Goal: Task Accomplishment & Management: Use online tool/utility

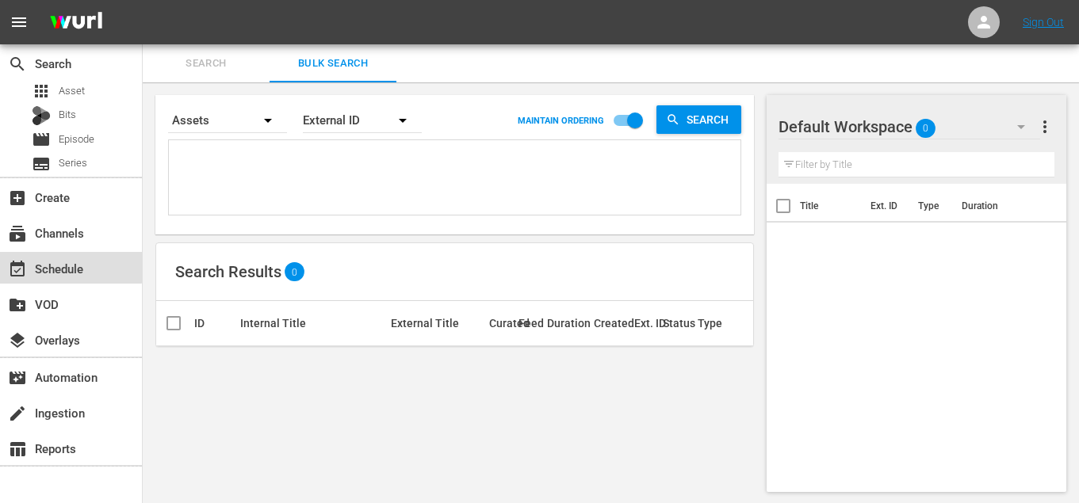
click at [59, 259] on div "event_available Schedule" at bounding box center [44, 266] width 89 height 14
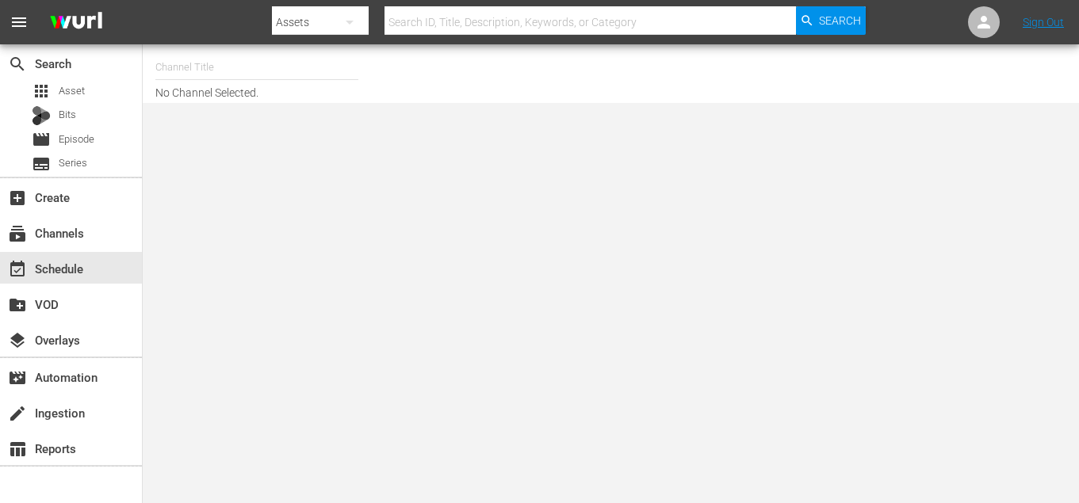
click at [225, 44] on nav "menu Search By Assets Search ID, Title, Description, Keywords, or Category Sear…" at bounding box center [539, 22] width 1079 height 44
click at [225, 56] on input "text" at bounding box center [256, 67] width 203 height 38
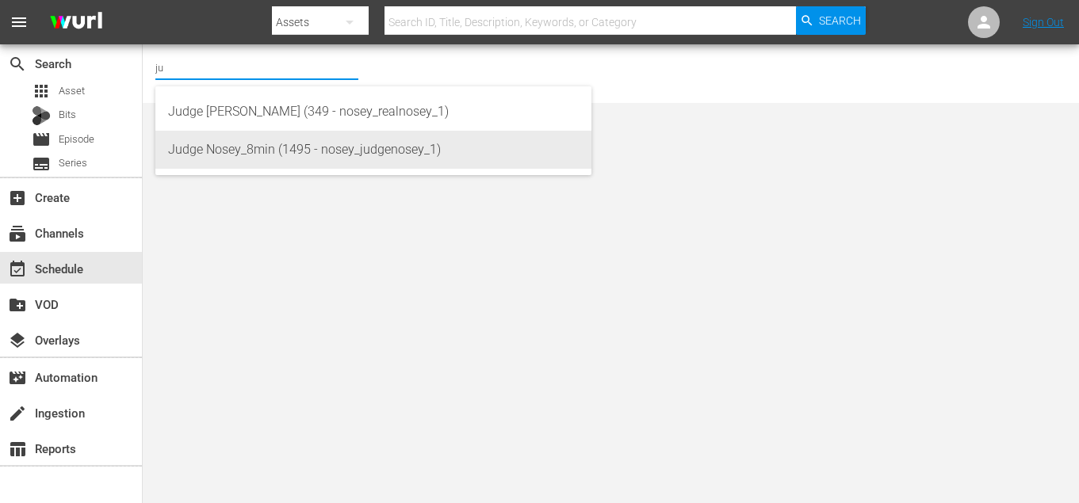
click at [257, 132] on div "Judge Nosey_8min (1495 - nosey_judgenosey_1)" at bounding box center [373, 150] width 411 height 38
type input "Judge Nosey_8min (1495 - nosey_judgenosey_1)"
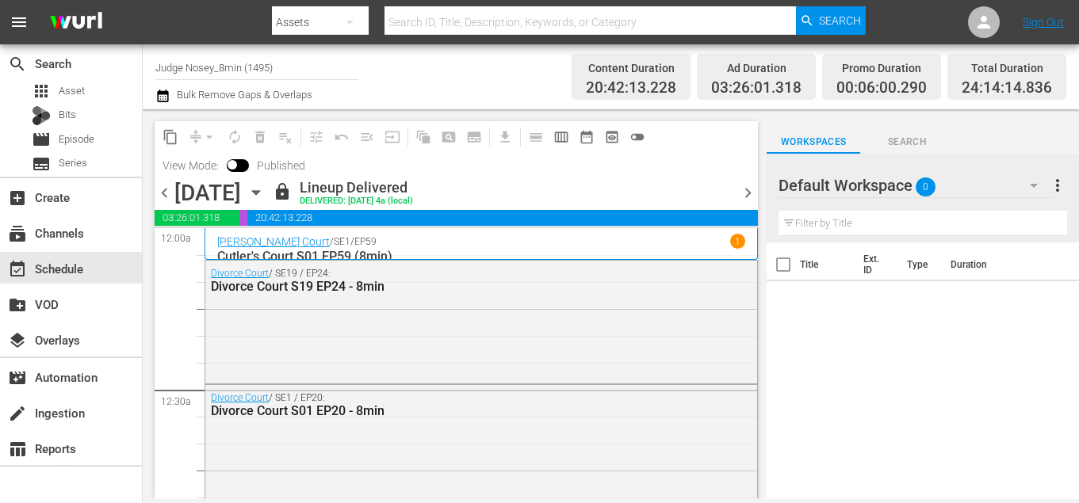
click at [265, 189] on icon "button" at bounding box center [255, 192] width 17 height 17
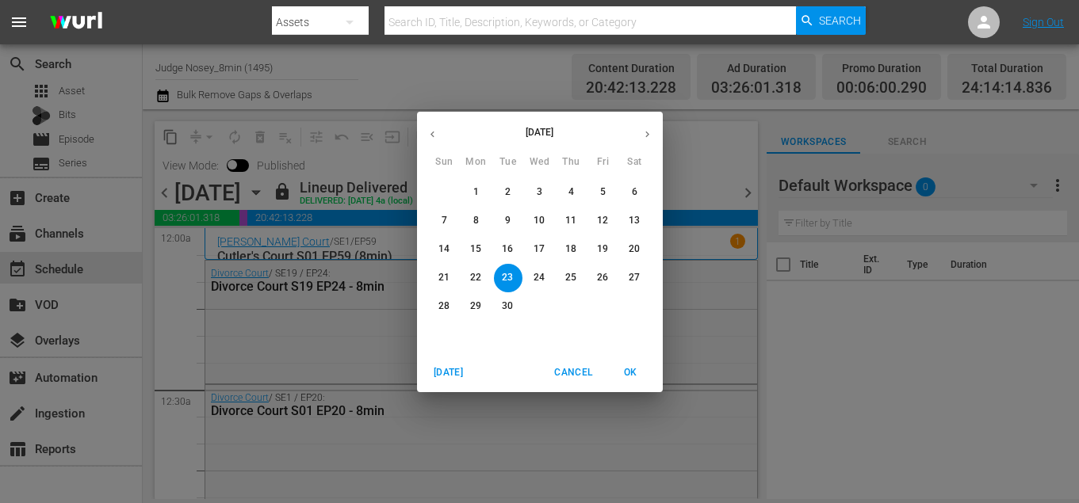
click at [649, 138] on icon "button" at bounding box center [647, 134] width 12 height 12
click at [533, 284] on span "22" at bounding box center [540, 277] width 29 height 13
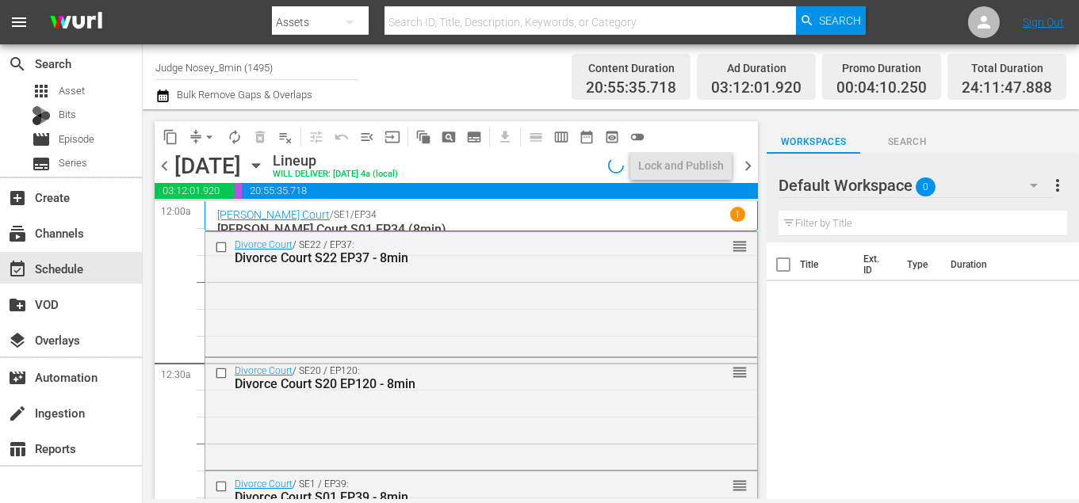
click at [743, 171] on span "chevron_right" at bounding box center [748, 166] width 20 height 20
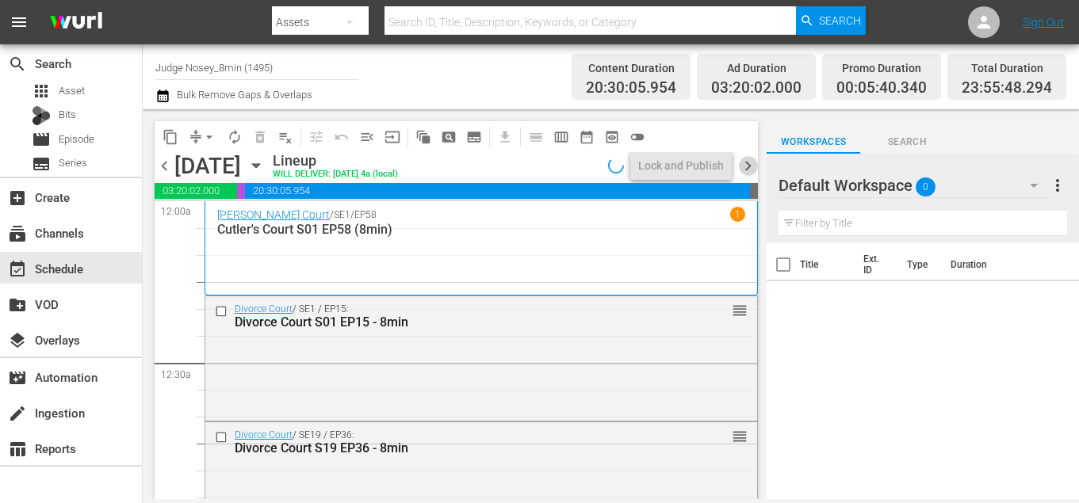
click at [750, 166] on span "chevron_right" at bounding box center [748, 166] width 20 height 20
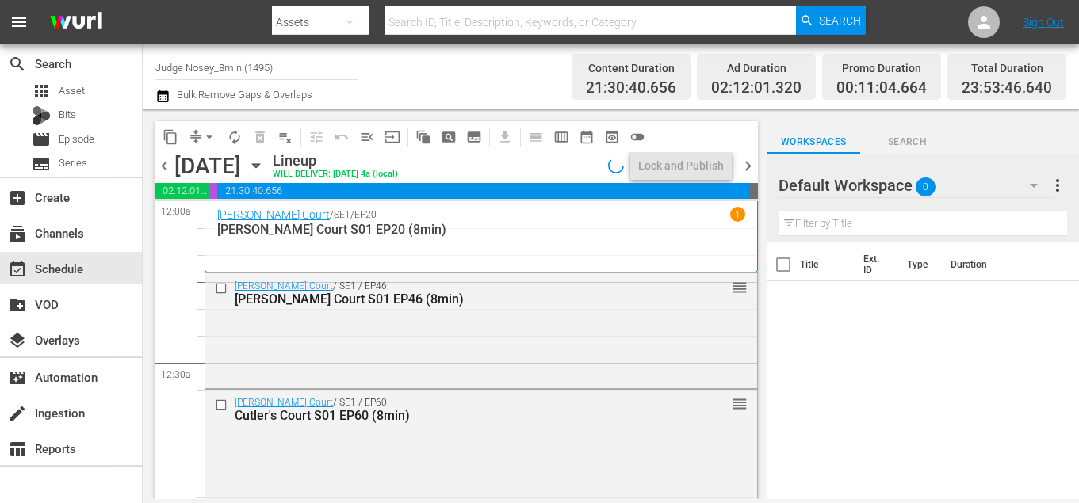
click at [750, 166] on span "chevron_right" at bounding box center [748, 166] width 20 height 20
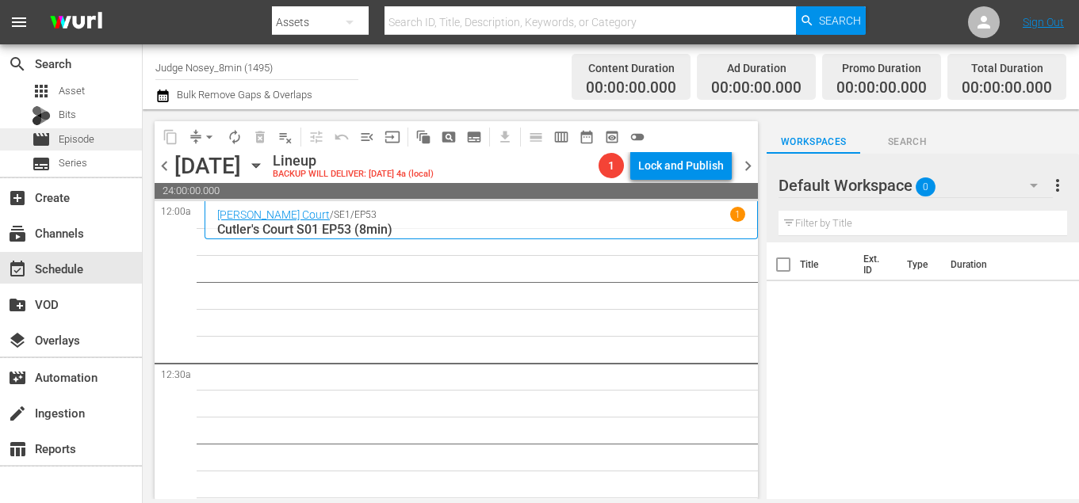
click at [90, 138] on span "Episode" at bounding box center [77, 140] width 36 height 16
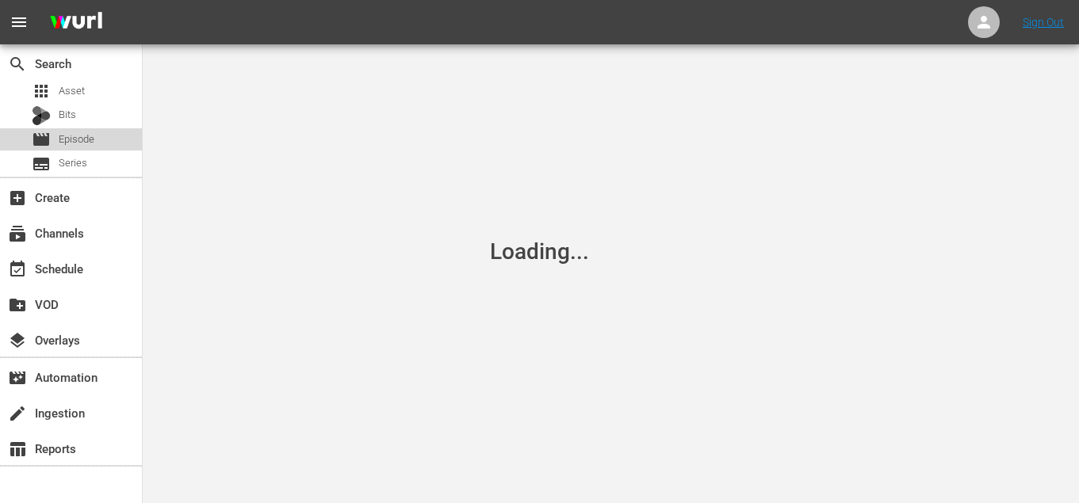
click at [90, 138] on span "Episode" at bounding box center [77, 140] width 36 height 16
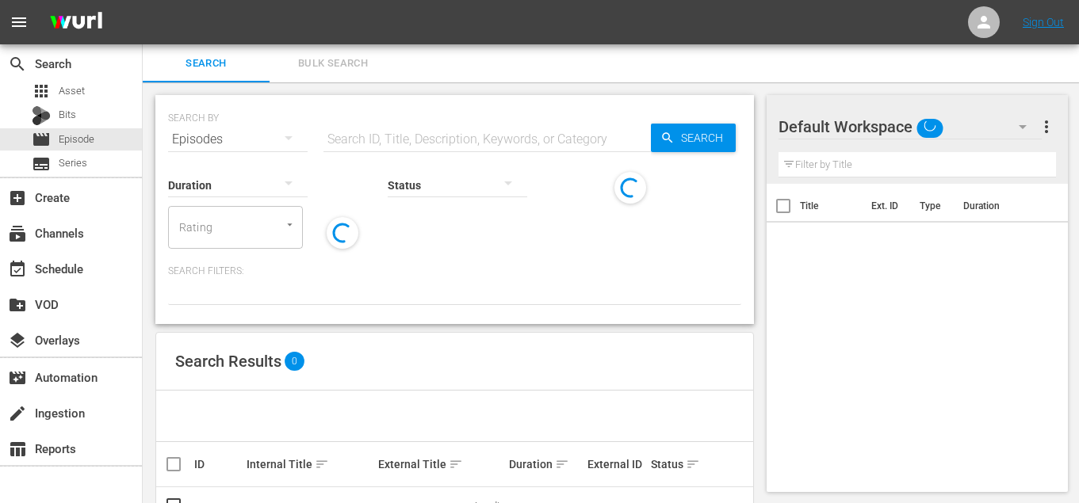
click at [357, 72] on span "Bulk Search" at bounding box center [333, 64] width 108 height 18
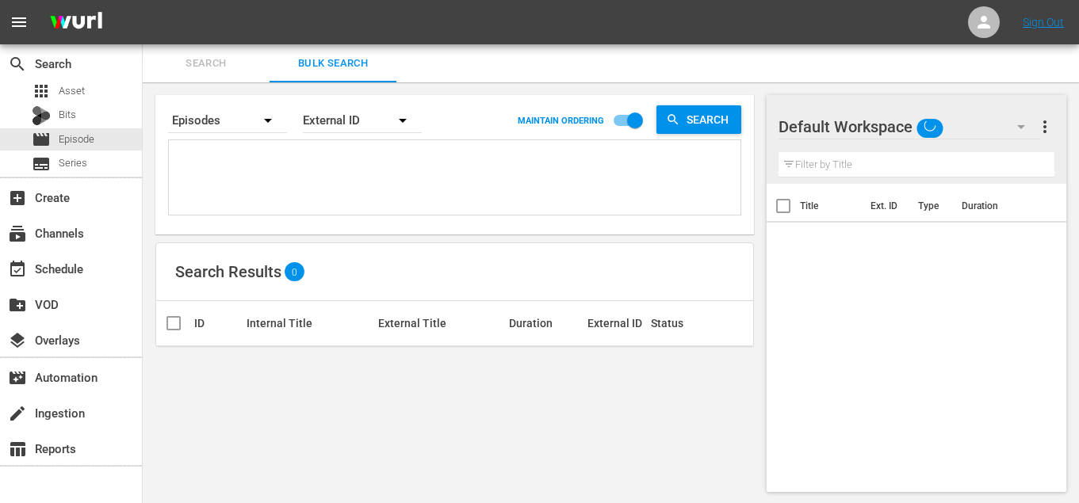
click at [258, 162] on textarea at bounding box center [457, 180] width 568 height 72
paste textarea "SE-0107 SE-0123 SE-0111 SE-0103 SE-0101 SE-0115 SE-0119 SE-0121 SE-0105 SE-0113…"
type textarea "SE-0107 SE-0123 SE-0111 SE-0103 SE-0101 SE-0115 SE-0119 SE-0121 SE-0105 SE-0113…"
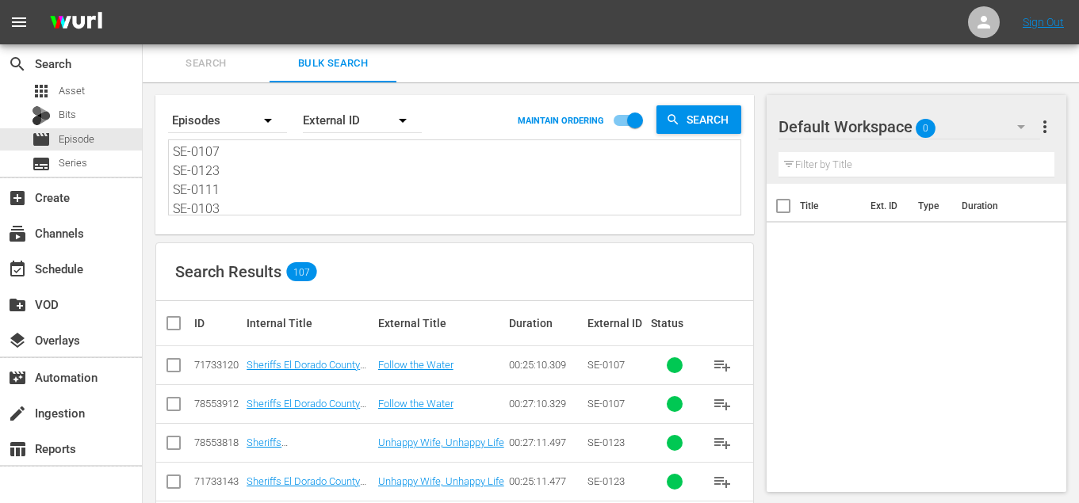
type textarea "SE-0107 SE-0123 SE-0111 SE-0103 SE-0101 SE-0115 SE-0119 SE-0121 SE-0105 SE-0113…"
click at [177, 325] on input "checkbox" at bounding box center [180, 323] width 32 height 19
checkbox input "true"
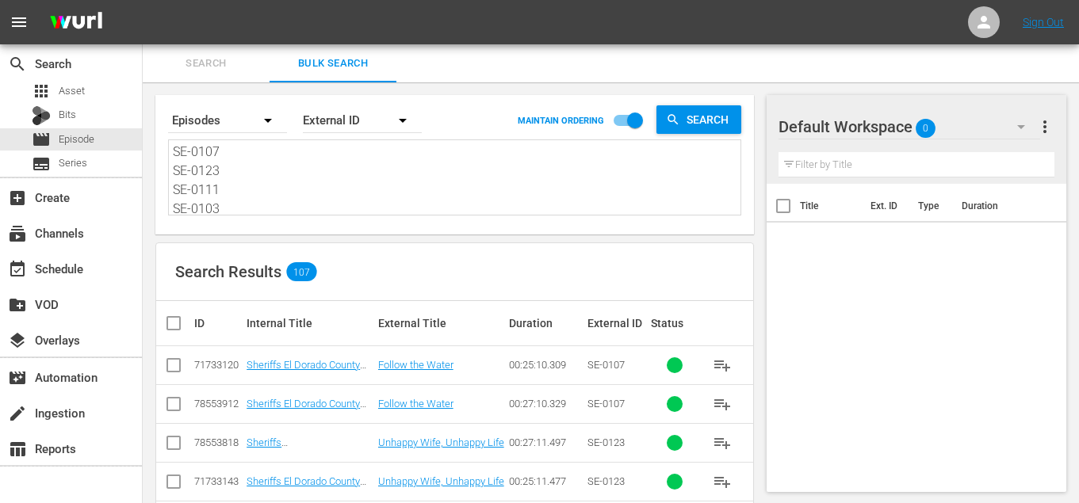
checkbox input "true"
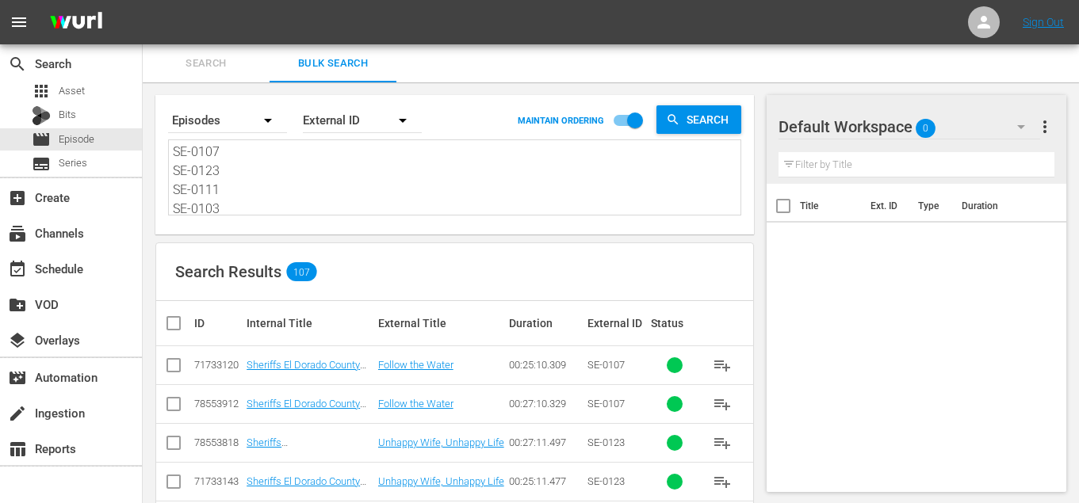
checkbox input "true"
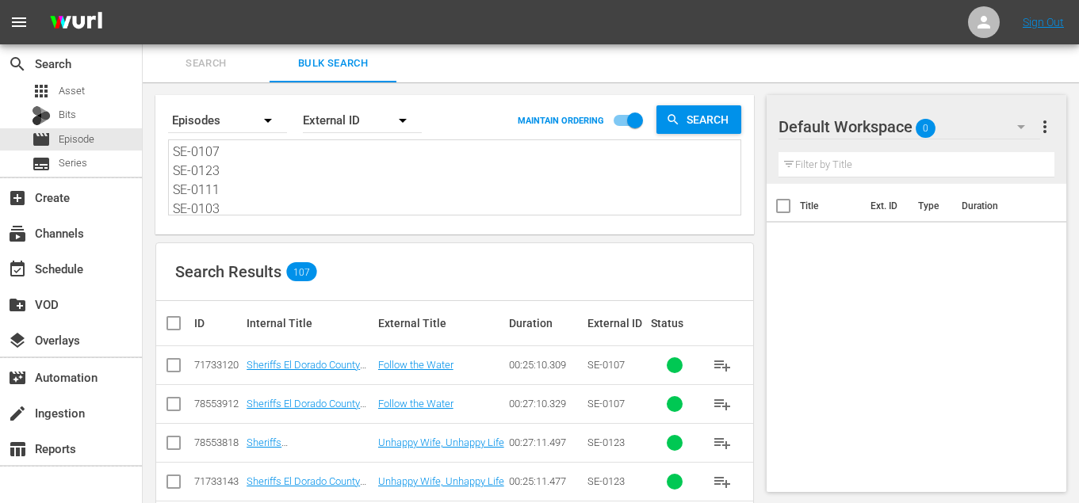
checkbox input "true"
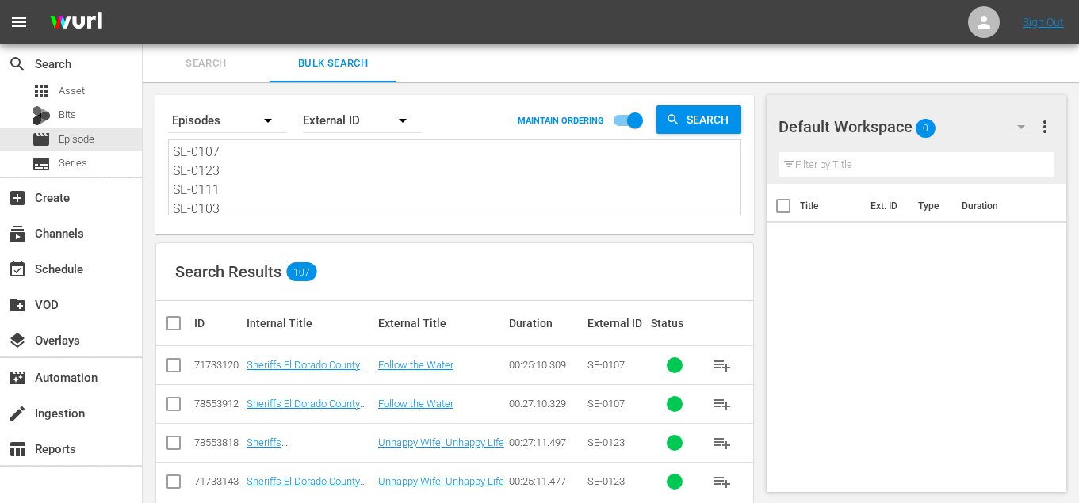
checkbox input "true"
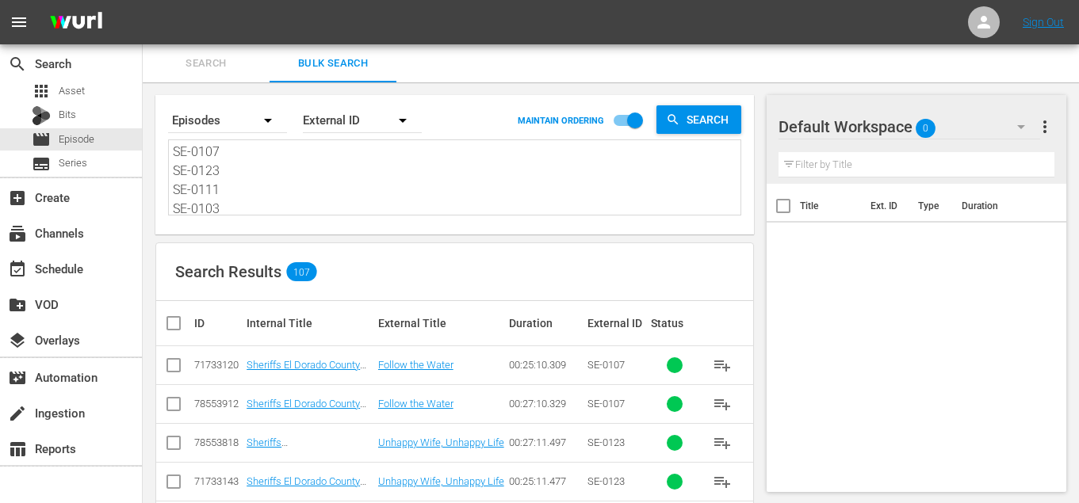
checkbox input "true"
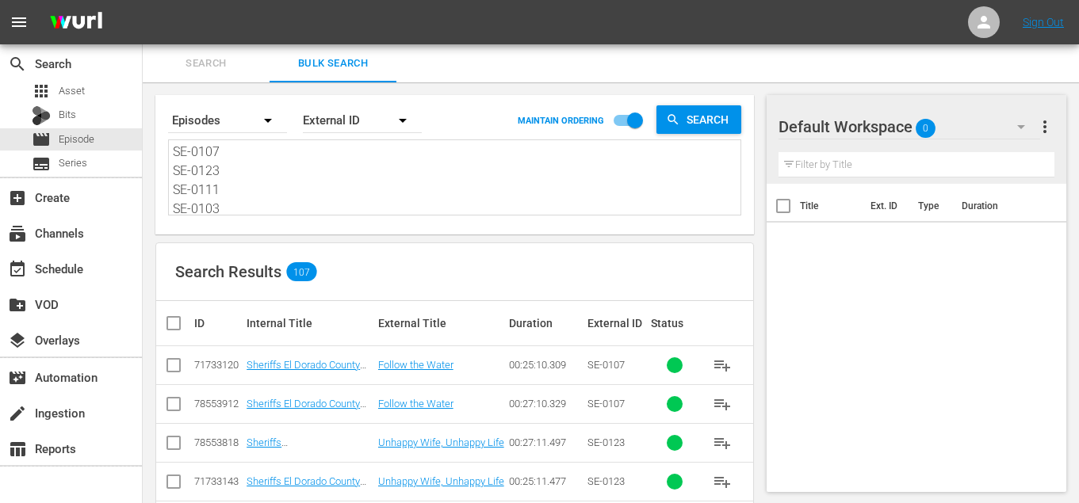
checkbox input "true"
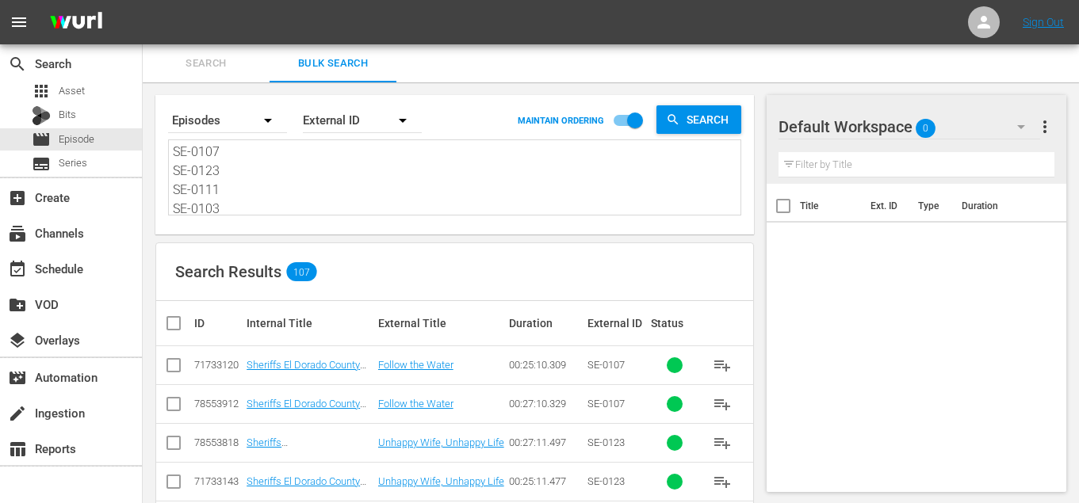
checkbox input "true"
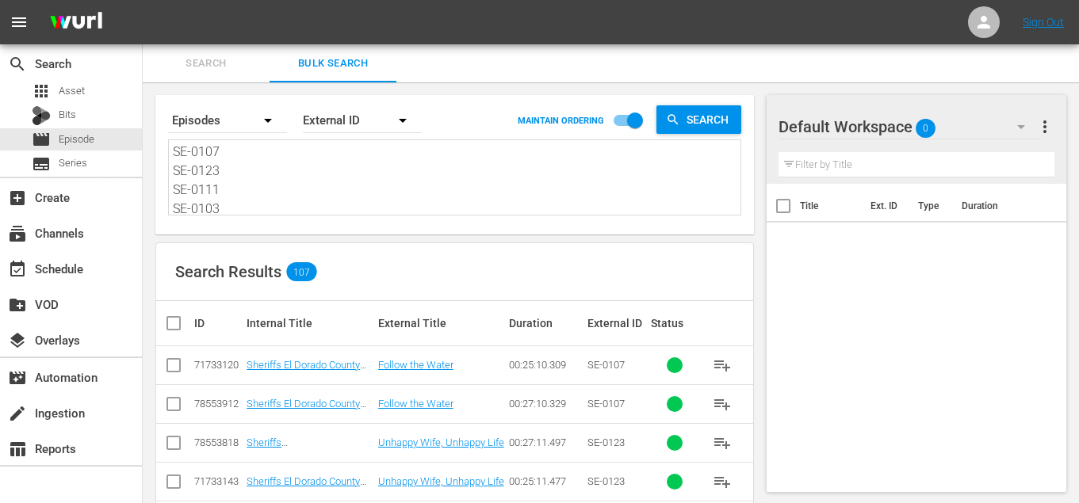
checkbox input "true"
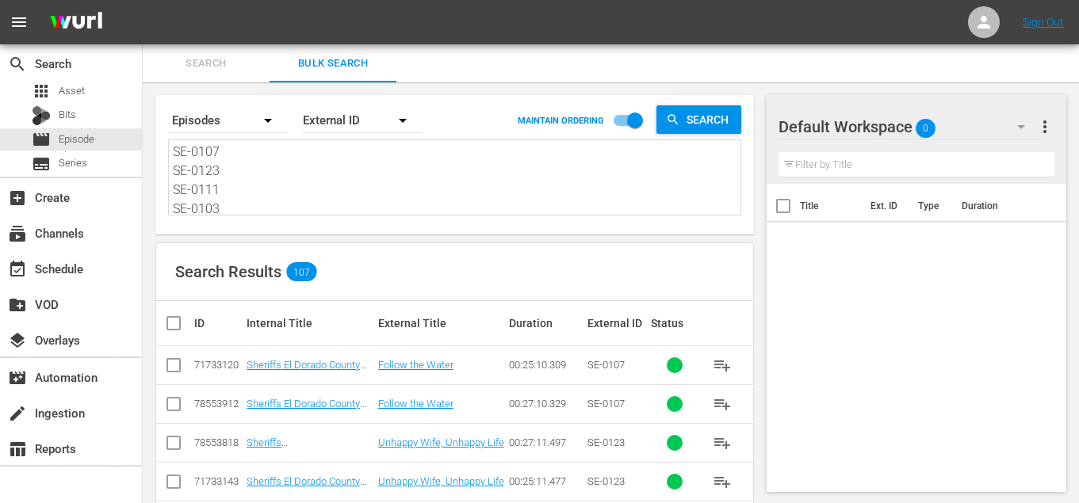
checkbox input "true"
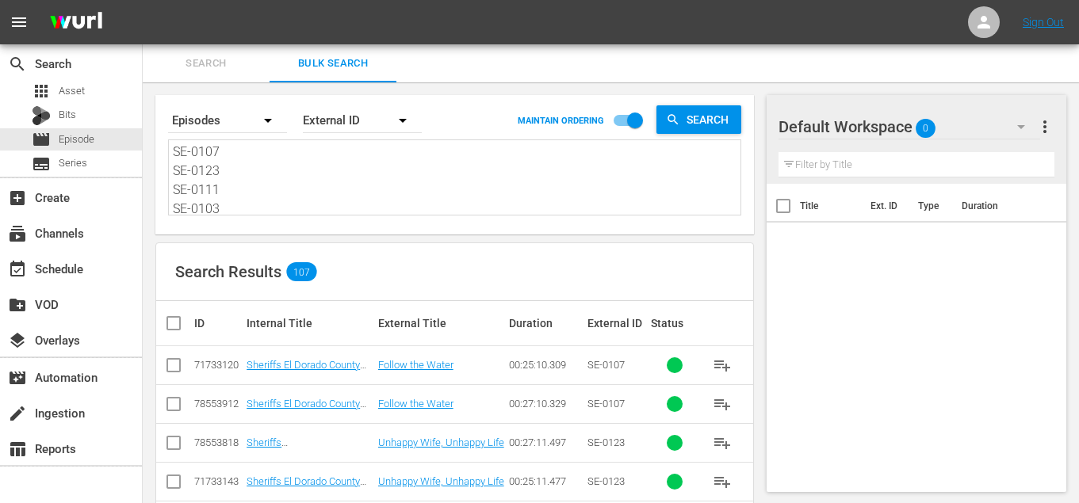
checkbox input "true"
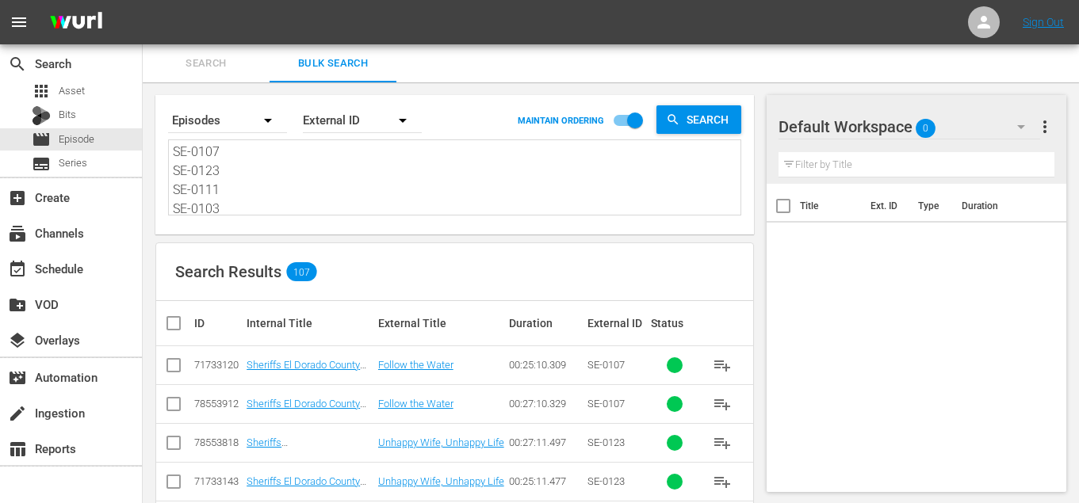
checkbox input "true"
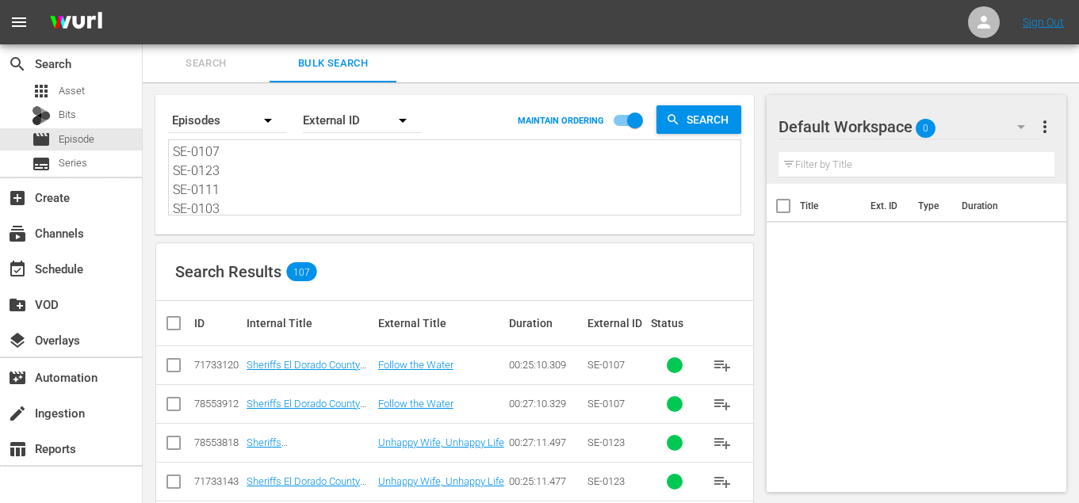
checkbox input "true"
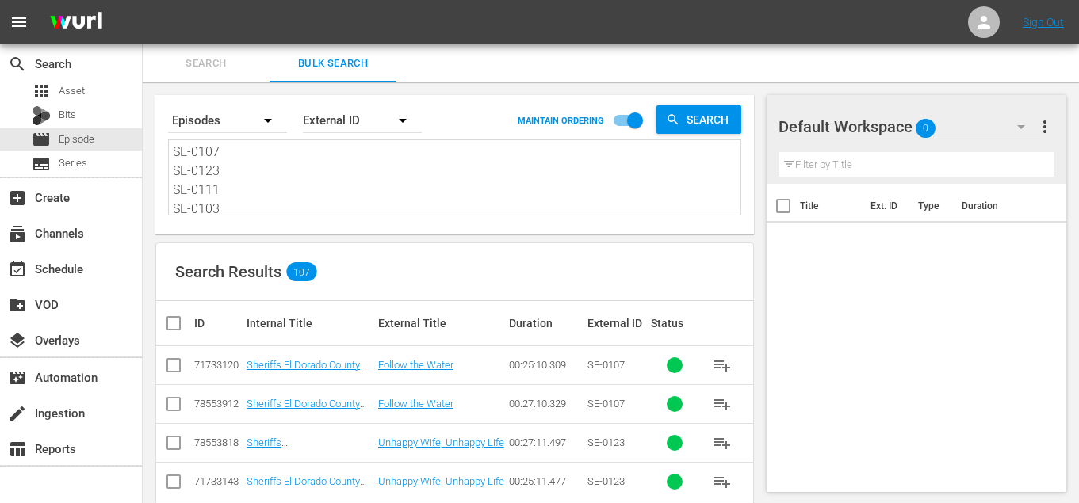
checkbox input "true"
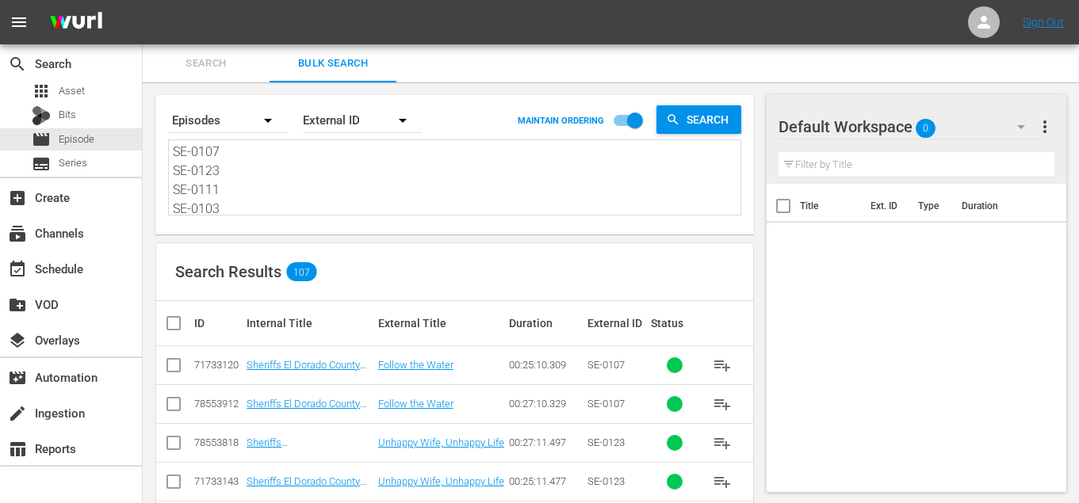
checkbox input "true"
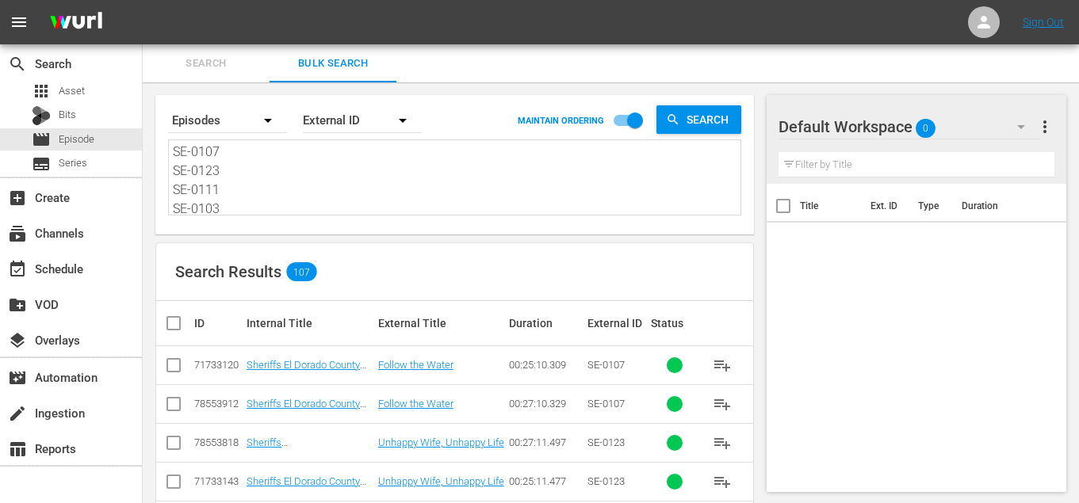
checkbox input "true"
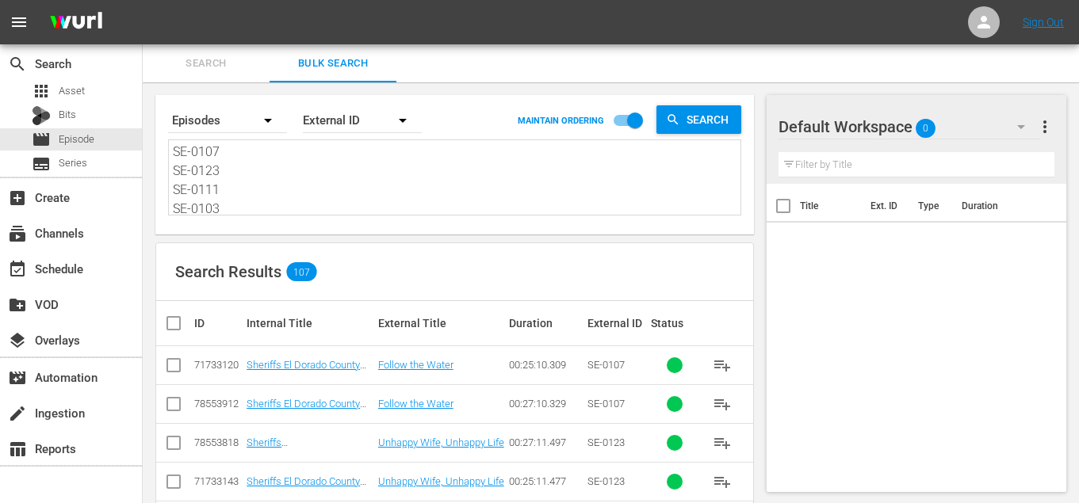
checkbox input "true"
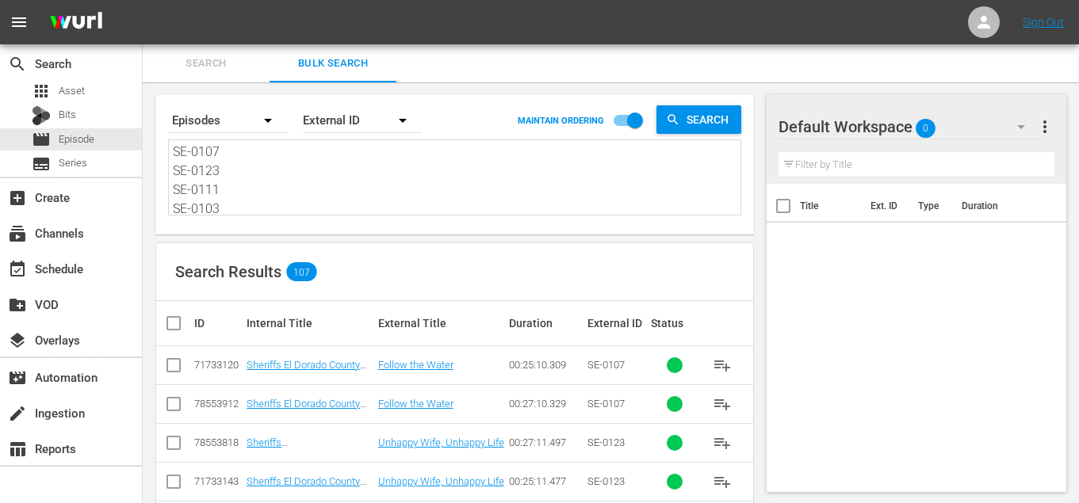
checkbox input "true"
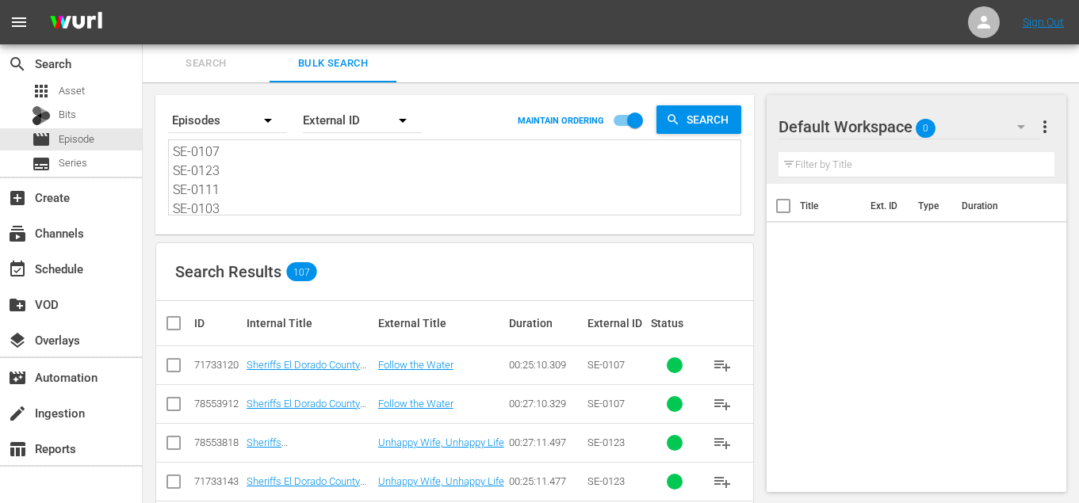
checkbox input "true"
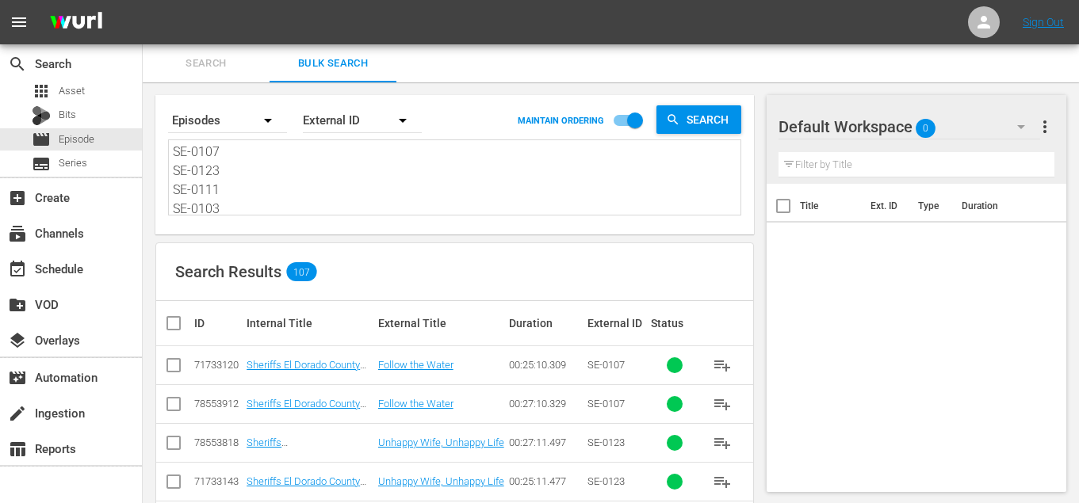
checkbox input "true"
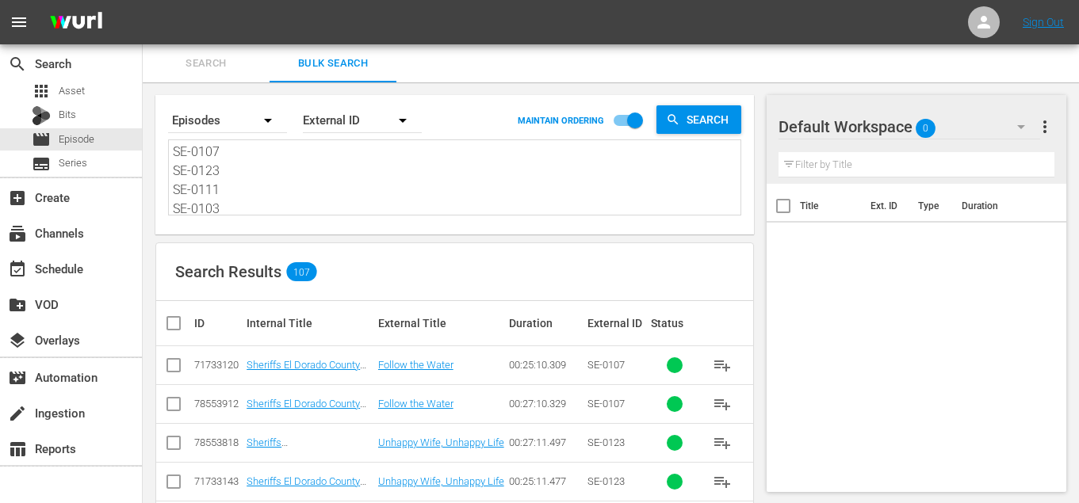
checkbox input "true"
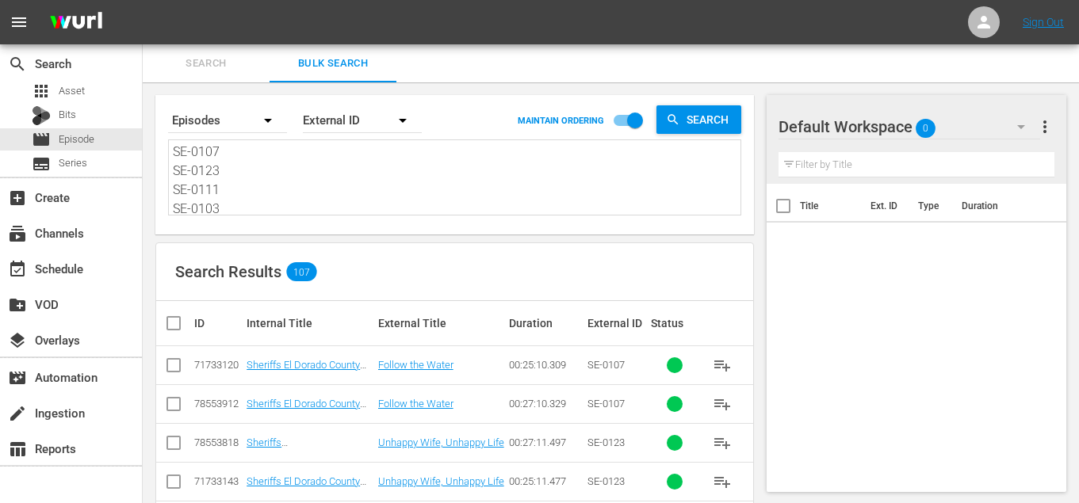
checkbox input "true"
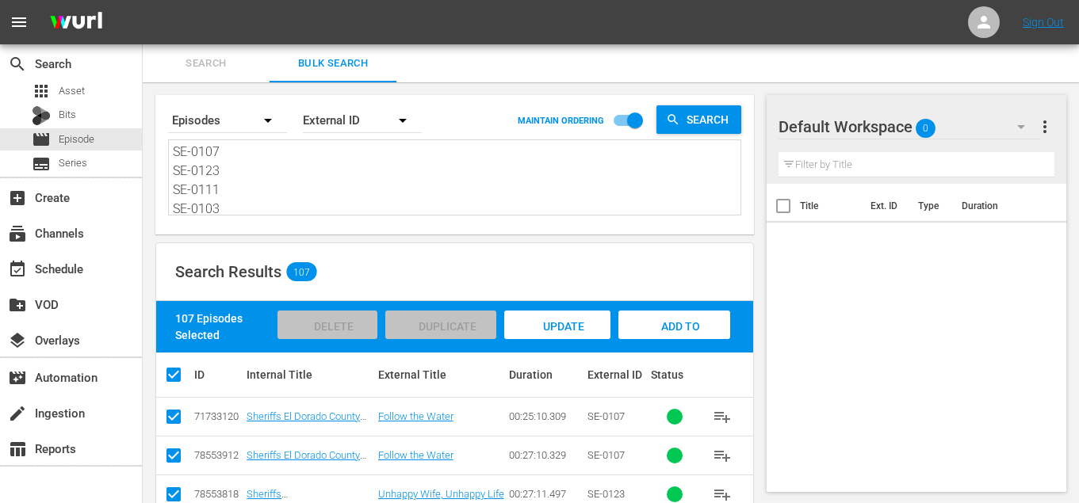
click at [671, 318] on div "Add to Workspace" at bounding box center [674, 340] width 112 height 59
click at [95, 262] on div "event_available Schedule" at bounding box center [71, 268] width 142 height 32
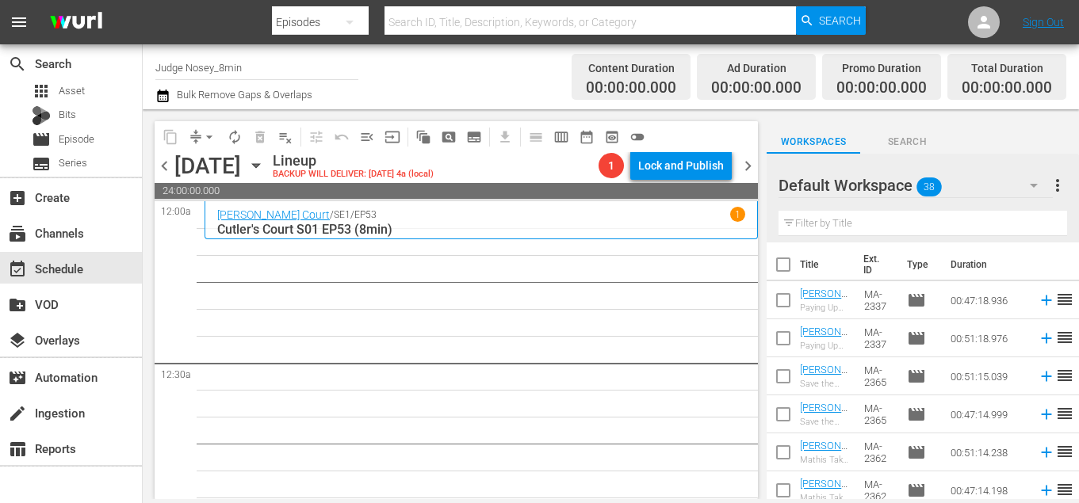
click at [847, 220] on input "text" at bounding box center [922, 223] width 289 height 25
type input "8min"
click at [788, 268] on input "checkbox" at bounding box center [782, 267] width 33 height 33
checkbox input "true"
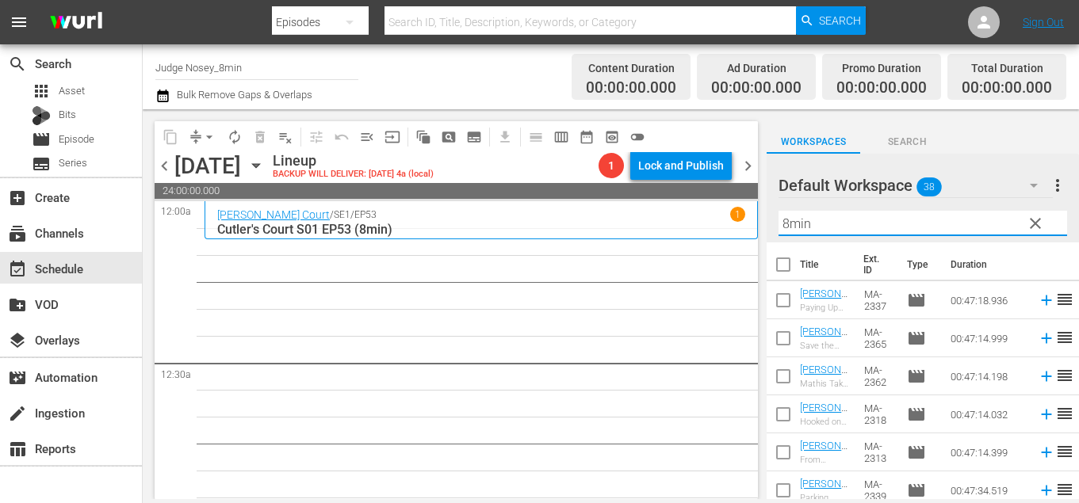
checkbox input "true"
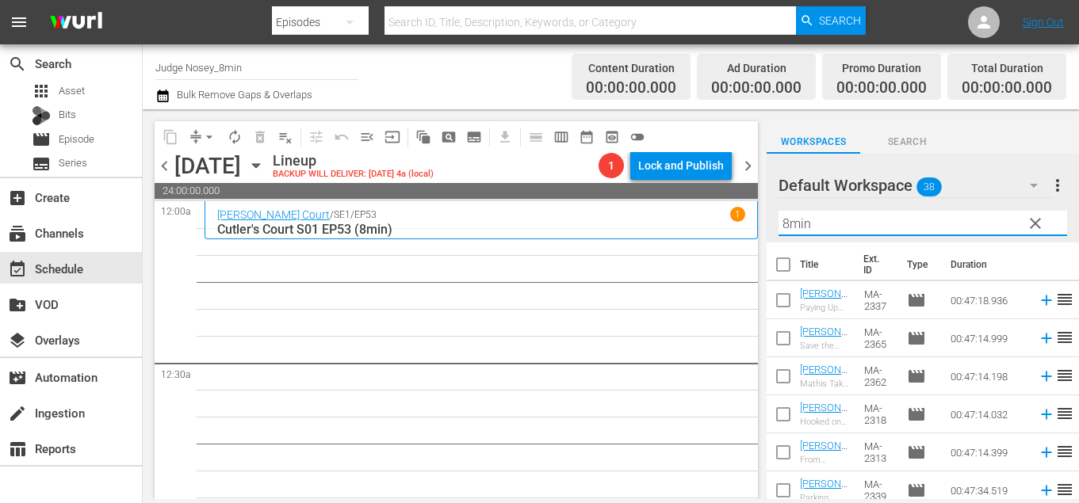
checkbox input "true"
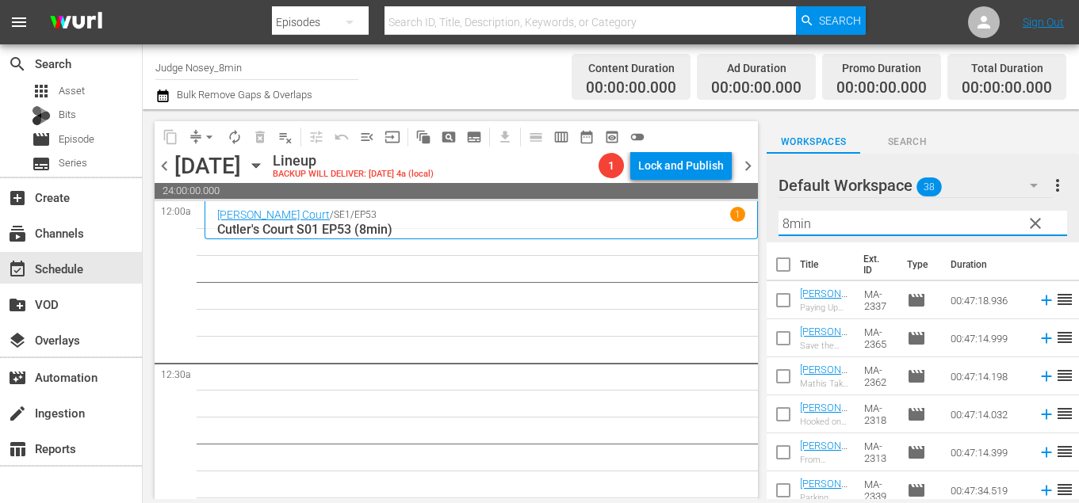
checkbox input "true"
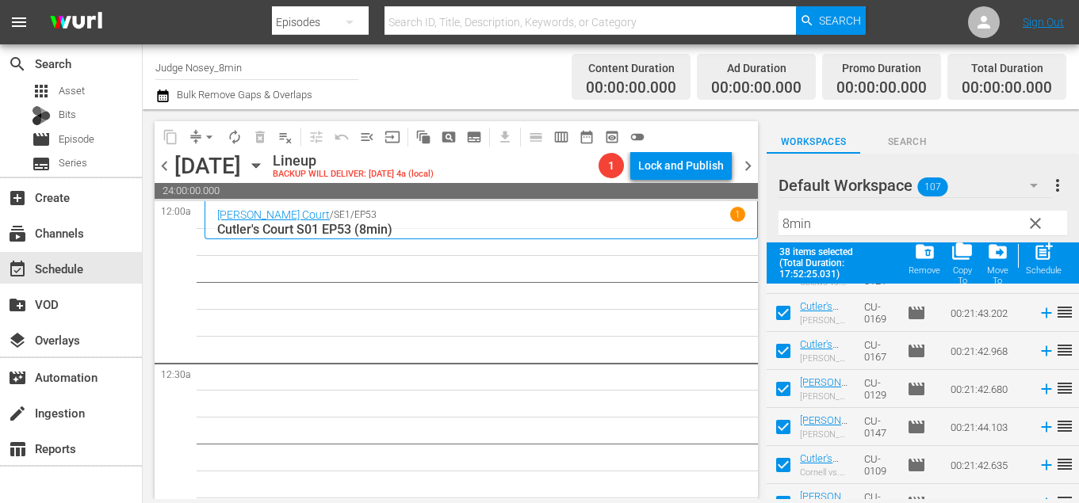
scroll to position [1305, 0]
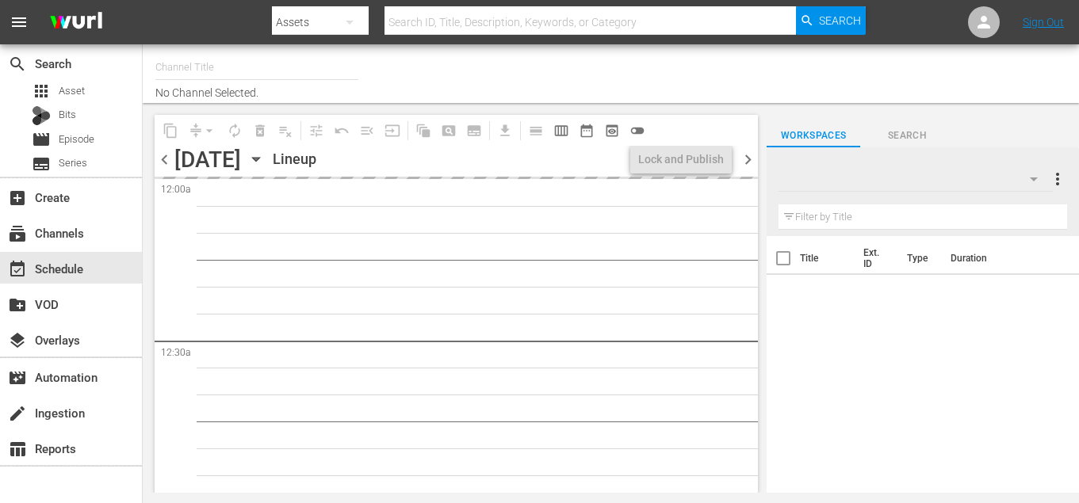
type input "Judge Nosey_8min (1495)"
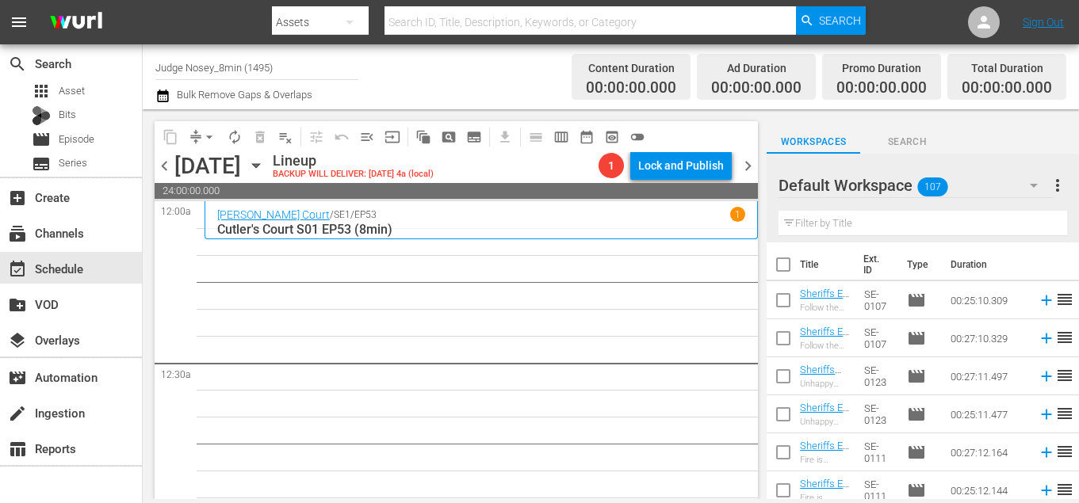
click at [856, 206] on div "Filter by Title" at bounding box center [922, 223] width 289 height 38
click at [854, 221] on input "text" at bounding box center [922, 223] width 289 height 25
type input "8min"
click at [790, 269] on input "checkbox" at bounding box center [782, 267] width 33 height 33
checkbox input "true"
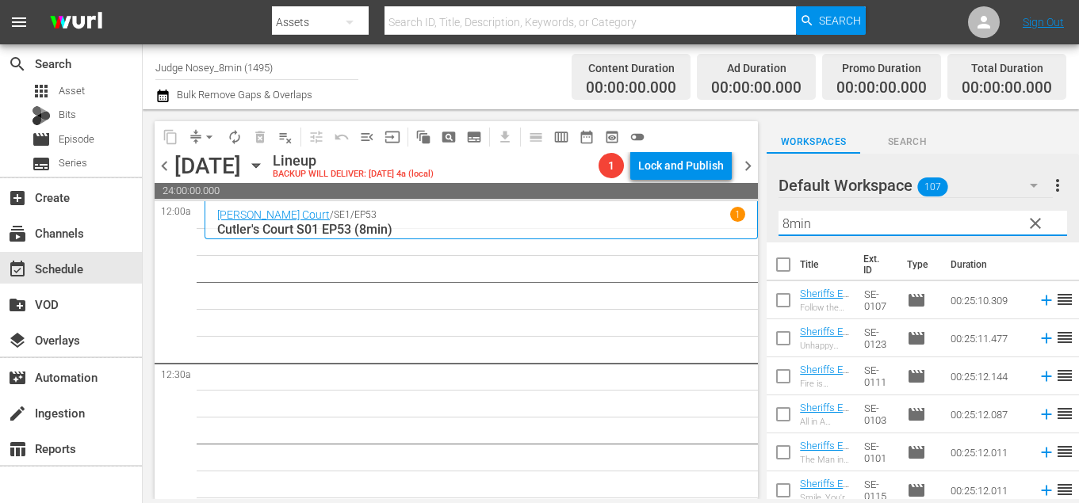
checkbox input "true"
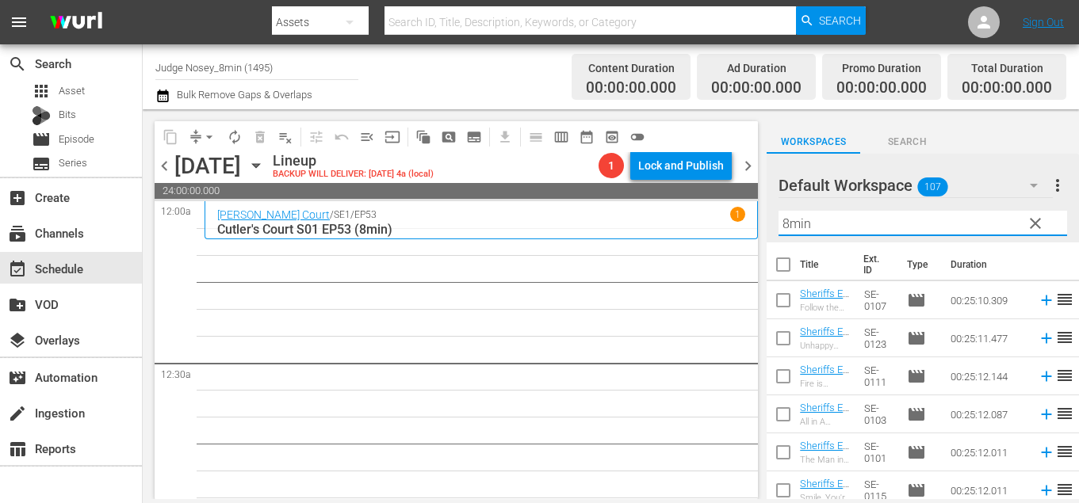
checkbox input "true"
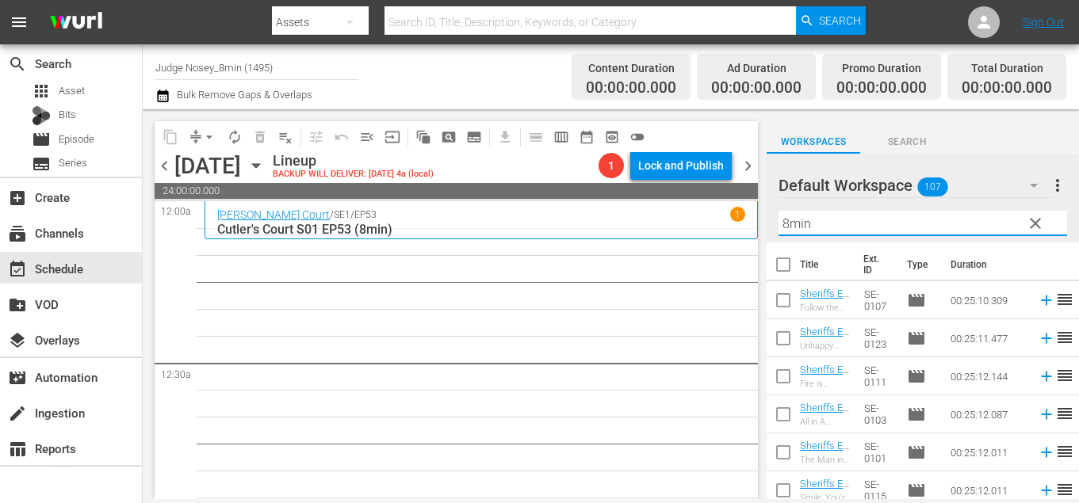
checkbox input "true"
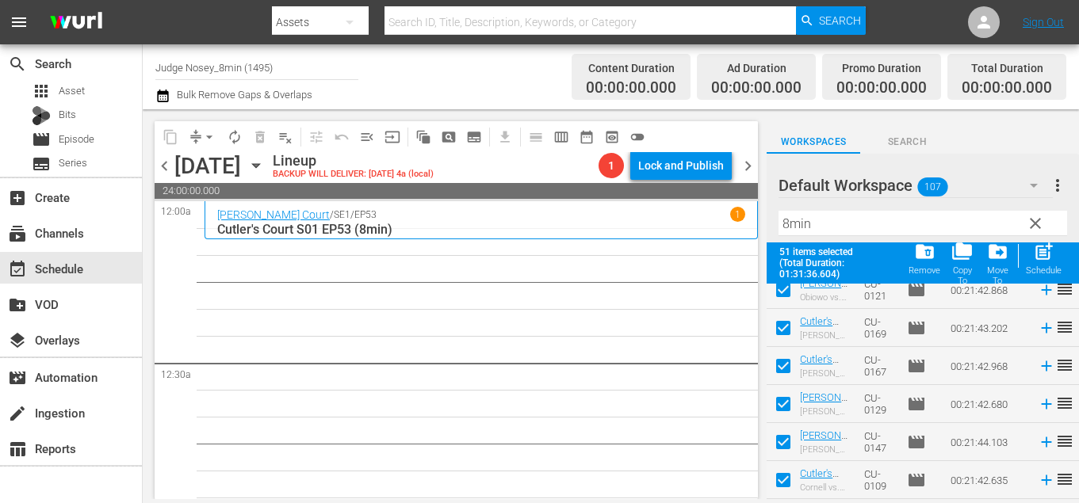
scroll to position [1761, 0]
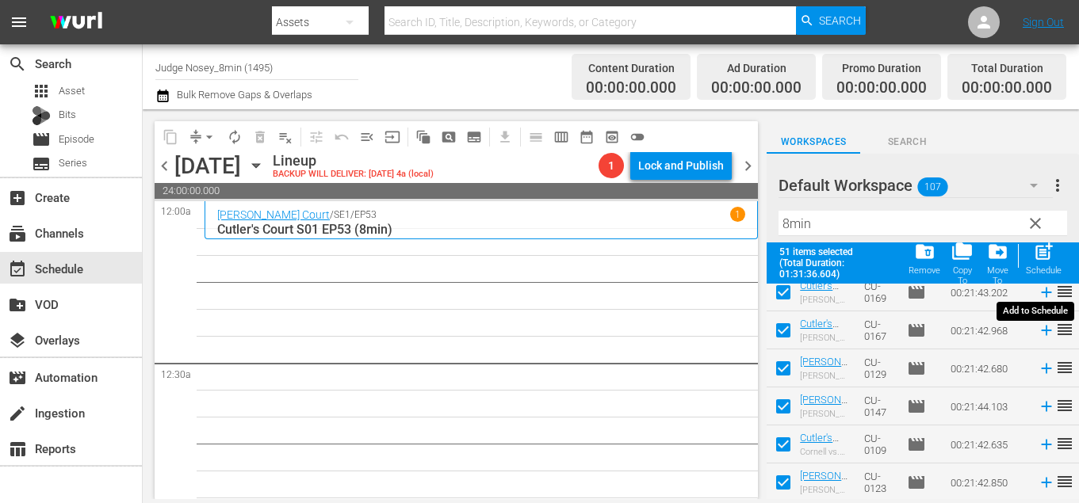
click at [1046, 259] on span "post_add" at bounding box center [1043, 251] width 21 height 21
checkbox input "false"
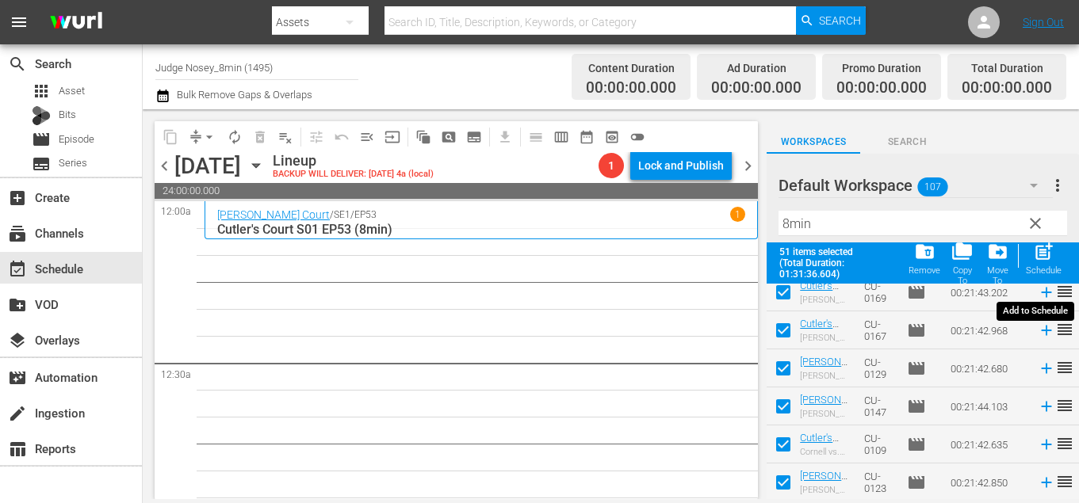
checkbox input "false"
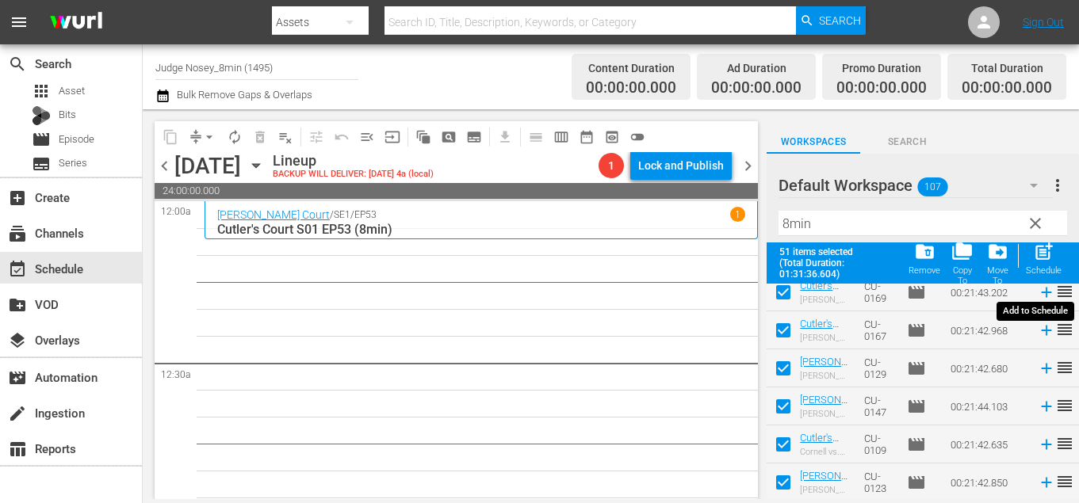
checkbox input "false"
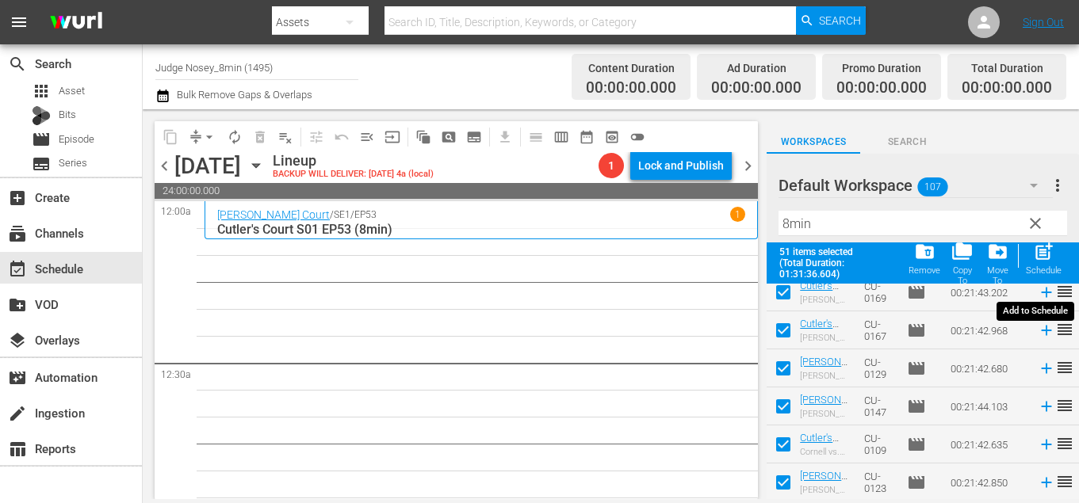
checkbox input "false"
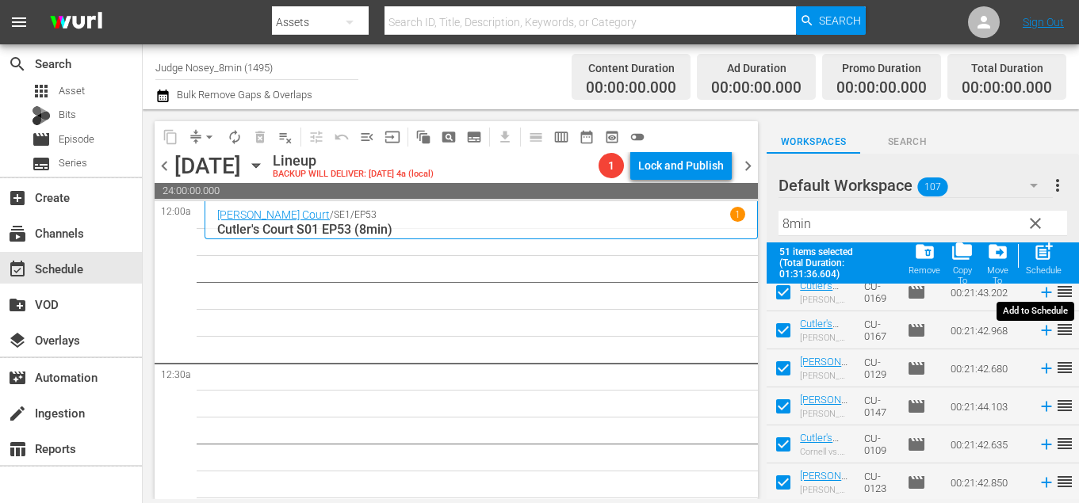
checkbox input "false"
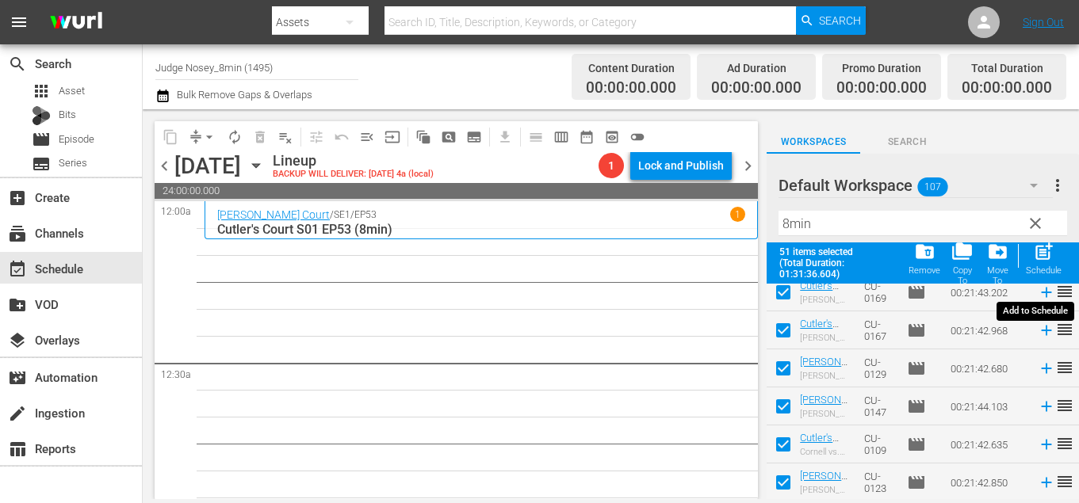
checkbox input "false"
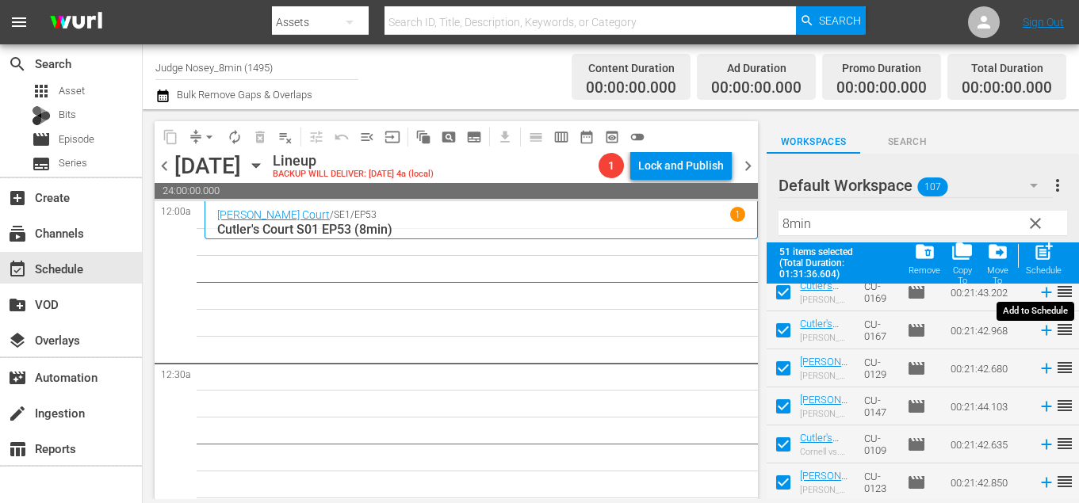
checkbox input "false"
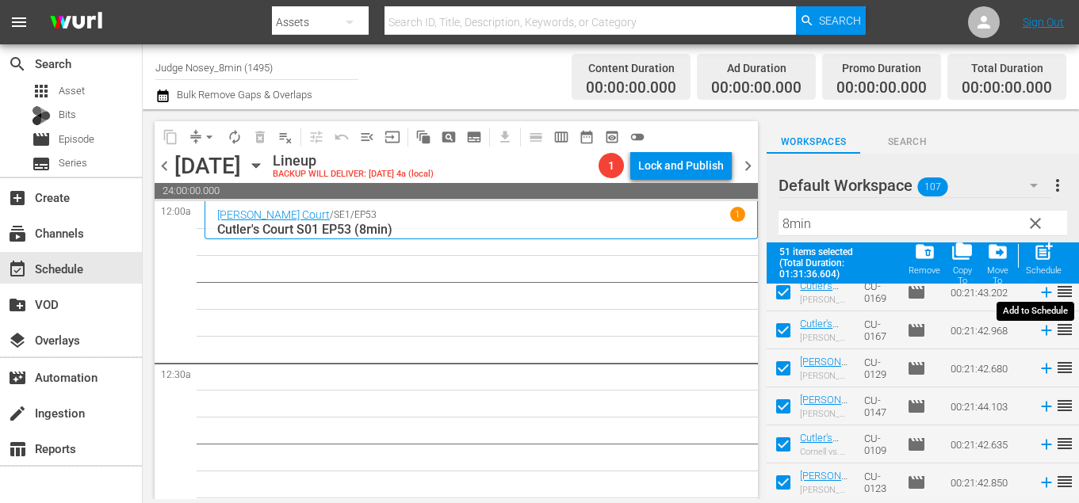
checkbox input "false"
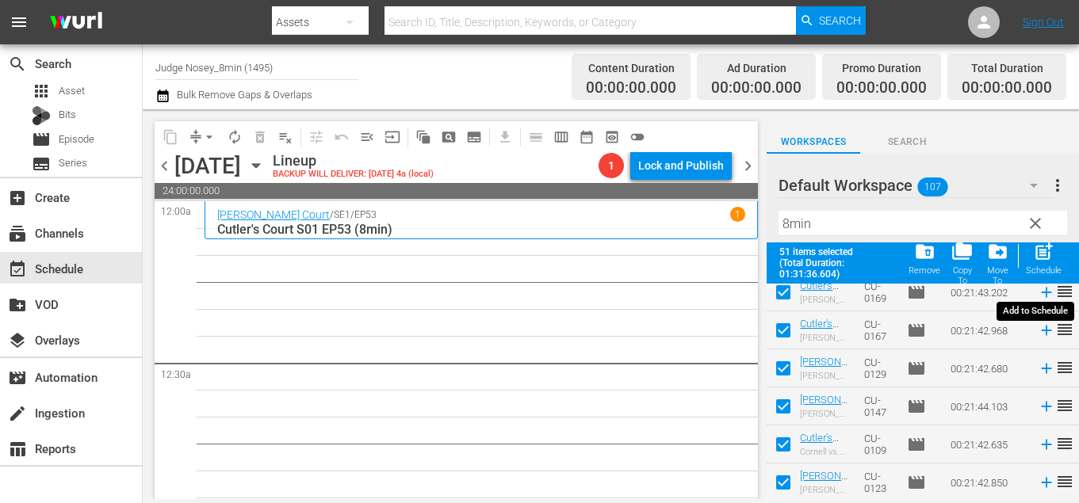
checkbox input "false"
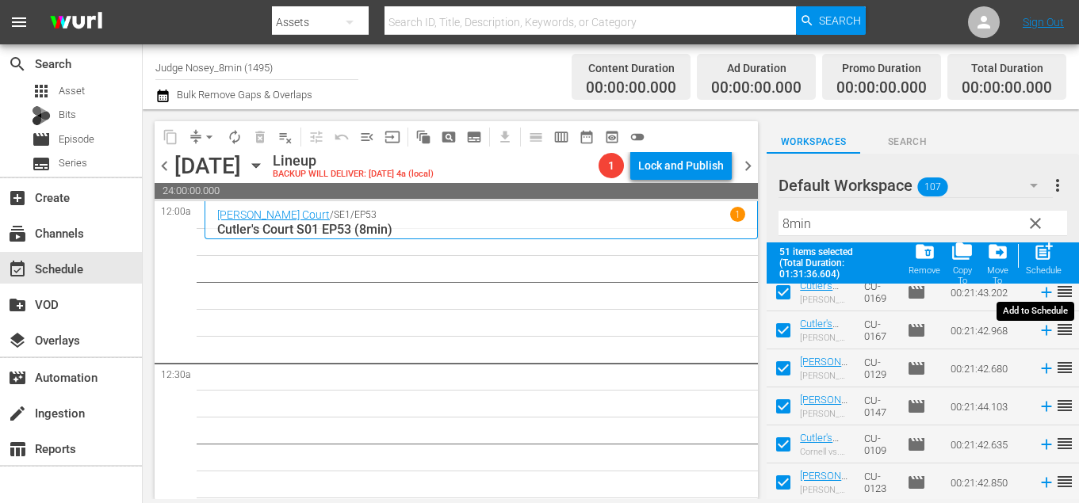
checkbox input "false"
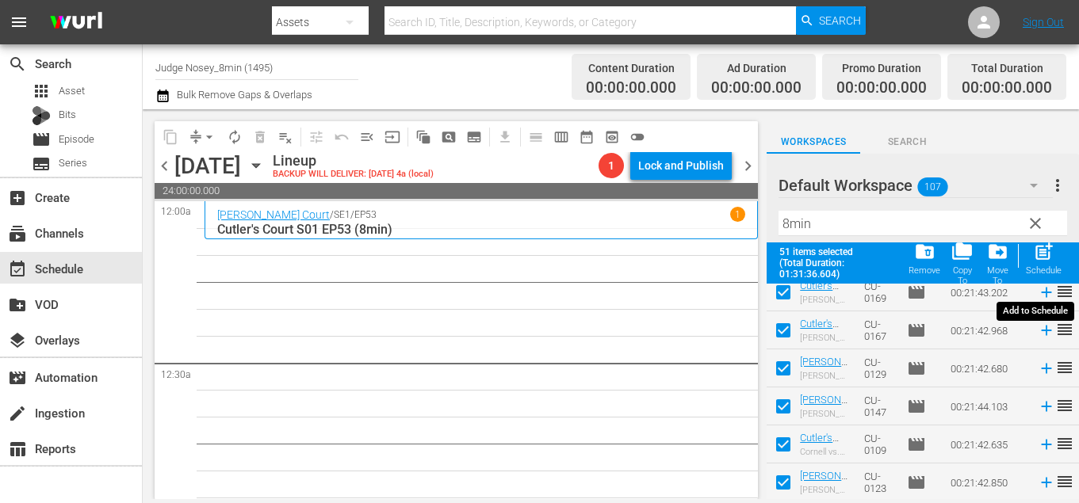
checkbox input "false"
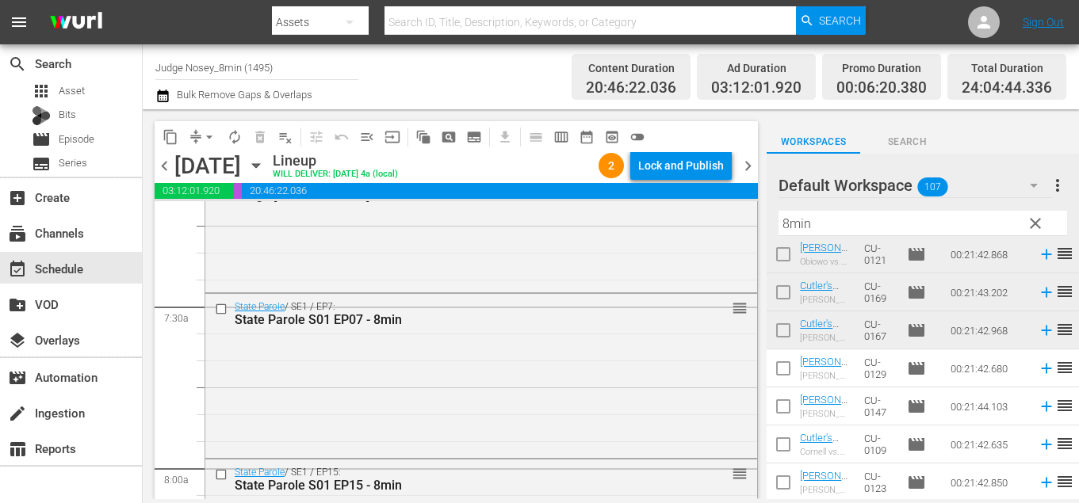
scroll to position [2320, 0]
click at [88, 136] on span "Episode" at bounding box center [77, 140] width 36 height 16
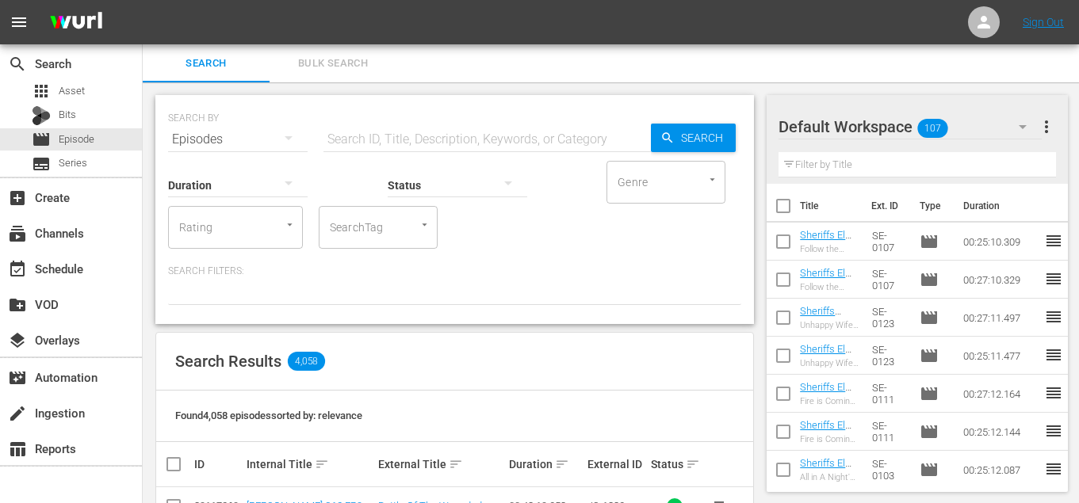
click at [396, 239] on div "SearchTag" at bounding box center [378, 227] width 119 height 43
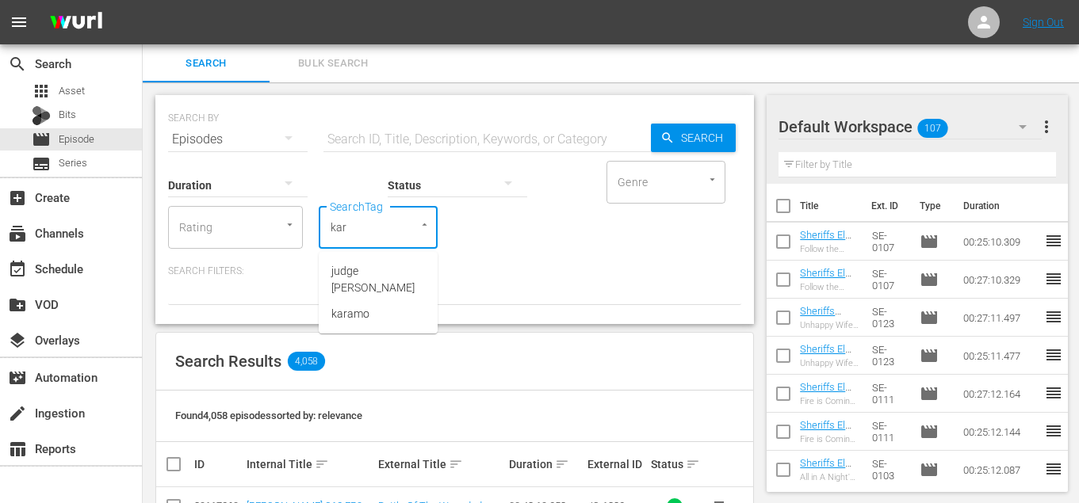
type input "kare"
click at [400, 276] on li "judge [PERSON_NAME]" at bounding box center [378, 279] width 119 height 43
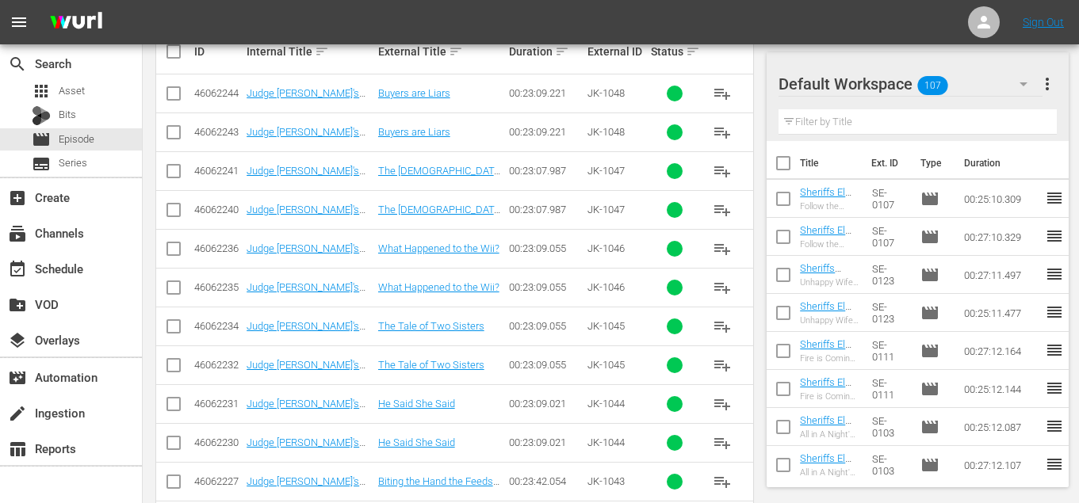
scroll to position [418, 0]
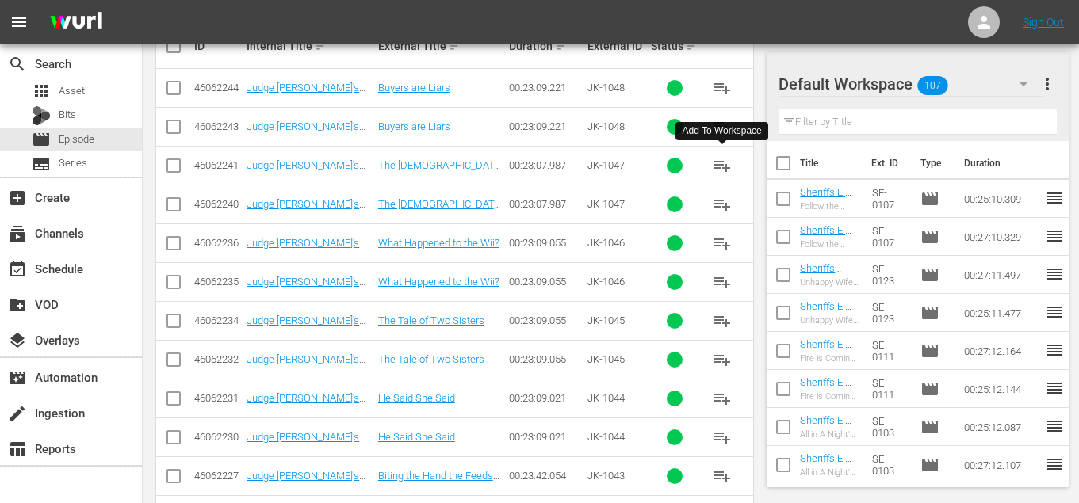
click at [717, 163] on span "playlist_add" at bounding box center [722, 165] width 19 height 19
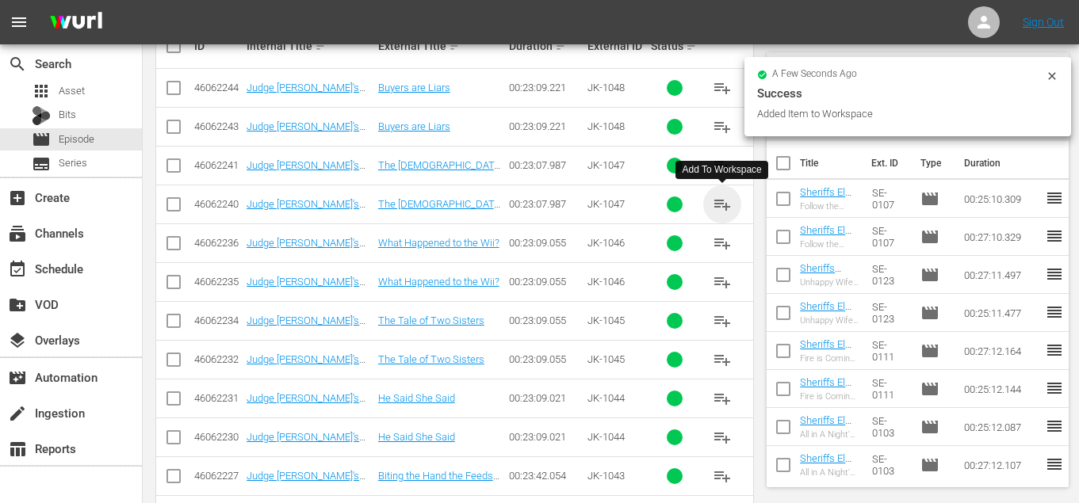
click at [724, 198] on span "playlist_add" at bounding box center [722, 204] width 19 height 19
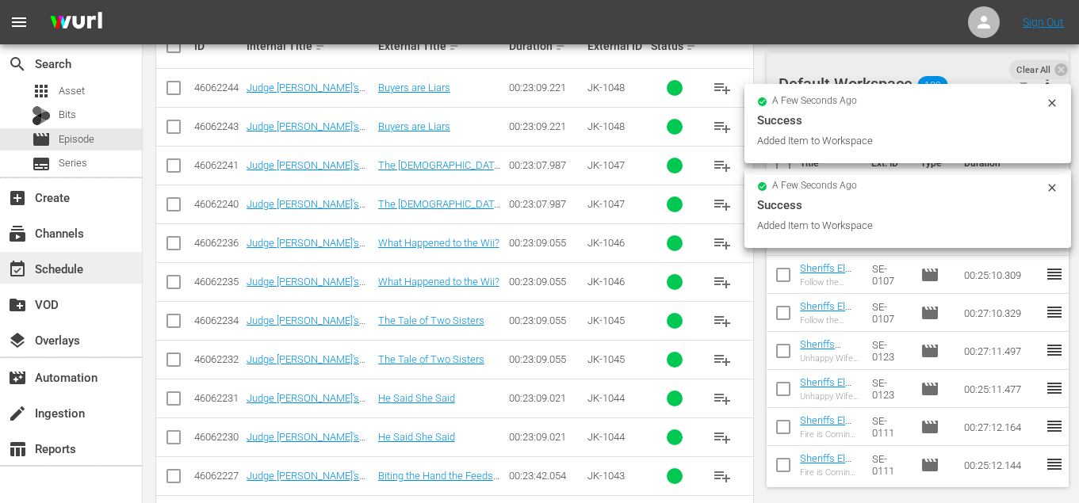
click at [84, 266] on div "event_available Schedule" at bounding box center [44, 266] width 89 height 14
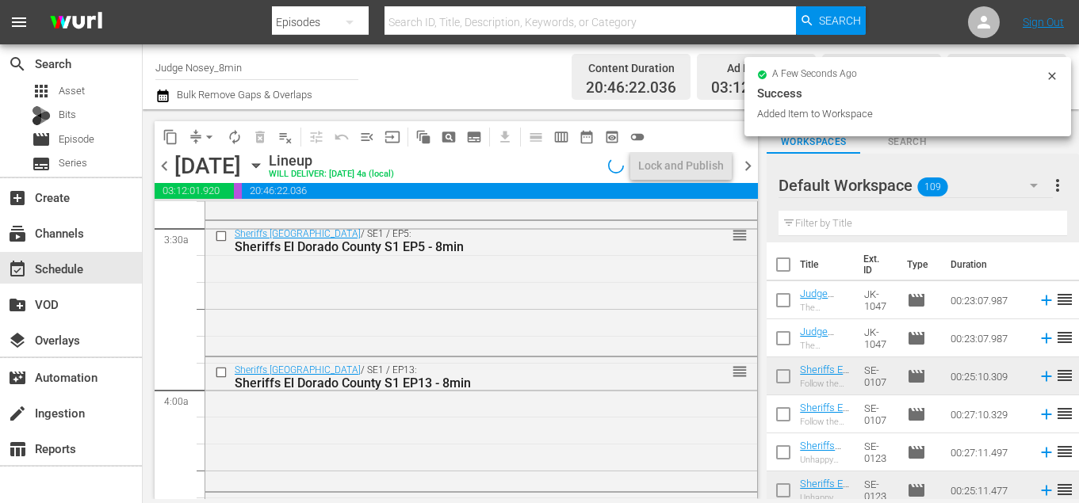
scroll to position [1243, 0]
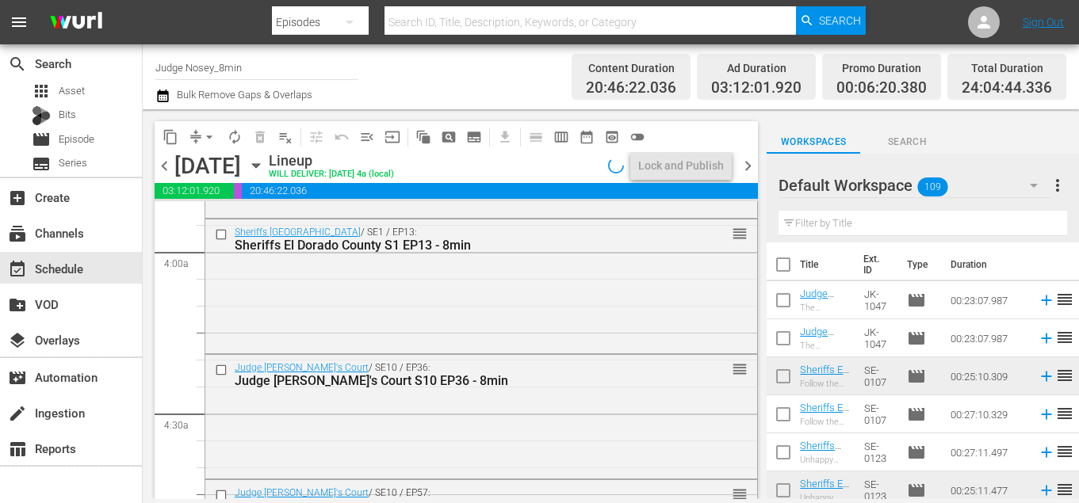
click at [879, 219] on input "text" at bounding box center [922, 223] width 289 height 25
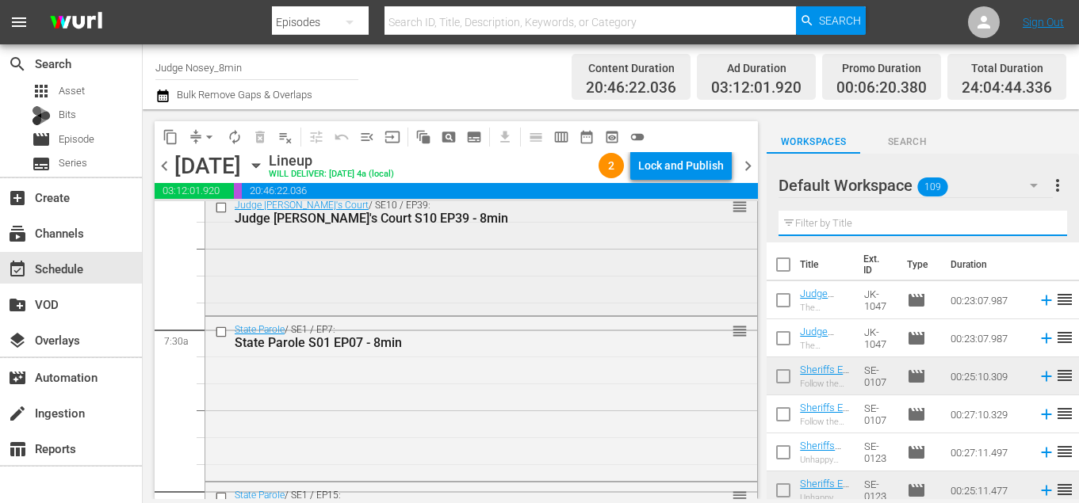
scroll to position [2302, 0]
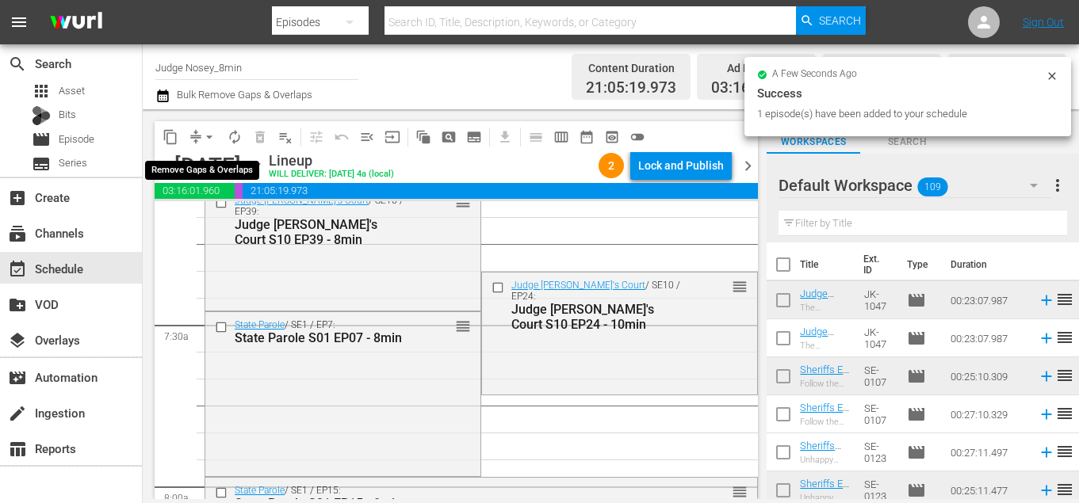
click at [207, 137] on span "arrow_drop_down" at bounding box center [209, 137] width 16 height 16
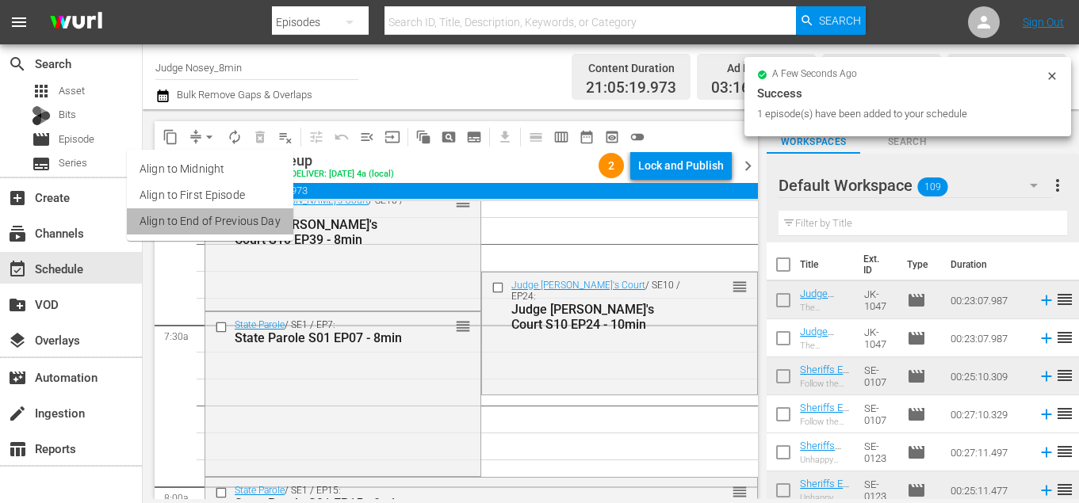
click at [266, 215] on li "Align to End of Previous Day" at bounding box center [210, 221] width 166 height 26
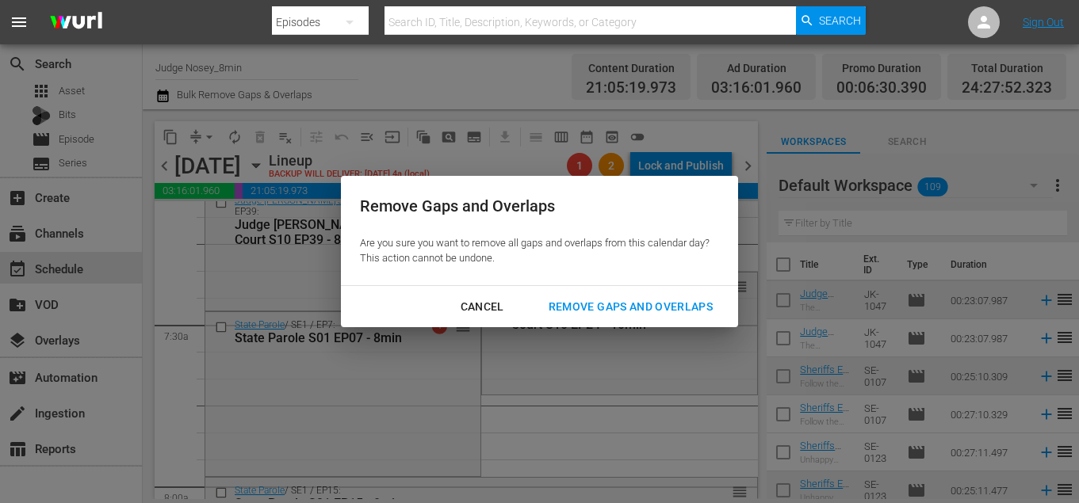
click at [610, 315] on div "Remove Gaps and Overlaps" at bounding box center [630, 307] width 189 height 20
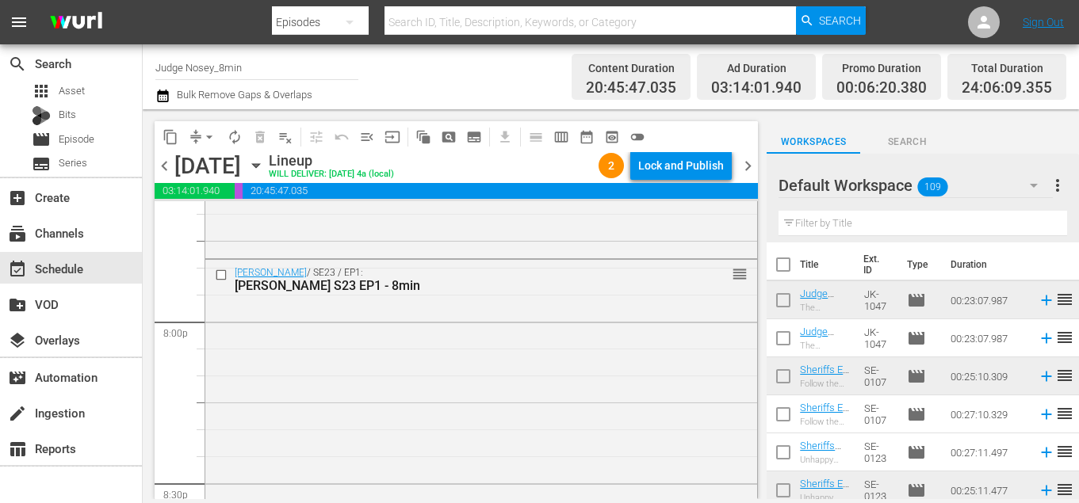
scroll to position [6351, 0]
click at [225, 270] on input "checkbox" at bounding box center [223, 270] width 17 height 13
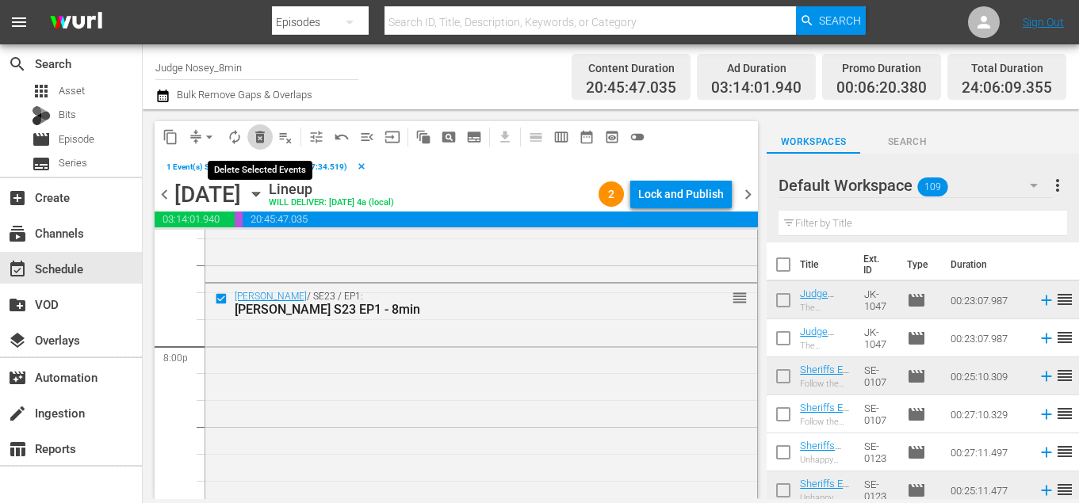
click at [264, 135] on span "delete_forever_outlined" at bounding box center [260, 137] width 16 height 16
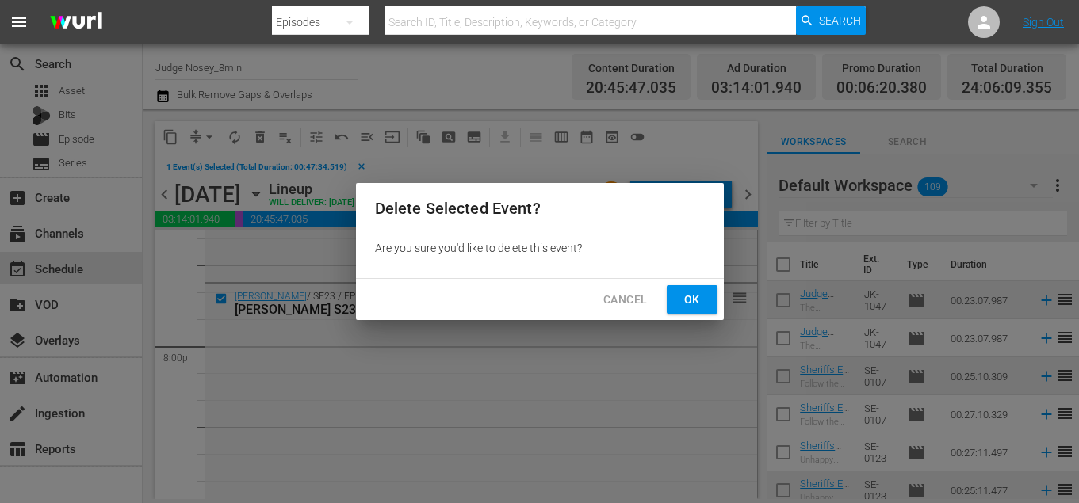
click at [728, 293] on div "Delete Selected Event? Are you sure you'd like to delete this event? Cancel Ok" at bounding box center [539, 251] width 1079 height 503
click at [713, 293] on button "Ok" at bounding box center [692, 299] width 51 height 29
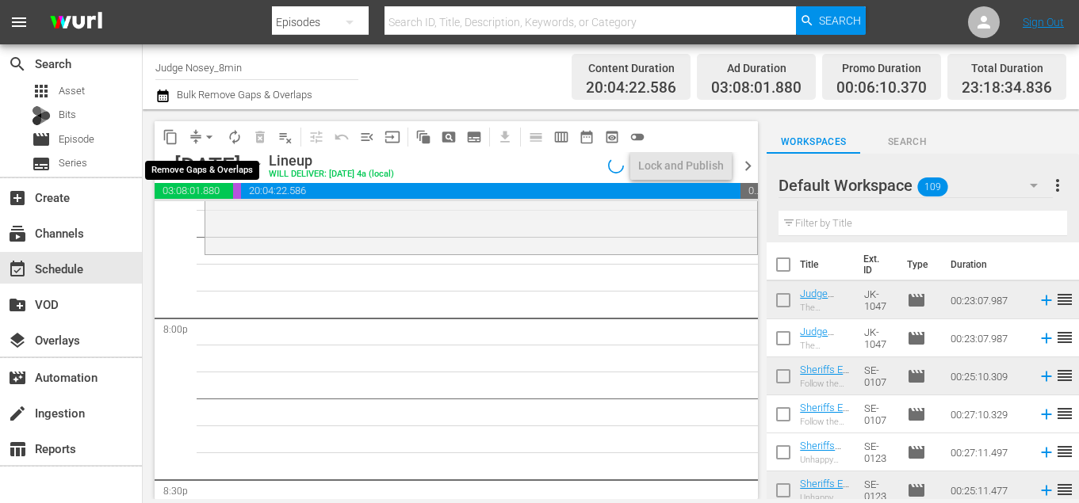
click at [208, 129] on span "arrow_drop_down" at bounding box center [209, 137] width 16 height 16
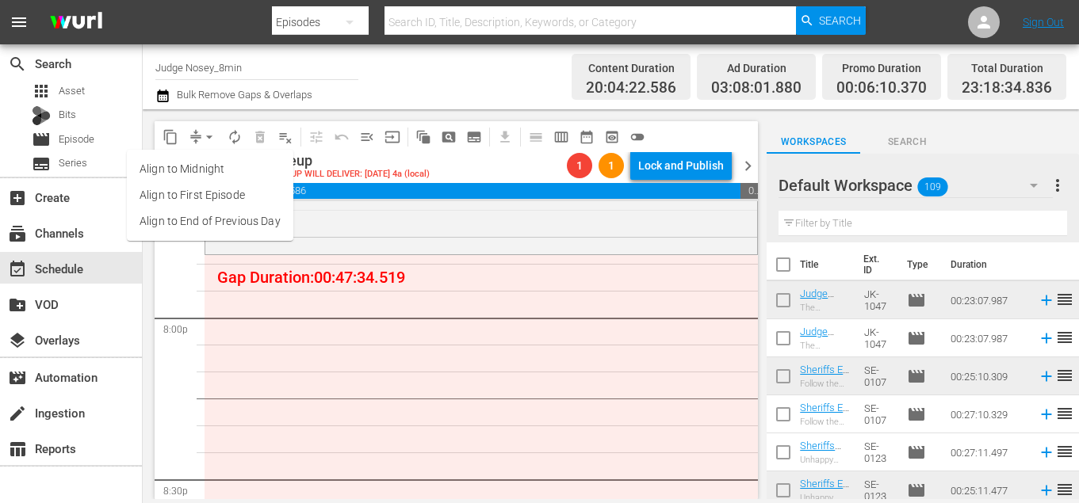
click at [207, 220] on li "Align to End of Previous Day" at bounding box center [210, 221] width 166 height 26
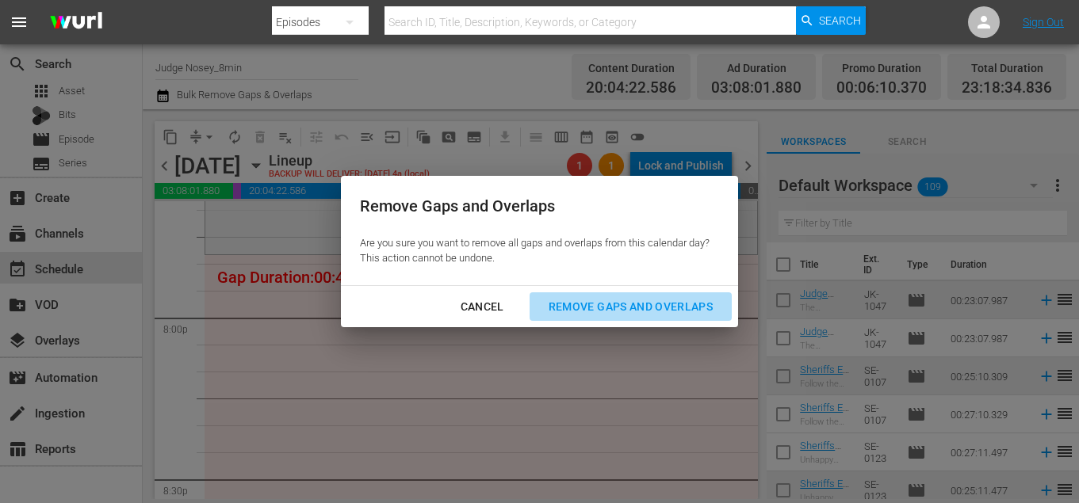
click at [590, 317] on button "Remove Gaps and Overlaps" at bounding box center [630, 306] width 202 height 29
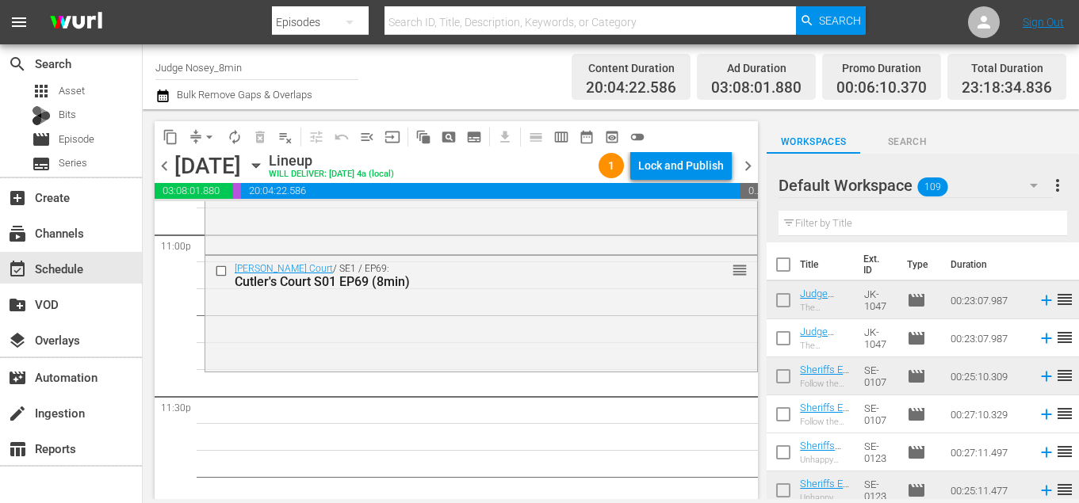
scroll to position [7463, 0]
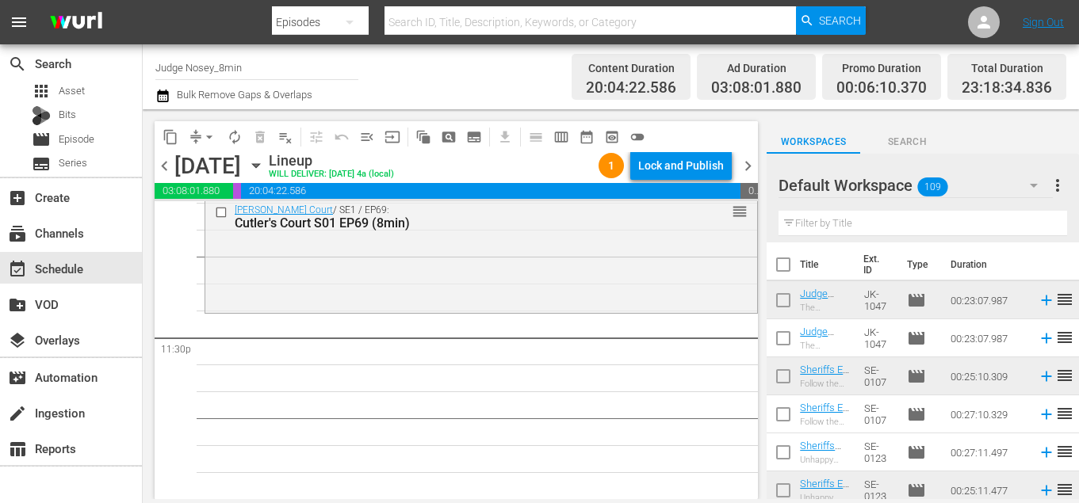
click at [821, 227] on input "text" at bounding box center [922, 223] width 289 height 25
type input "8min"
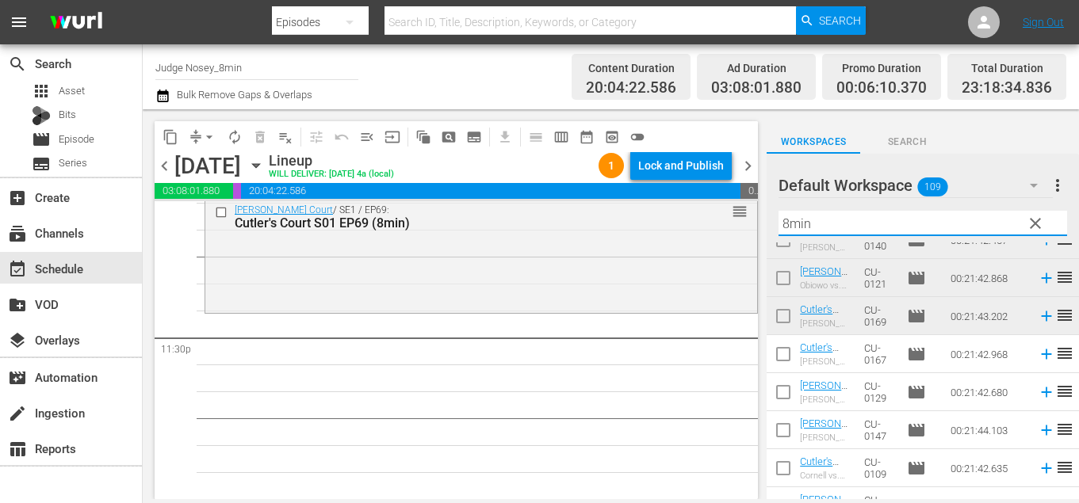
scroll to position [1758, 0]
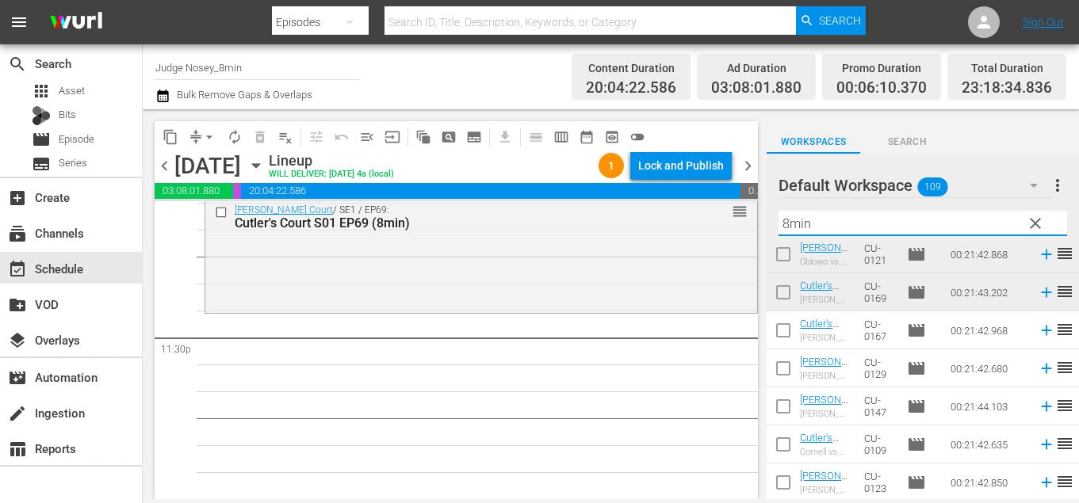
click at [779, 339] on input "checkbox" at bounding box center [782, 333] width 33 height 33
checkbox input "true"
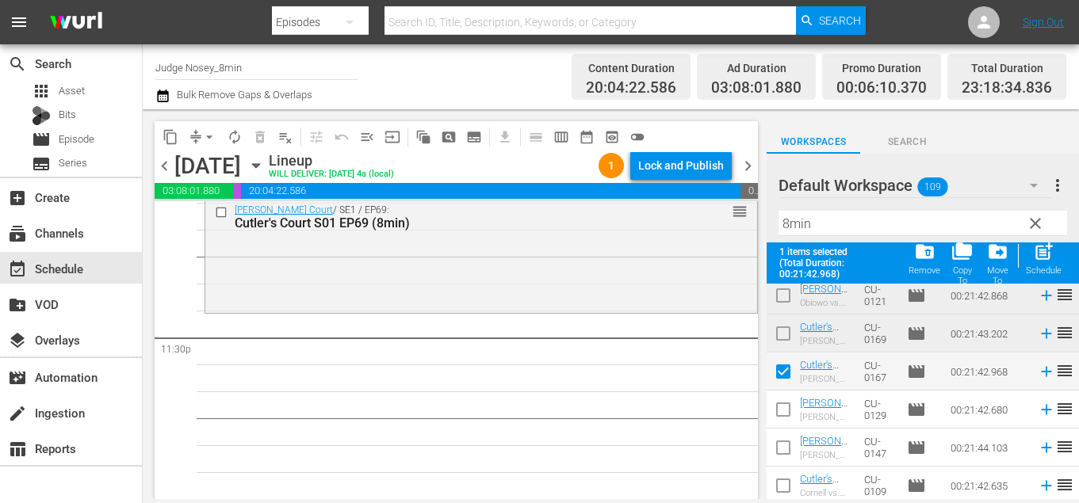
click at [782, 407] on input "checkbox" at bounding box center [782, 412] width 33 height 33
checkbox input "true"
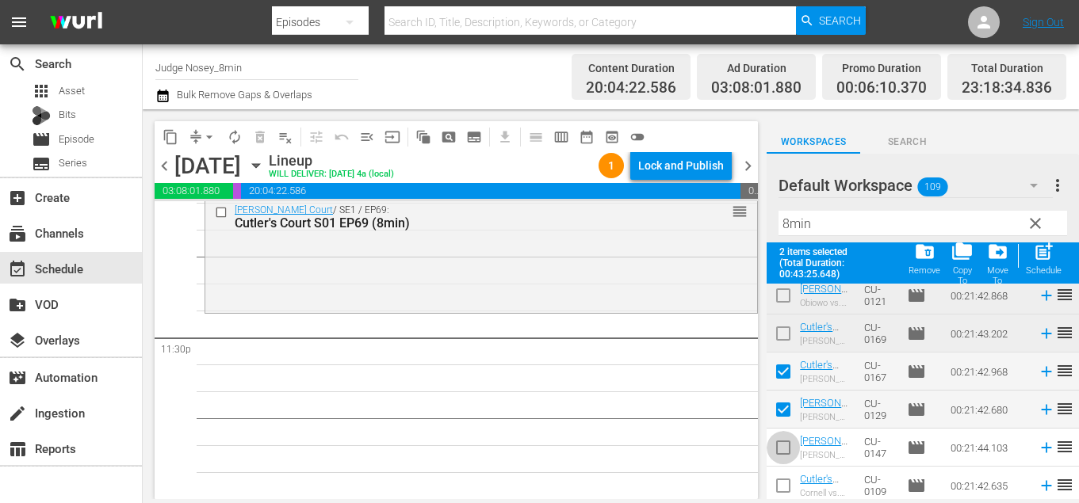
click at [785, 458] on input "checkbox" at bounding box center [782, 450] width 33 height 33
checkbox input "true"
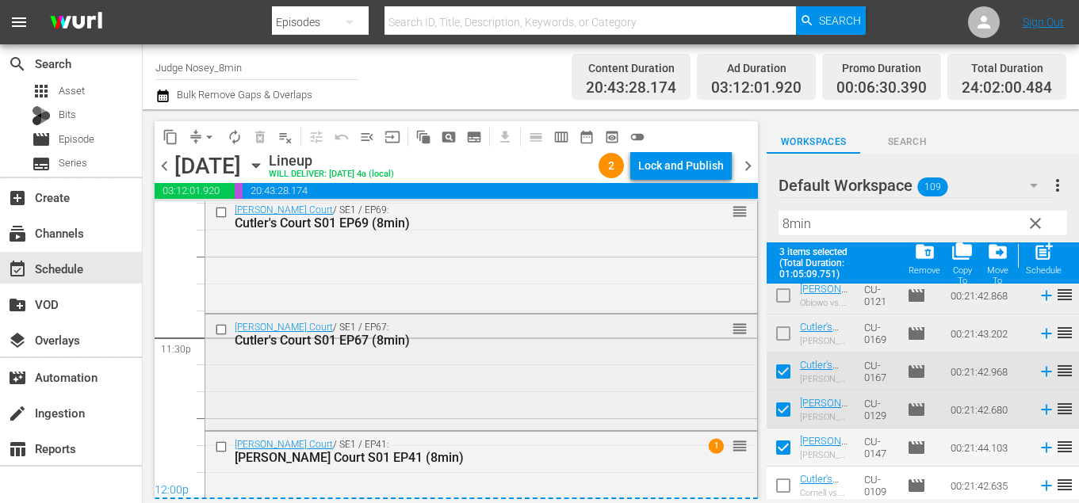
scroll to position [7512, 0]
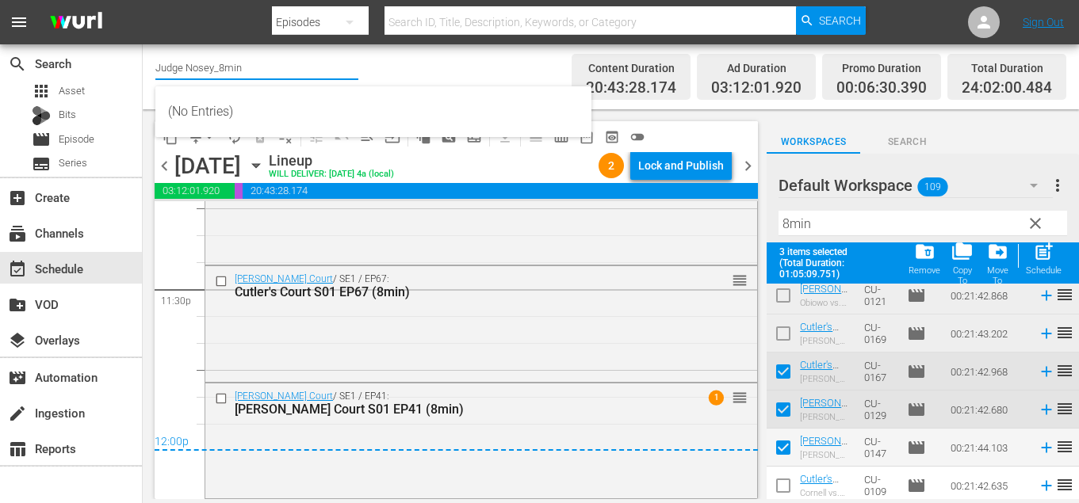
drag, startPoint x: 245, startPoint y: 68, endPoint x: 205, endPoint y: 62, distance: 40.1
click at [205, 63] on input "Judge Nosey_8min" at bounding box center [256, 67] width 203 height 38
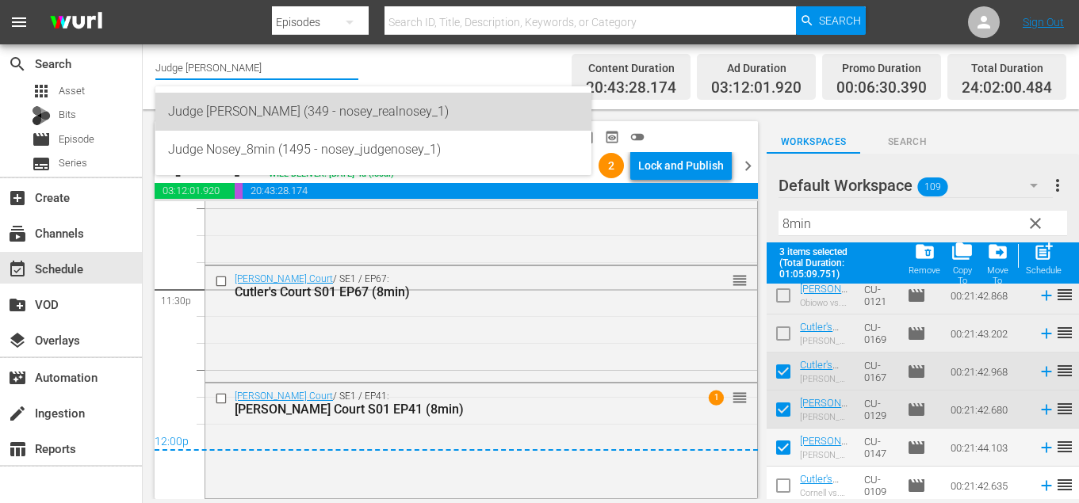
click at [308, 109] on div "Judge [PERSON_NAME] (349 - nosey_realnosey_1)" at bounding box center [373, 112] width 411 height 38
type input "Judge [PERSON_NAME] (349 - nosey_realnosey_1)"
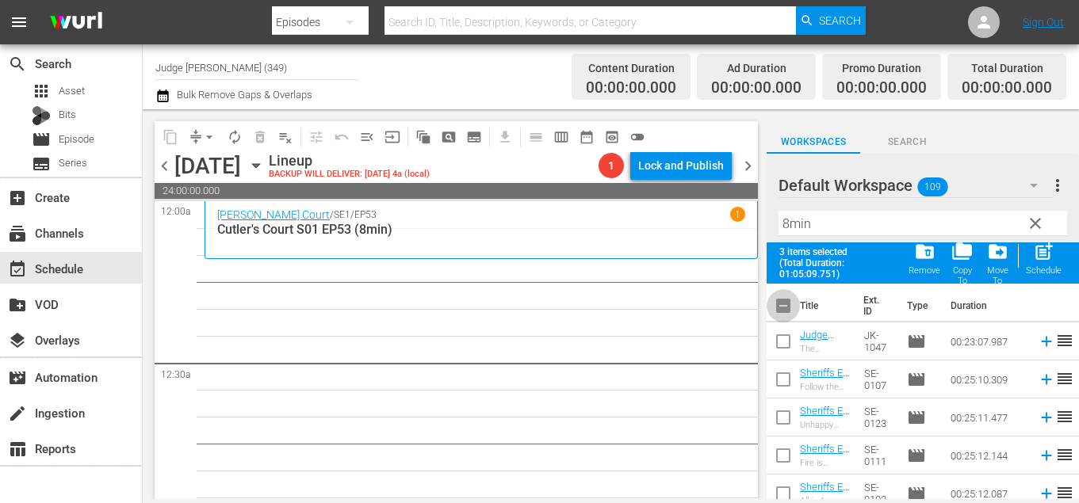
click at [778, 307] on input "checkbox" at bounding box center [782, 308] width 33 height 33
checkbox input "true"
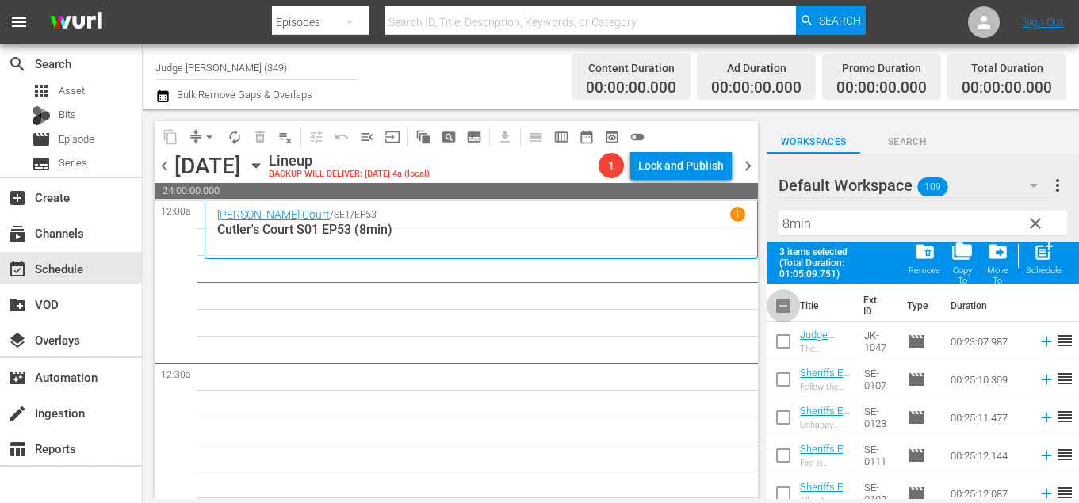
checkbox input "true"
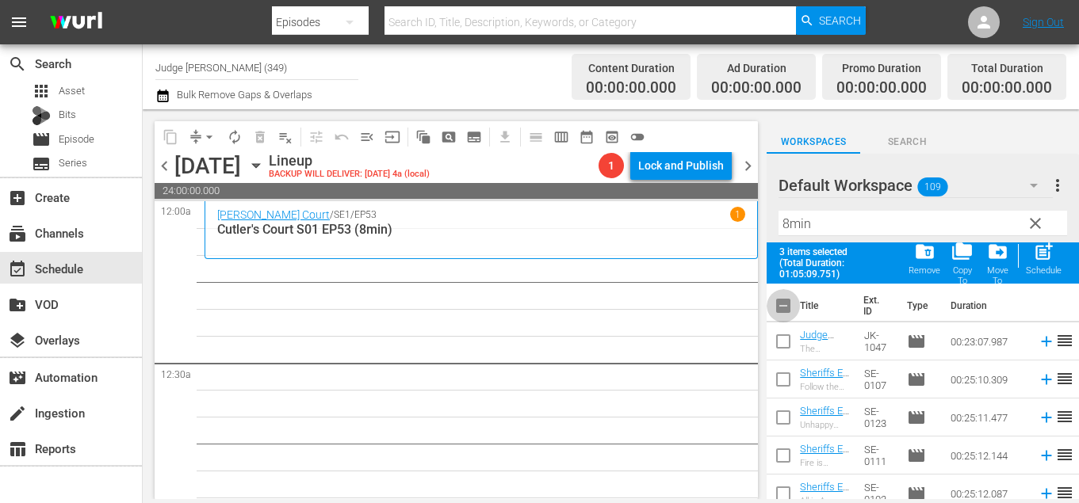
checkbox input "true"
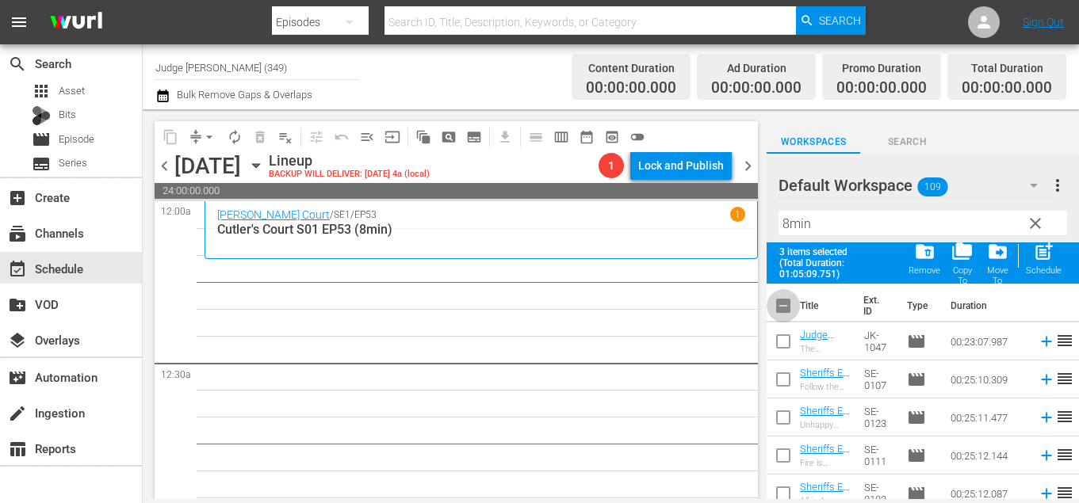
checkbox input "true"
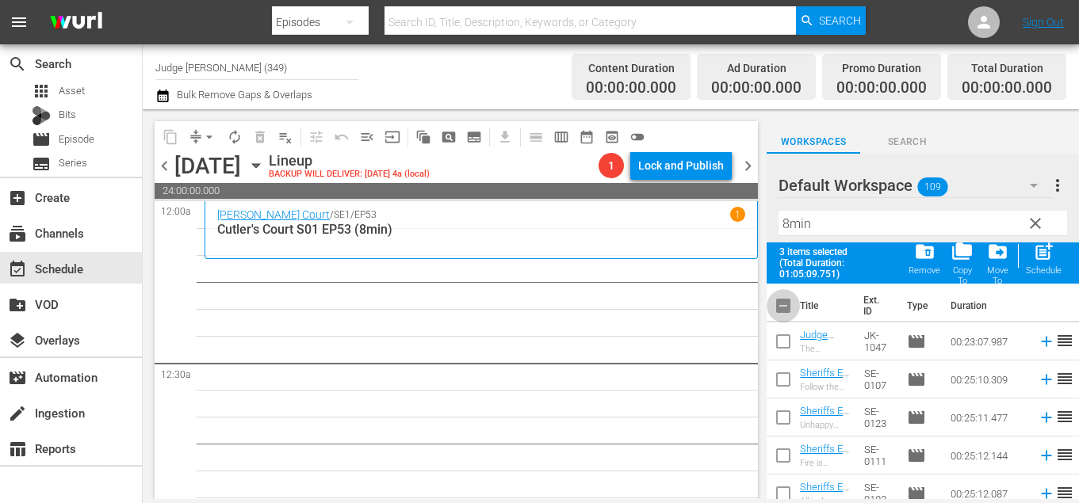
checkbox input "true"
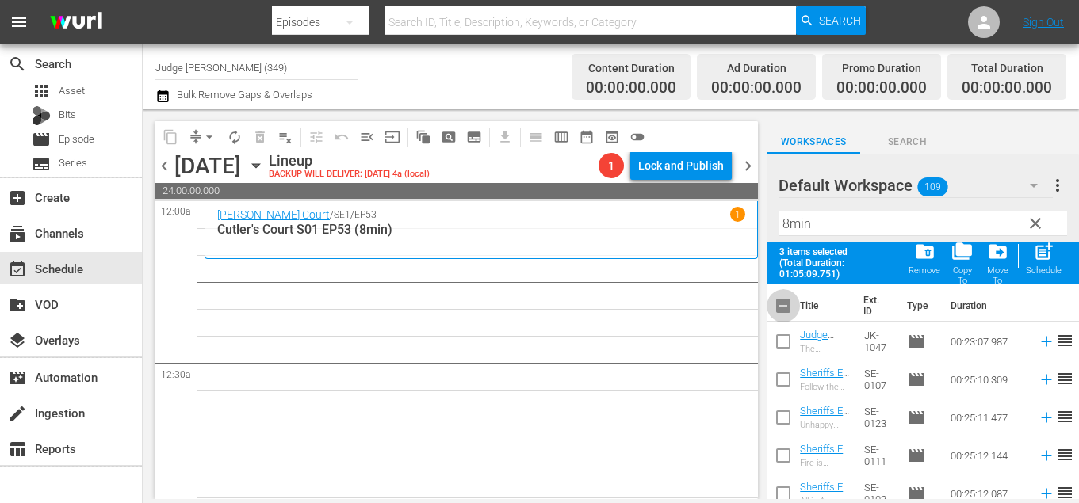
checkbox input "true"
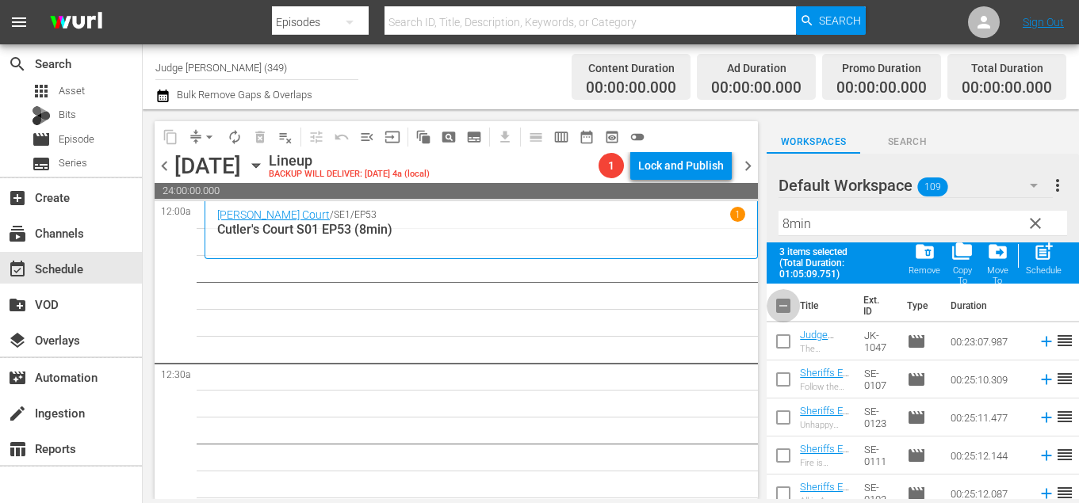
checkbox input "true"
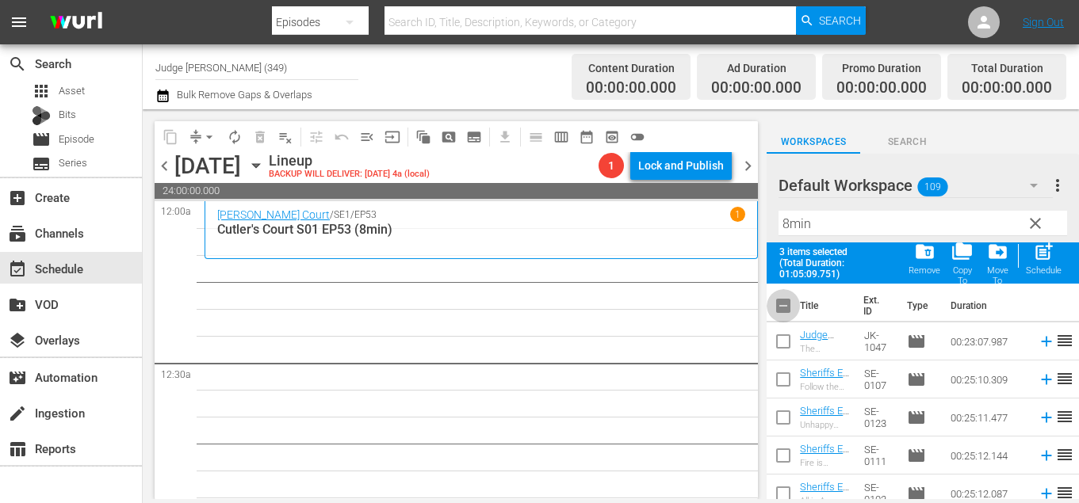
checkbox input "true"
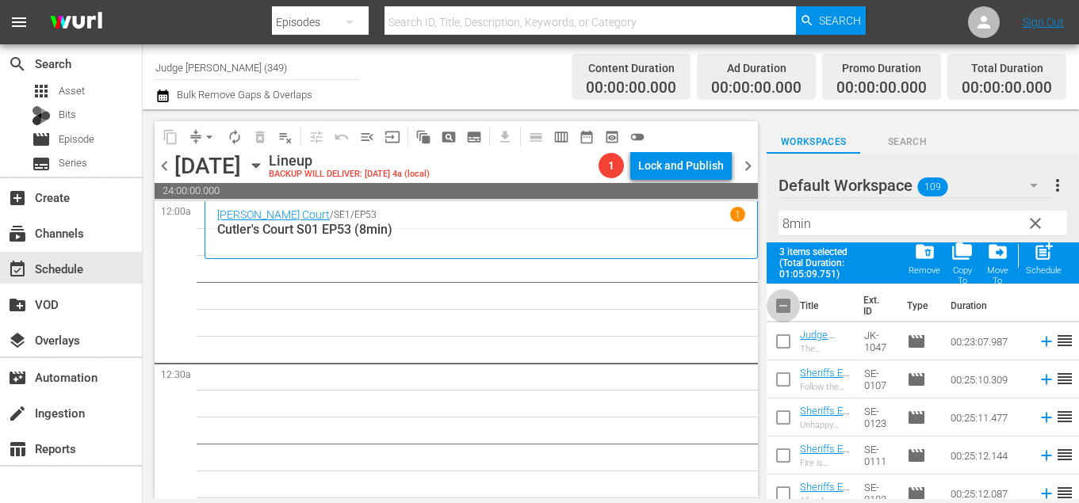
checkbox input "true"
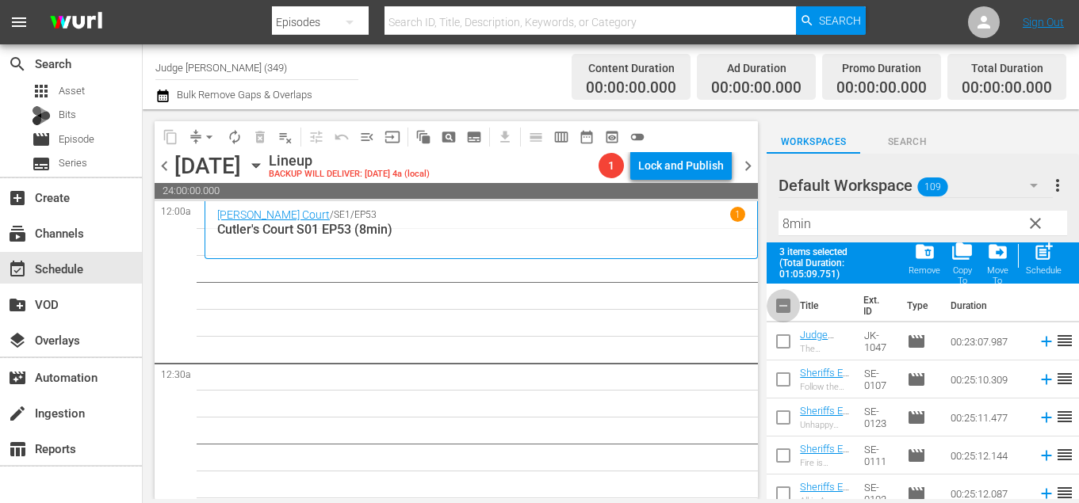
checkbox input "true"
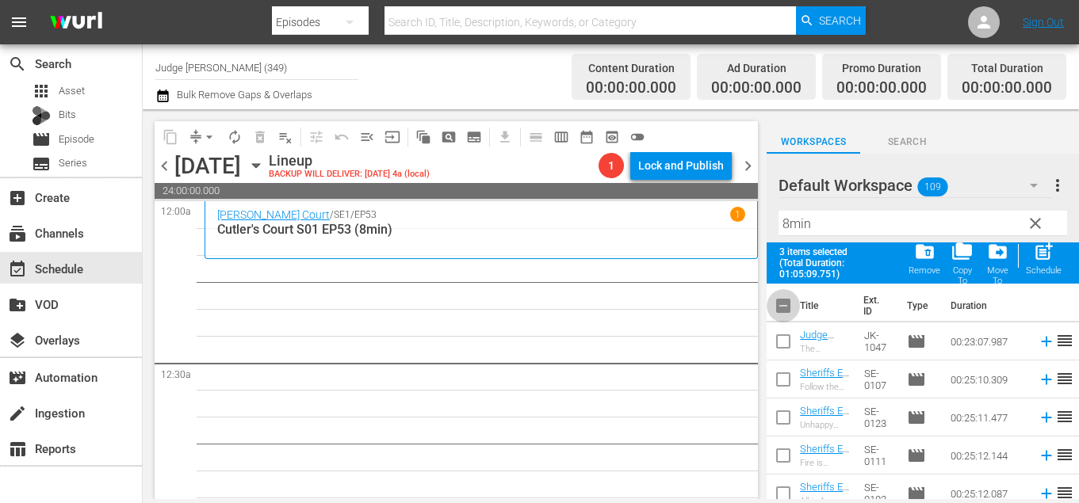
checkbox input "true"
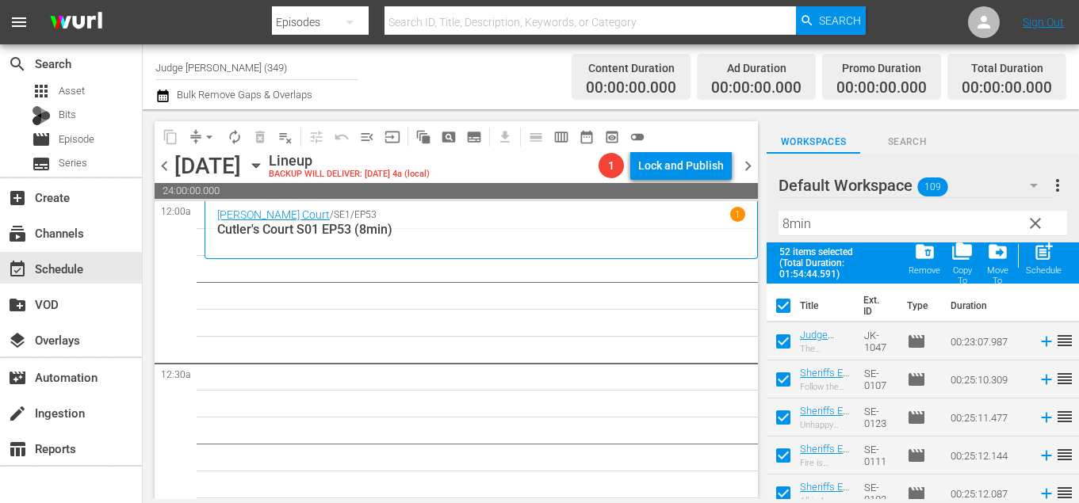
click at [780, 307] on input "checkbox" at bounding box center [782, 308] width 33 height 33
checkbox input "false"
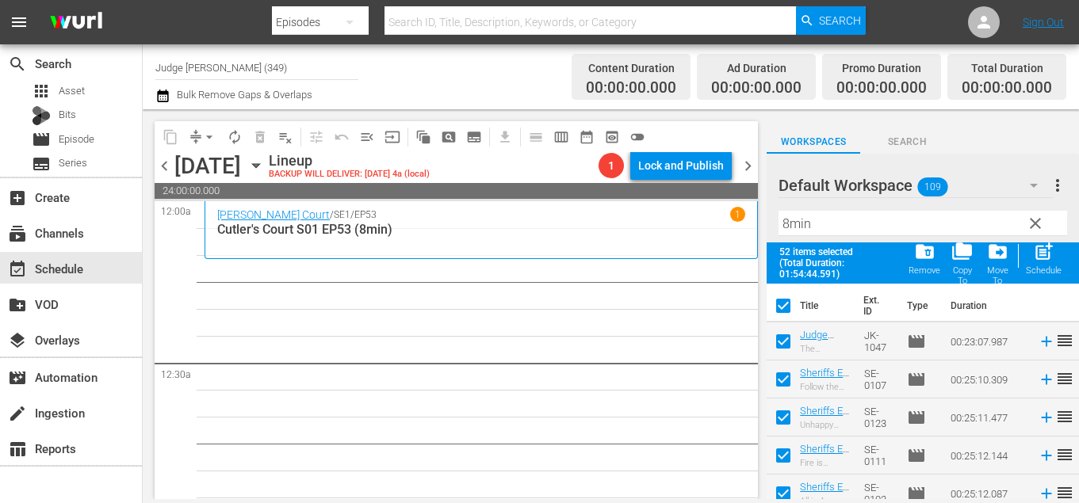
checkbox input "false"
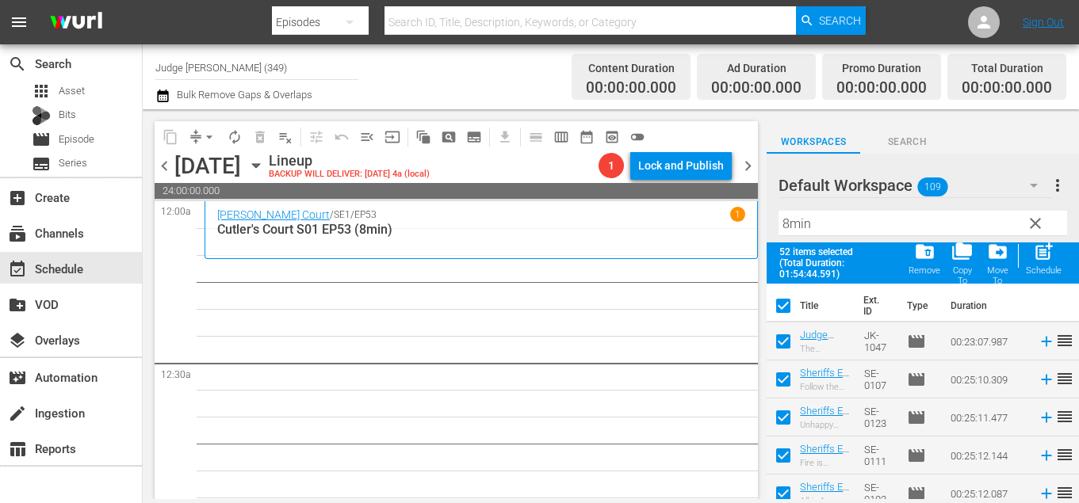
checkbox input "false"
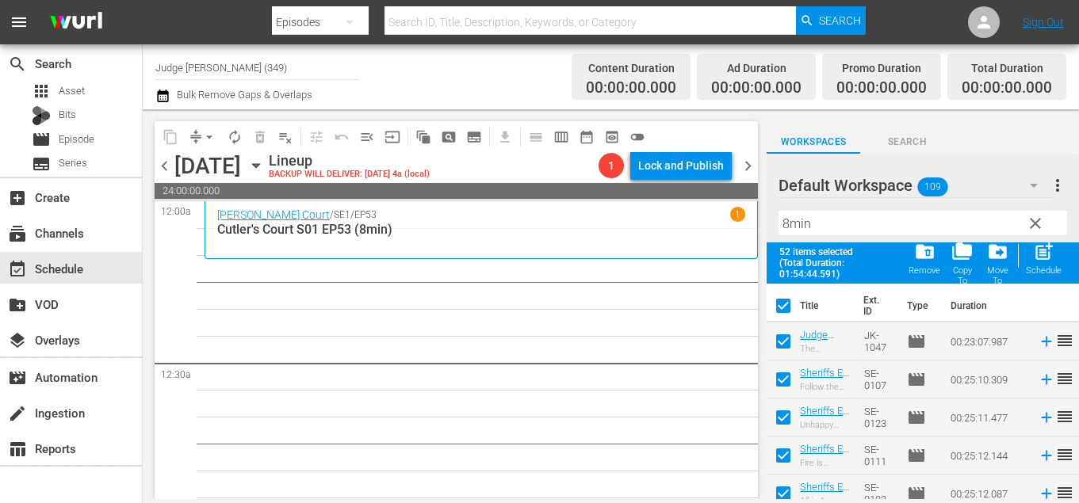
checkbox input "false"
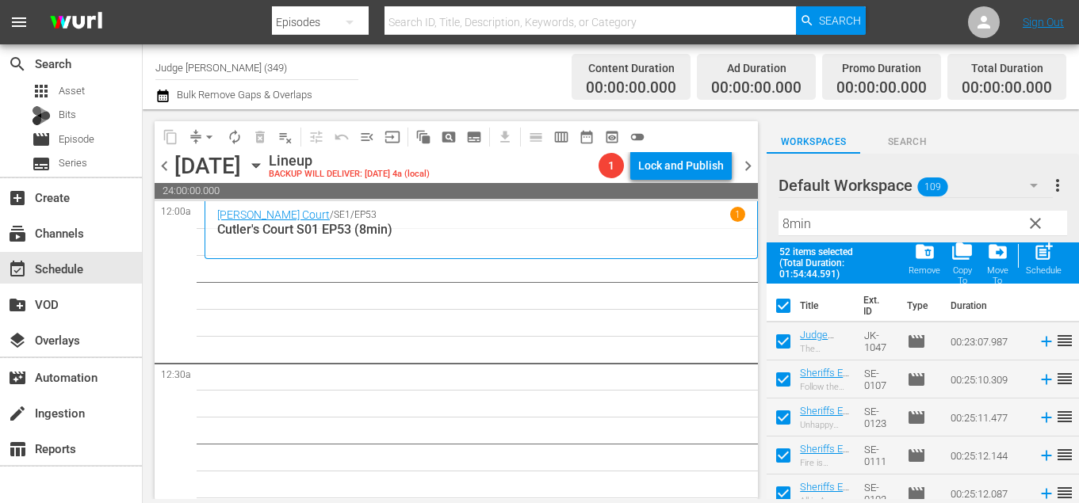
checkbox input "false"
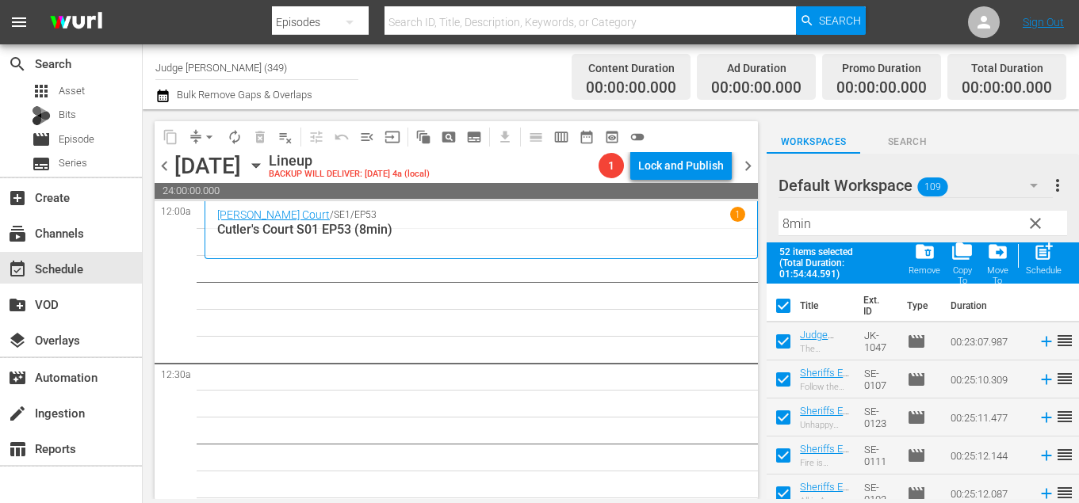
checkbox input "false"
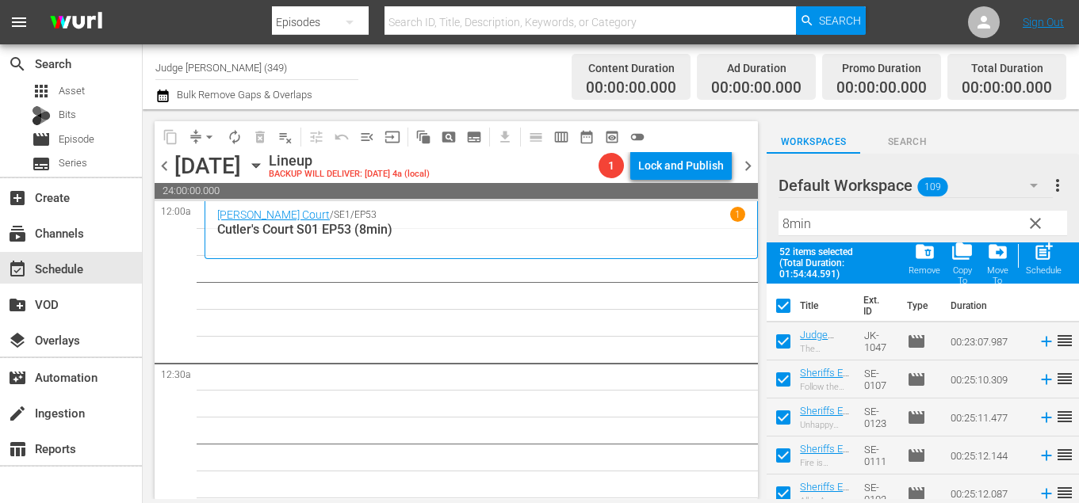
checkbox input "false"
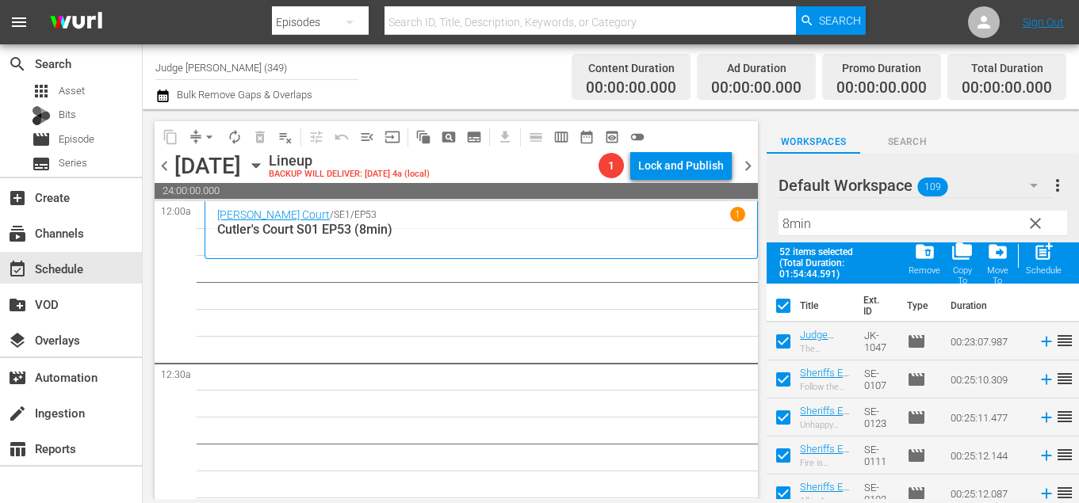
checkbox input "false"
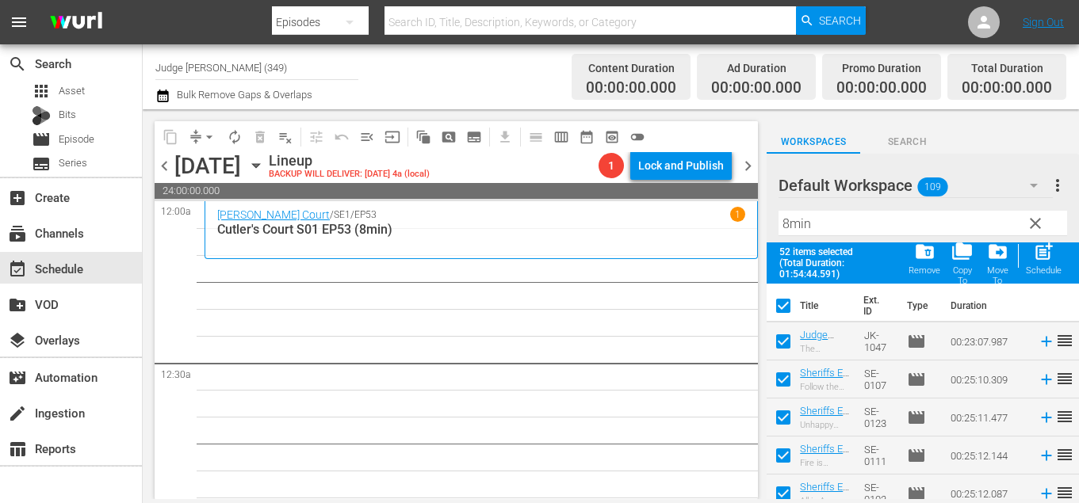
checkbox input "false"
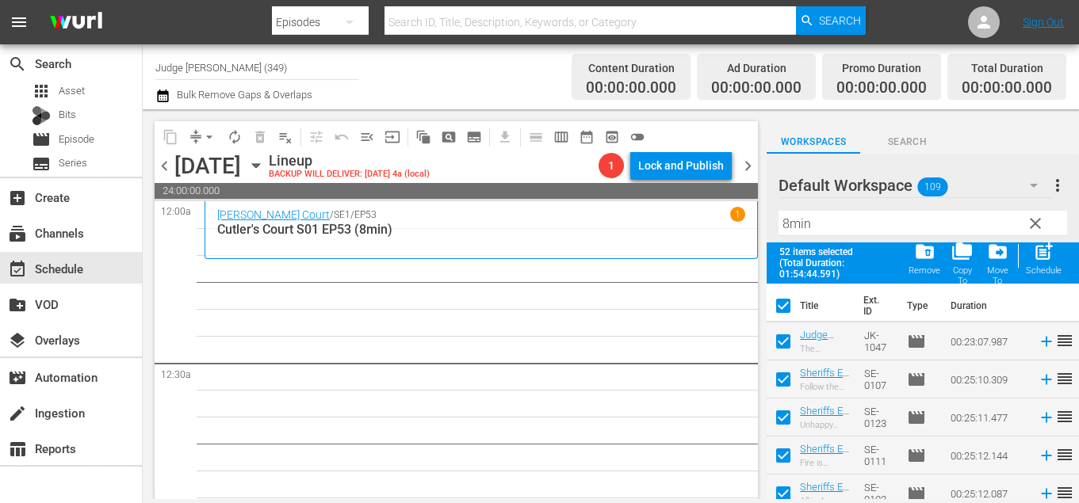
checkbox input "false"
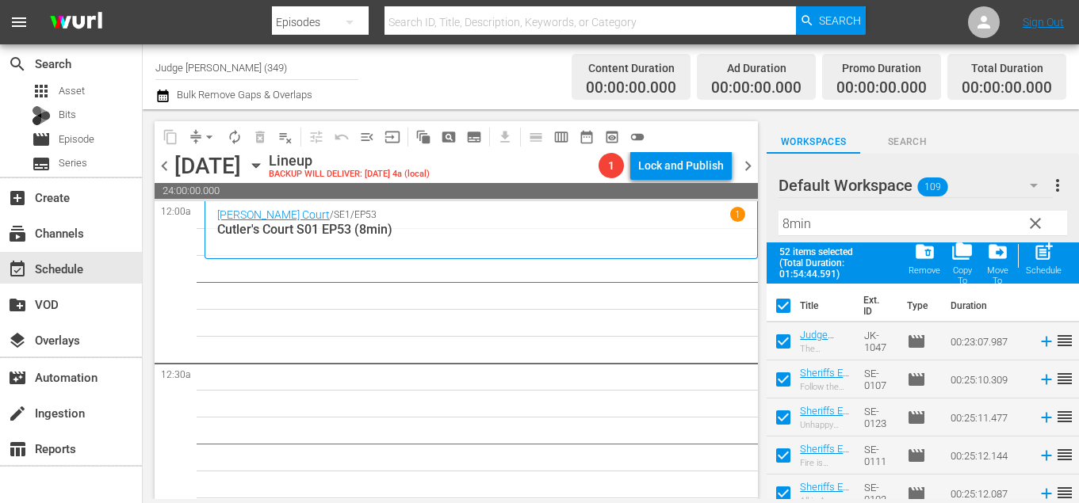
checkbox input "false"
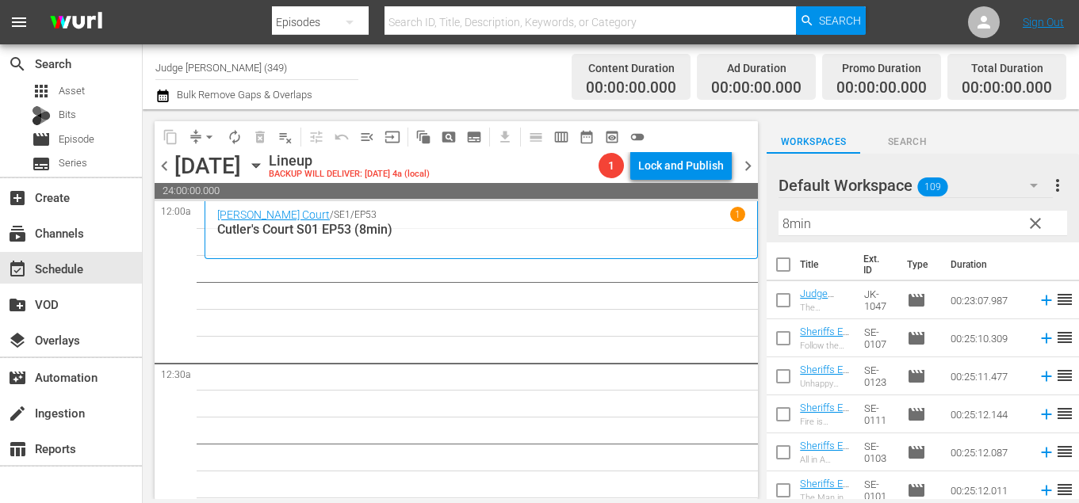
click at [787, 263] on input "checkbox" at bounding box center [782, 267] width 33 height 33
checkbox input "true"
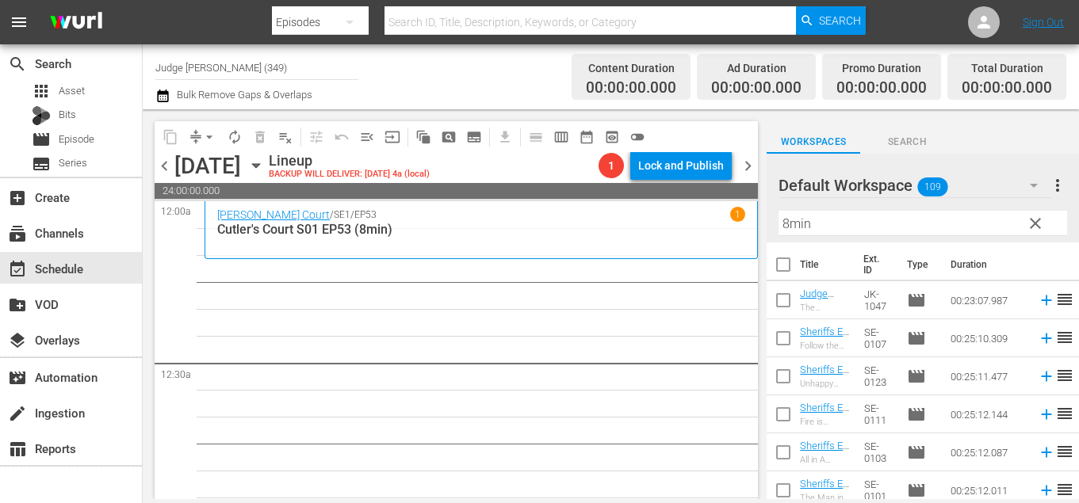
checkbox input "true"
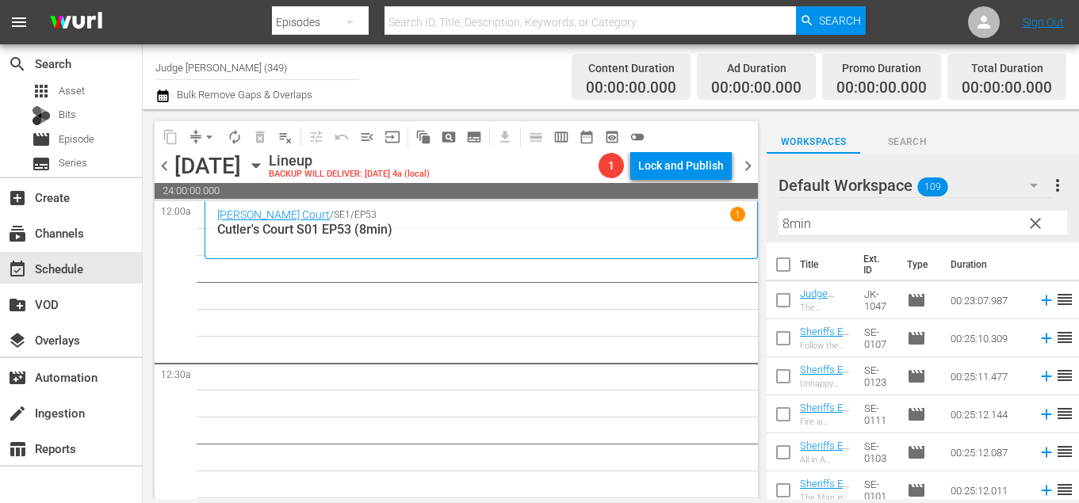
checkbox input "true"
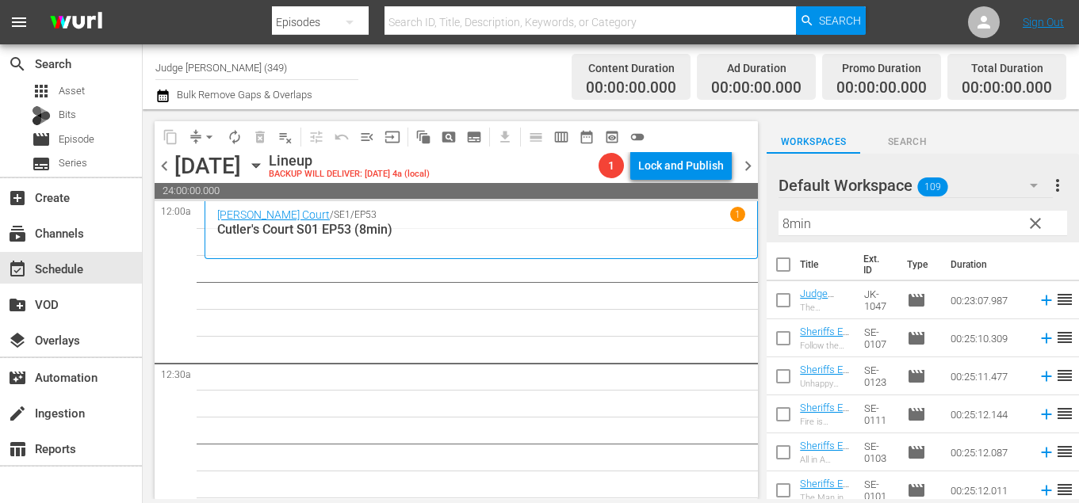
checkbox input "true"
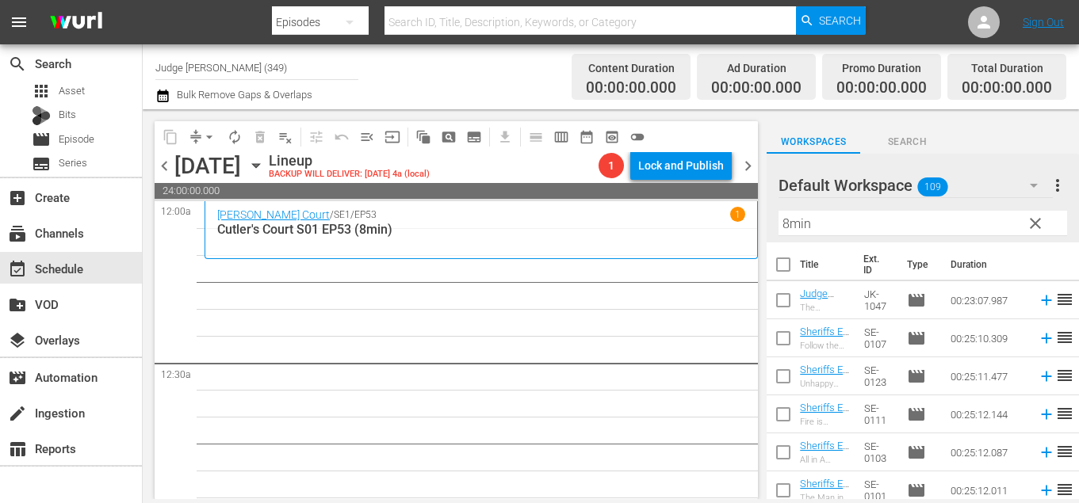
checkbox input "true"
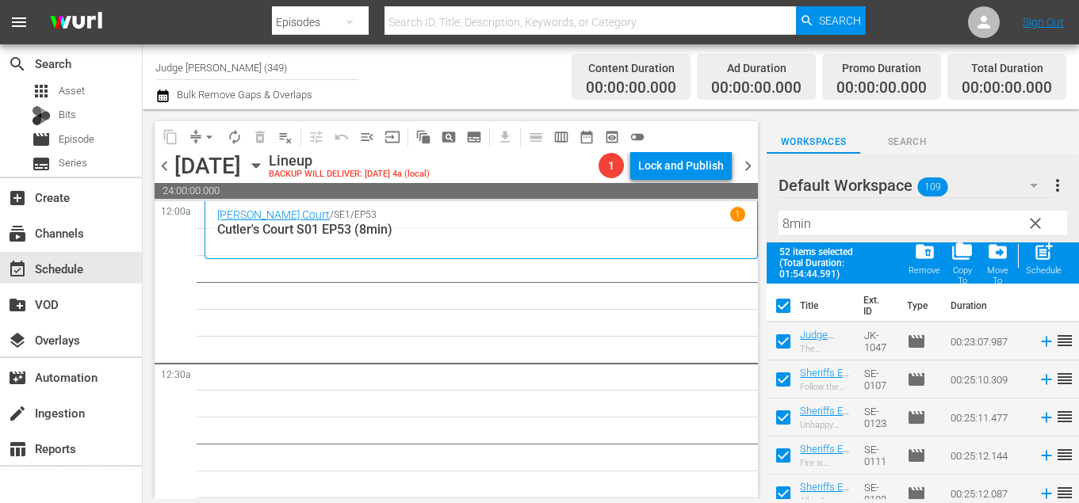
click at [780, 342] on input "checkbox" at bounding box center [782, 344] width 33 height 33
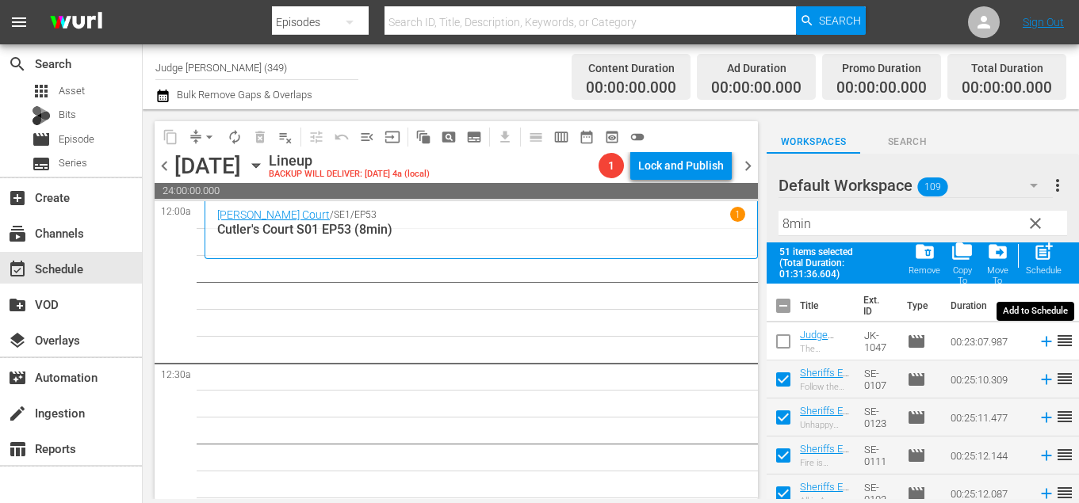
click at [1041, 262] on span "post_add" at bounding box center [1043, 251] width 21 height 21
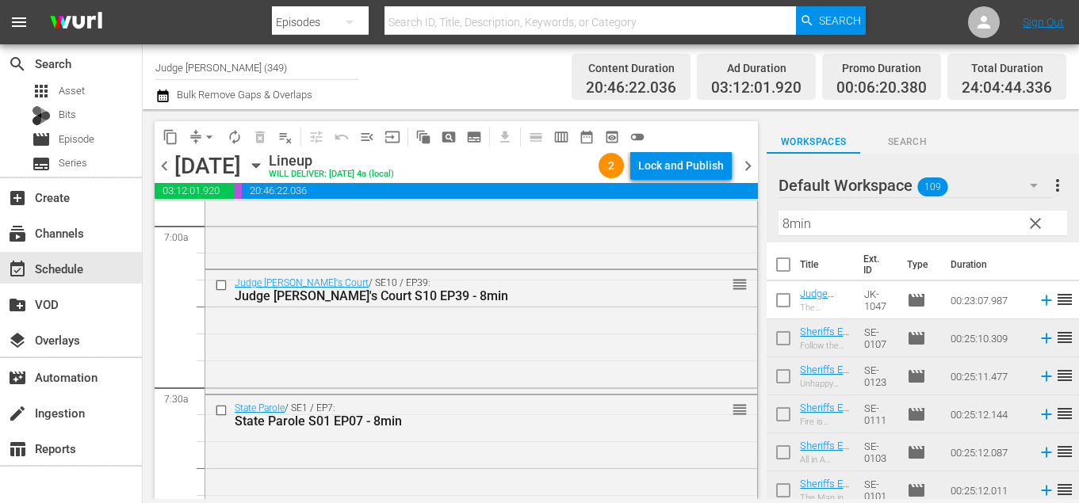
scroll to position [2235, 0]
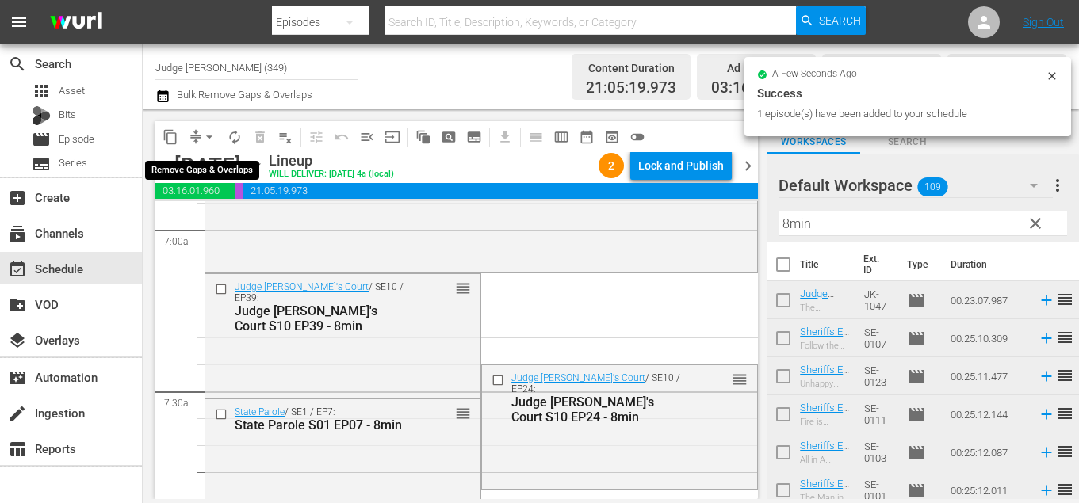
click at [206, 136] on span "arrow_drop_down" at bounding box center [209, 137] width 16 height 16
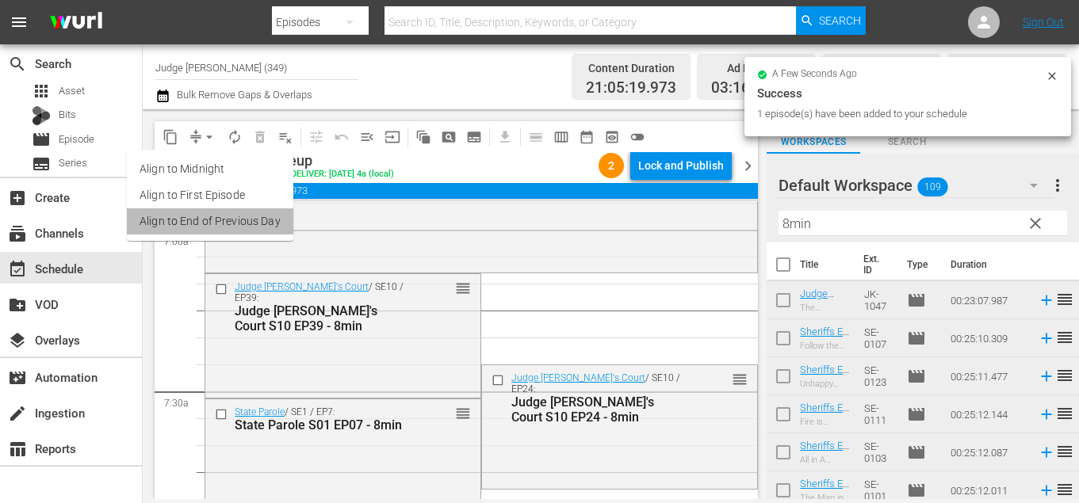
click at [242, 224] on li "Align to End of Previous Day" at bounding box center [210, 221] width 166 height 26
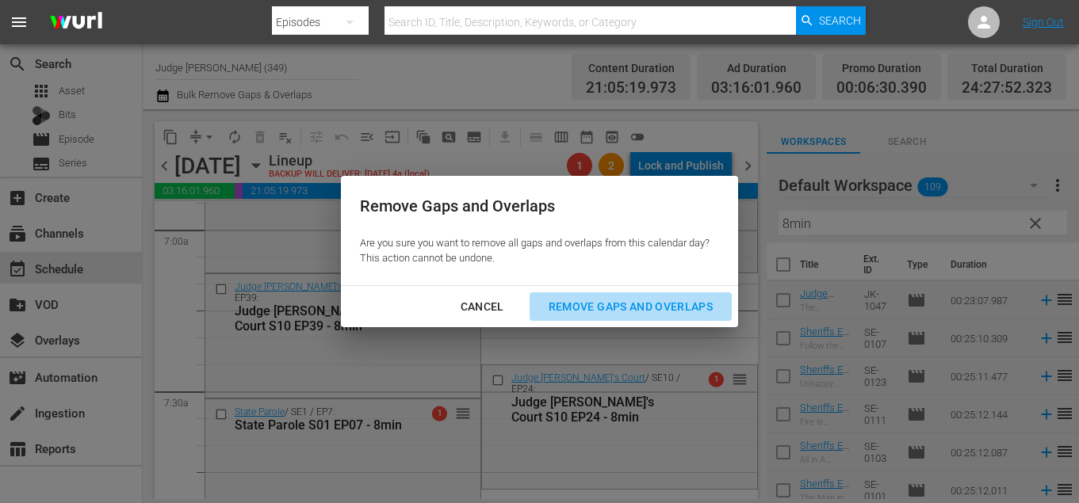
click at [571, 306] on div "Remove Gaps and Overlaps" at bounding box center [630, 307] width 189 height 20
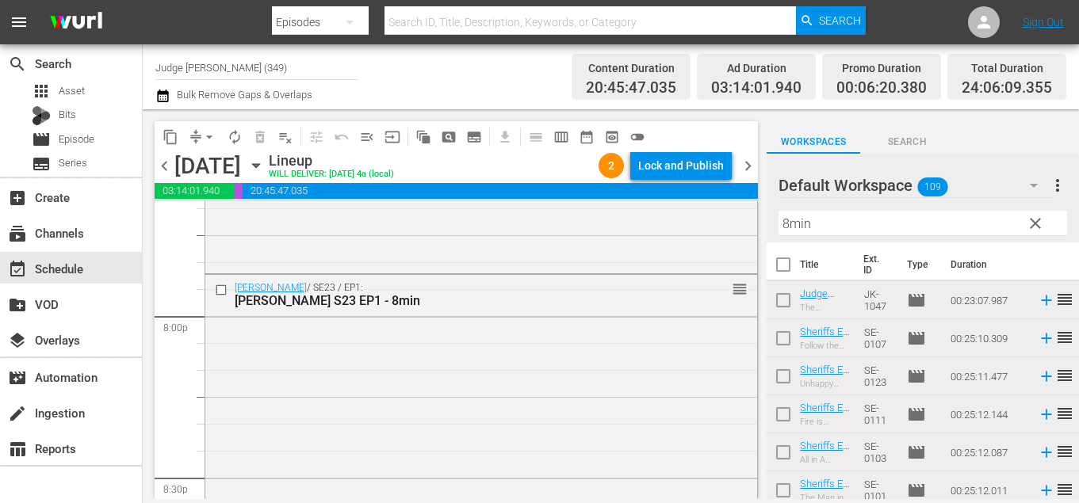
scroll to position [6366, 0]
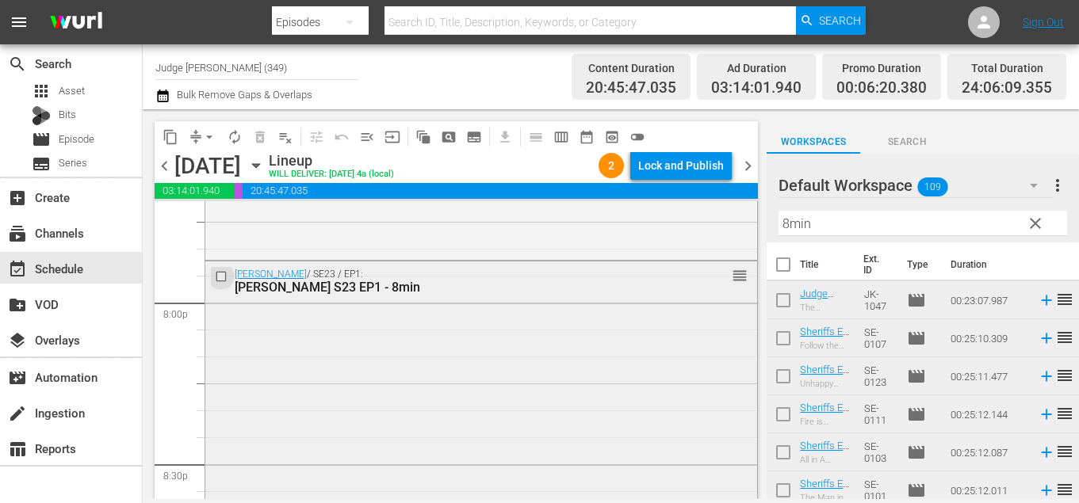
click at [223, 274] on input "checkbox" at bounding box center [223, 276] width 17 height 13
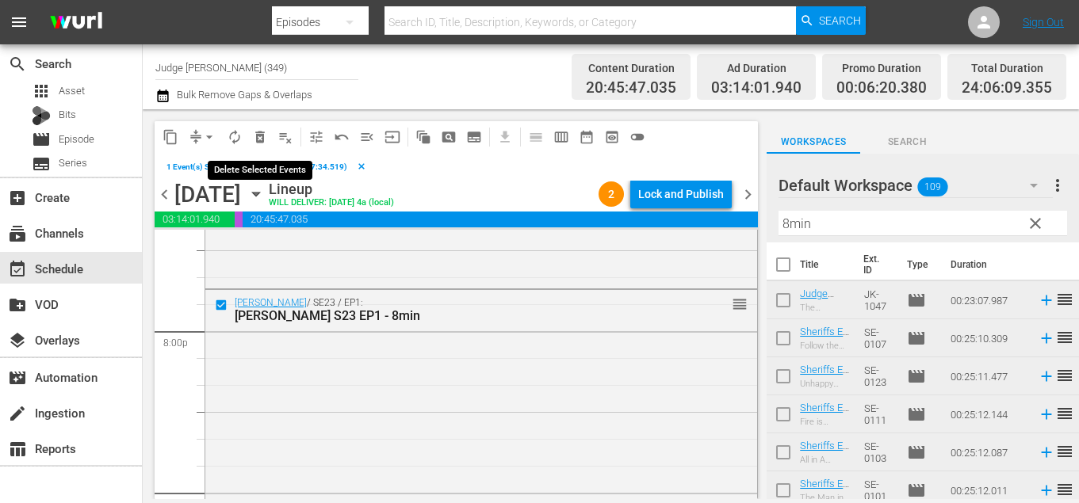
click at [255, 139] on span "delete_forever_outlined" at bounding box center [260, 137] width 16 height 16
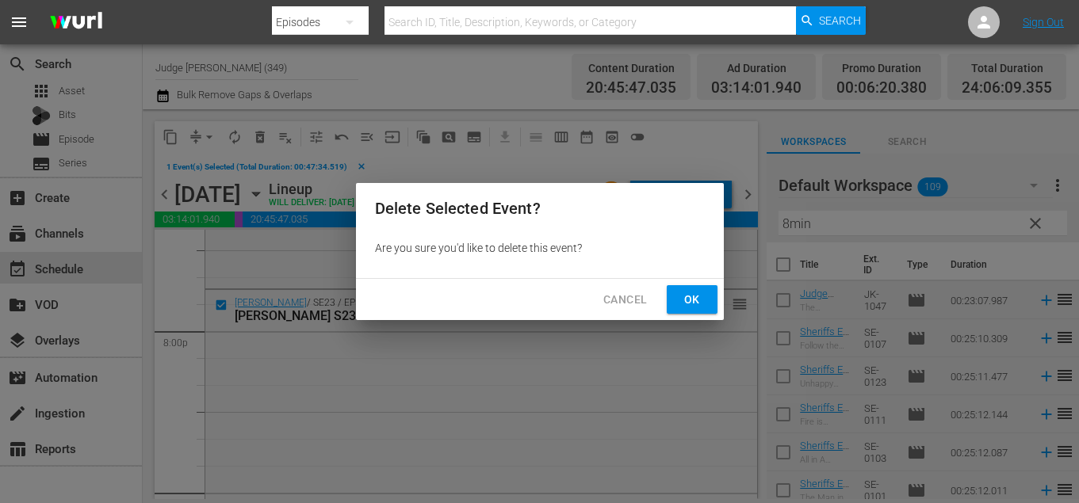
click at [697, 301] on span "Ok" at bounding box center [691, 300] width 25 height 20
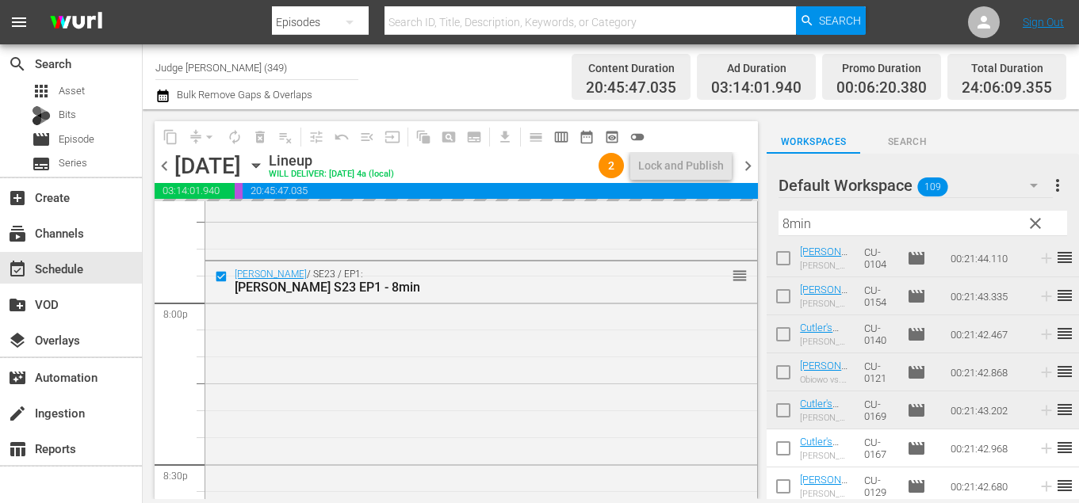
scroll to position [1758, 0]
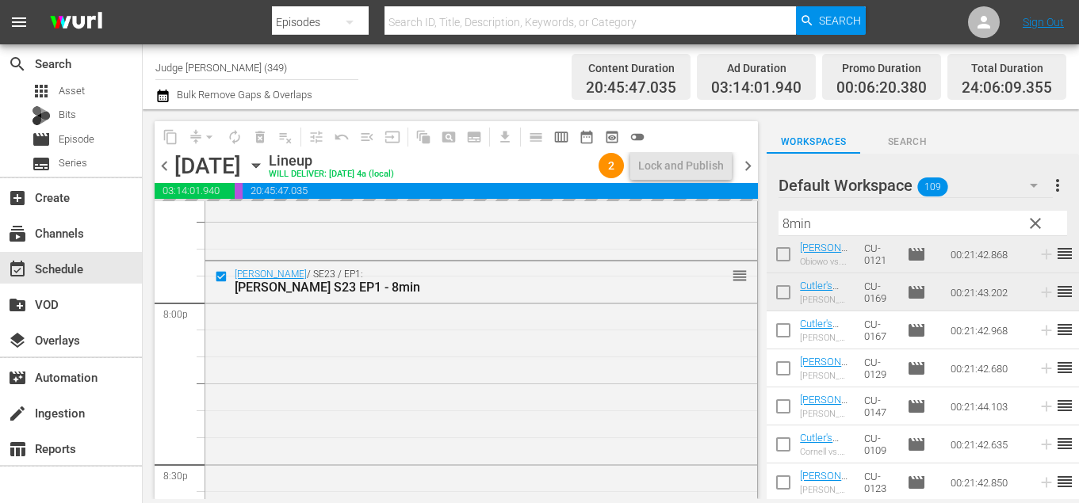
click at [781, 339] on input "checkbox" at bounding box center [782, 333] width 33 height 33
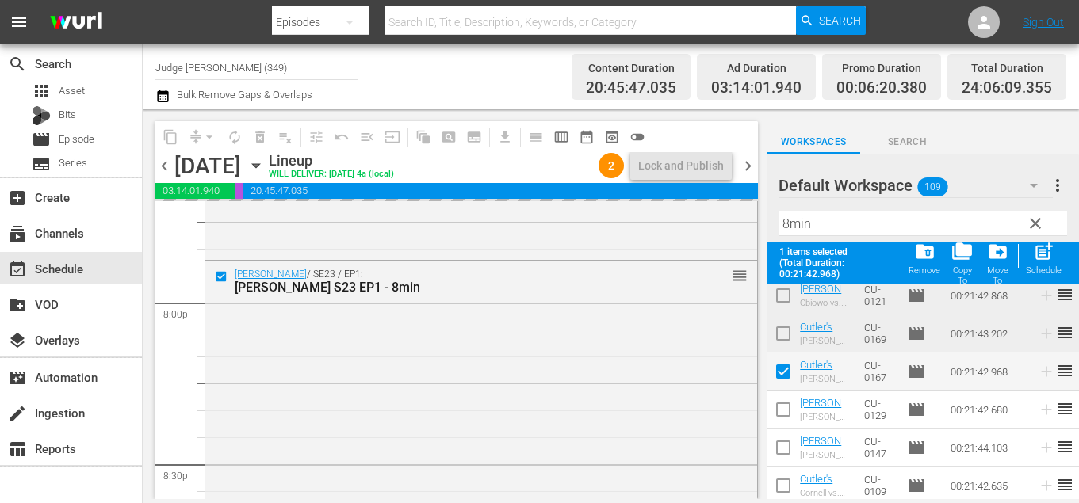
click at [782, 413] on input "checkbox" at bounding box center [782, 412] width 33 height 33
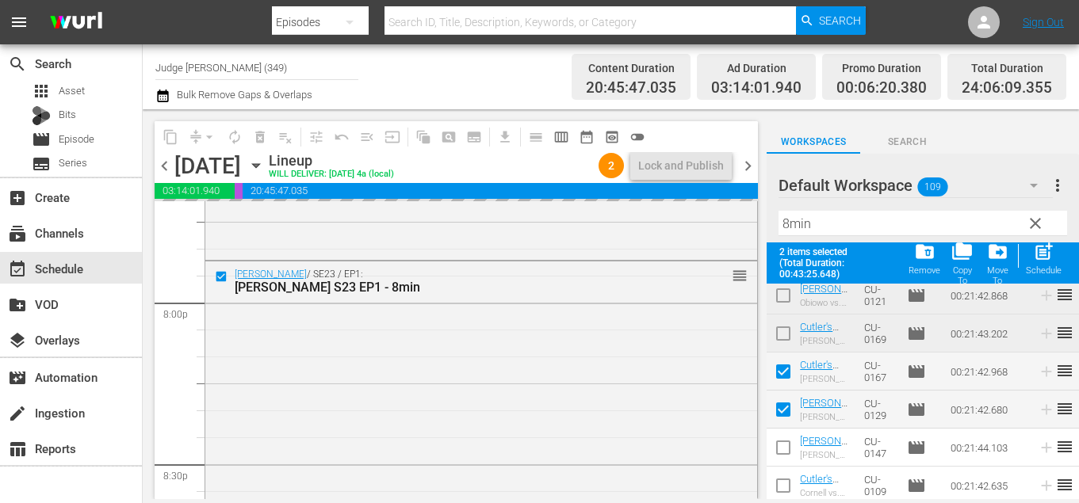
click at [782, 457] on input "checkbox" at bounding box center [782, 450] width 33 height 33
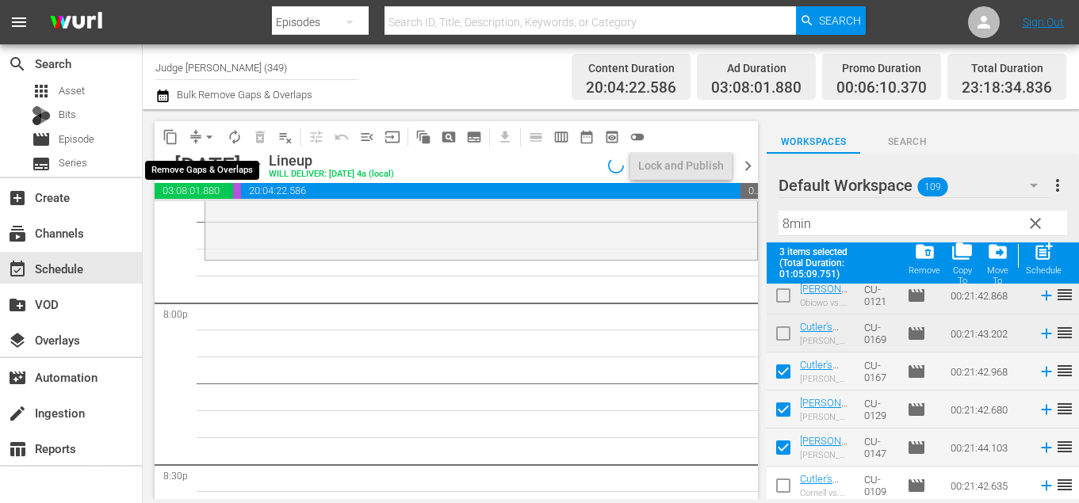
click at [211, 139] on span "arrow_drop_down" at bounding box center [209, 137] width 16 height 16
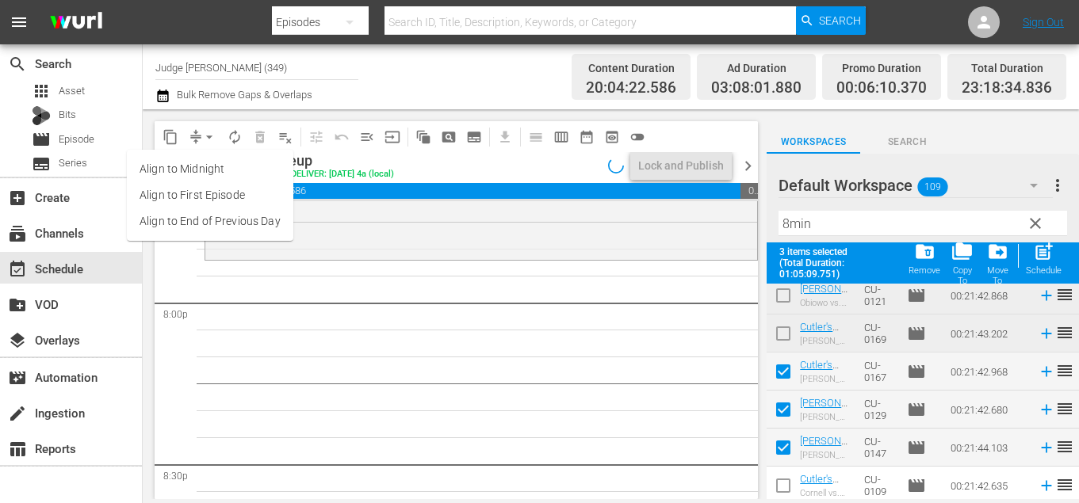
click at [232, 216] on li "Align to End of Previous Day" at bounding box center [210, 221] width 166 height 26
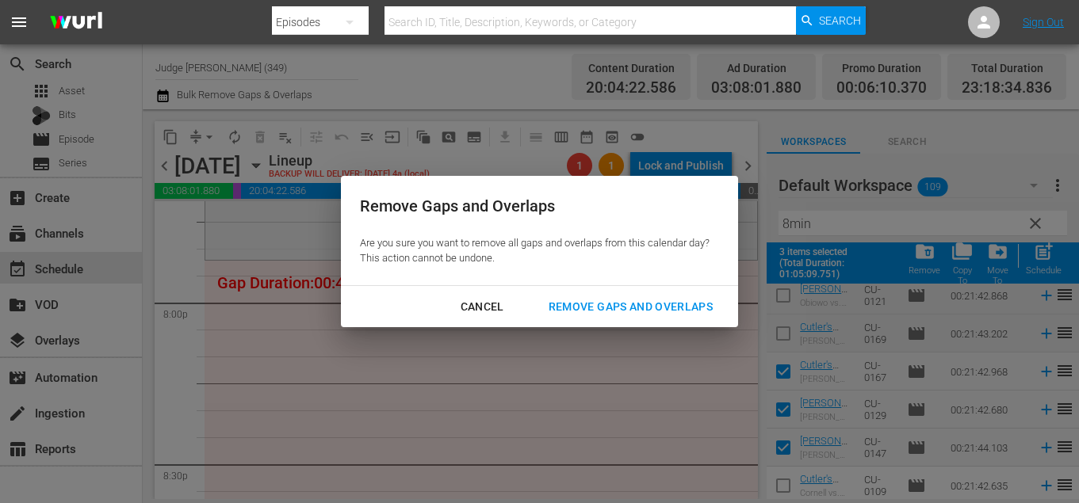
click at [541, 290] on div "Cancel Remove Gaps and Overlaps" at bounding box center [539, 307] width 397 height 42
click at [560, 292] on div "Cancel Remove Gaps and Overlaps" at bounding box center [539, 307] width 397 height 42
click at [568, 300] on div "Remove Gaps and Overlaps" at bounding box center [630, 307] width 189 height 20
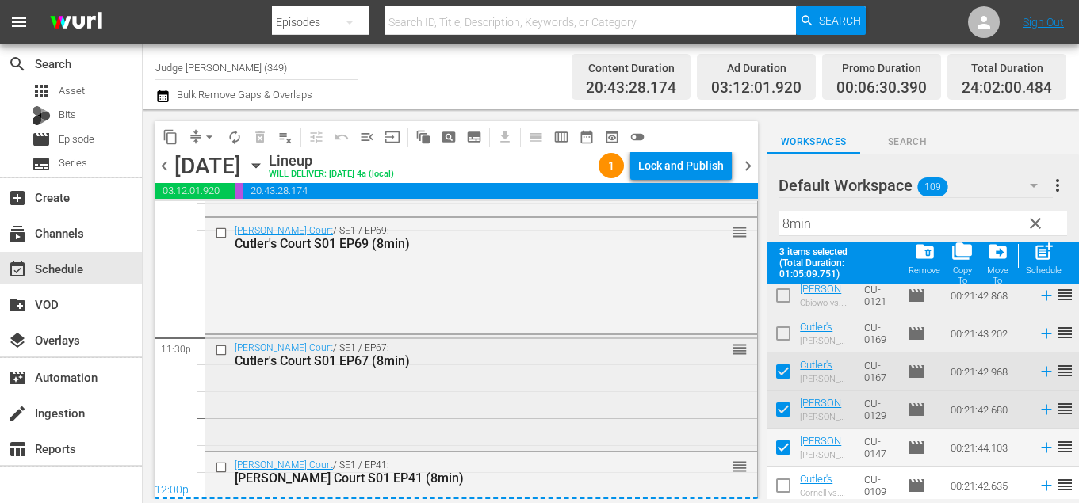
scroll to position [7532, 0]
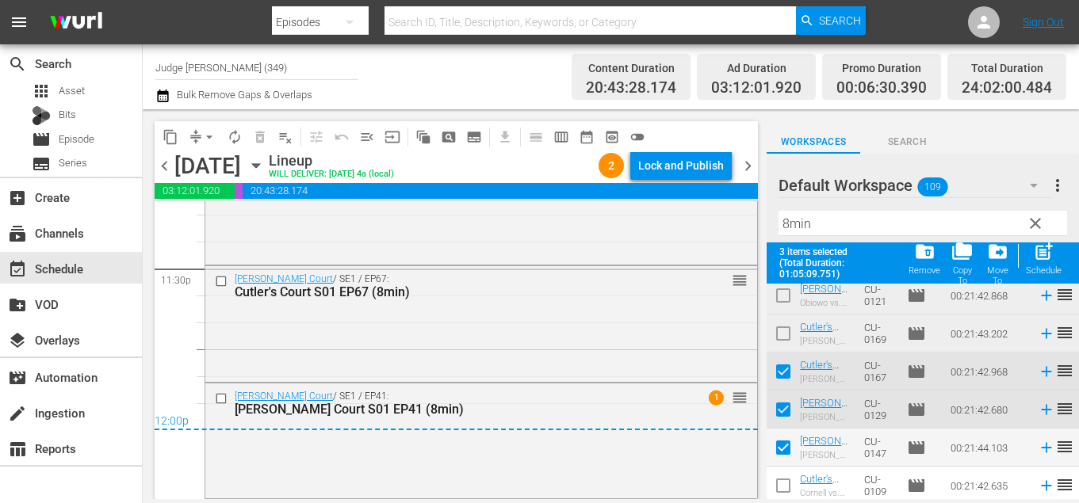
click at [743, 163] on span "chevron_right" at bounding box center [748, 166] width 20 height 20
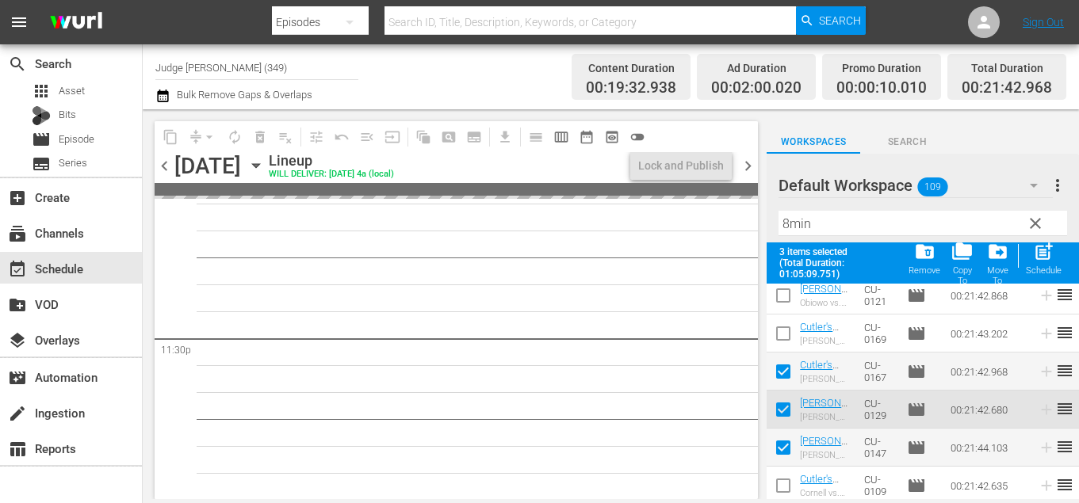
click at [1033, 230] on span "clear" at bounding box center [1035, 223] width 19 height 19
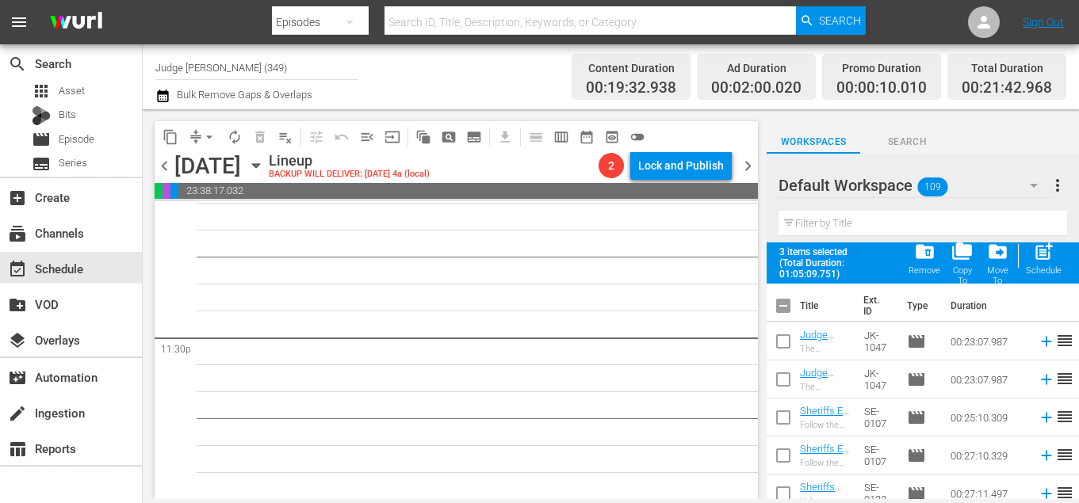
click at [779, 313] on input "checkbox" at bounding box center [782, 308] width 33 height 33
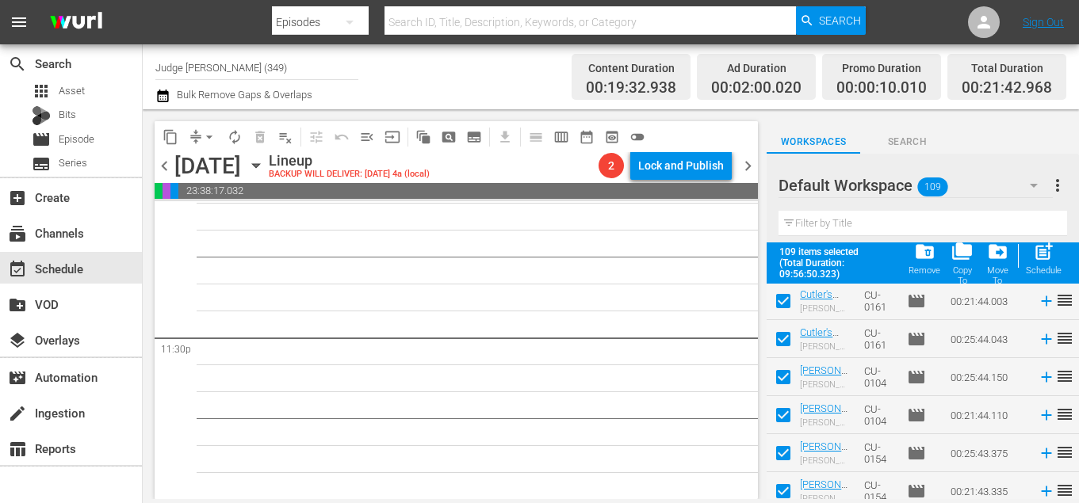
scroll to position [3968, 0]
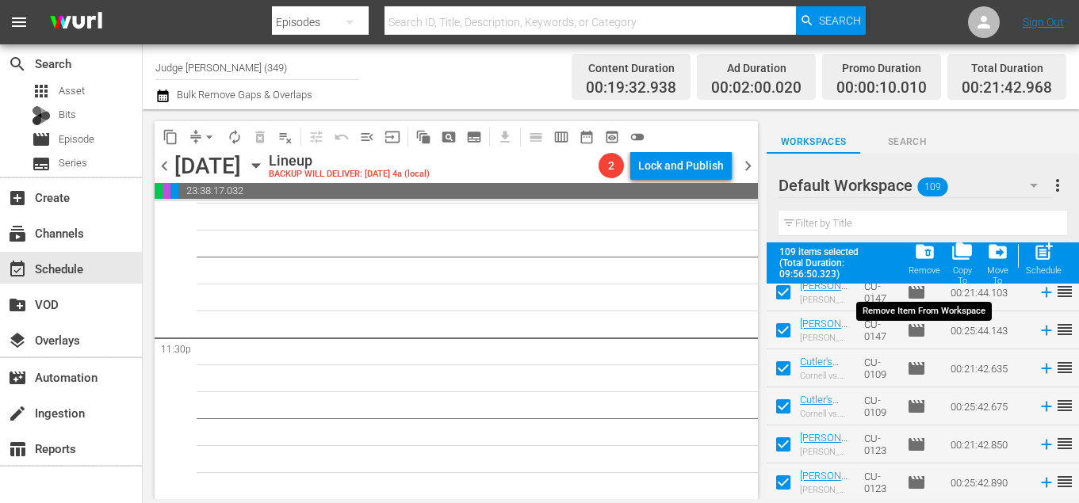
click at [928, 251] on span "folder_delete" at bounding box center [924, 251] width 21 height 21
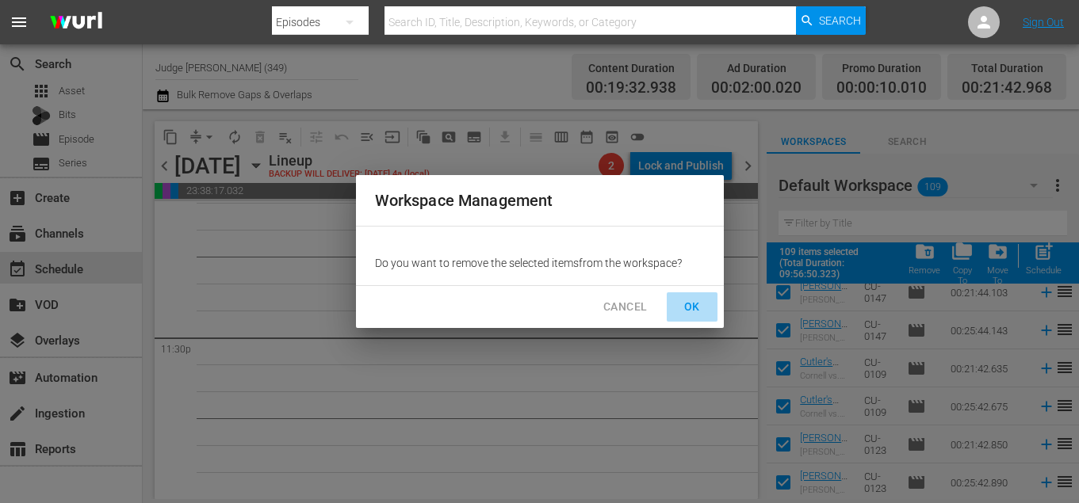
click at [695, 307] on span "OK" at bounding box center [691, 307] width 25 height 20
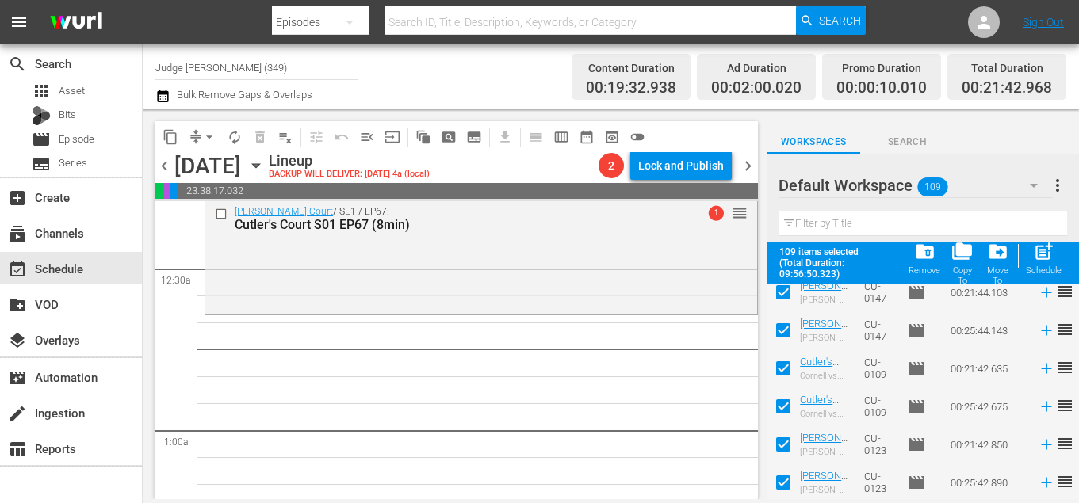
scroll to position [0, 0]
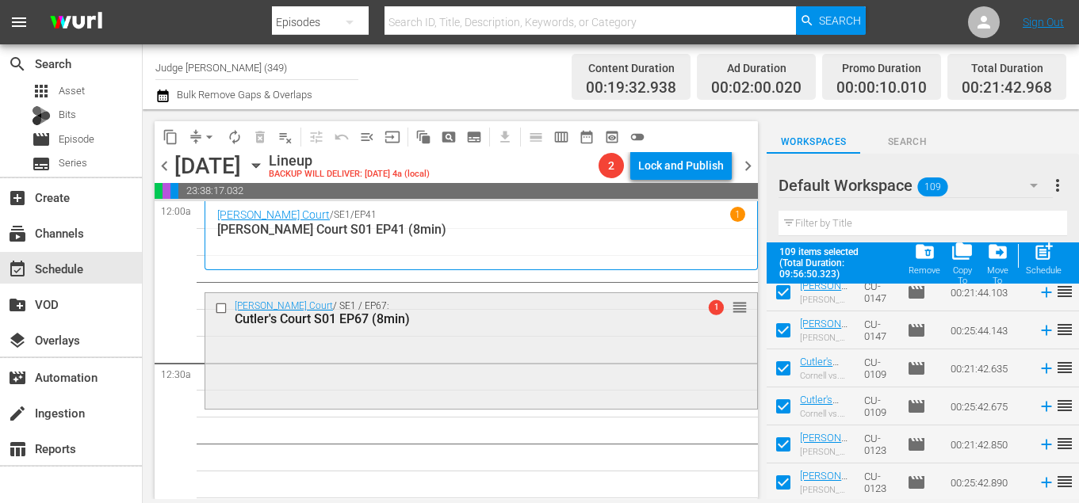
click at [220, 308] on input "checkbox" at bounding box center [223, 307] width 17 height 13
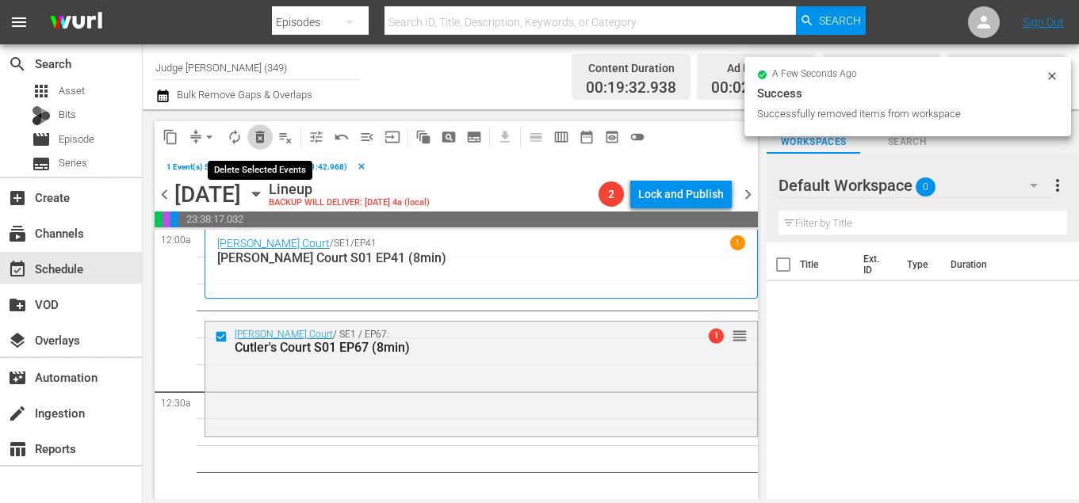
click at [255, 134] on span "delete_forever_outlined" at bounding box center [260, 137] width 16 height 16
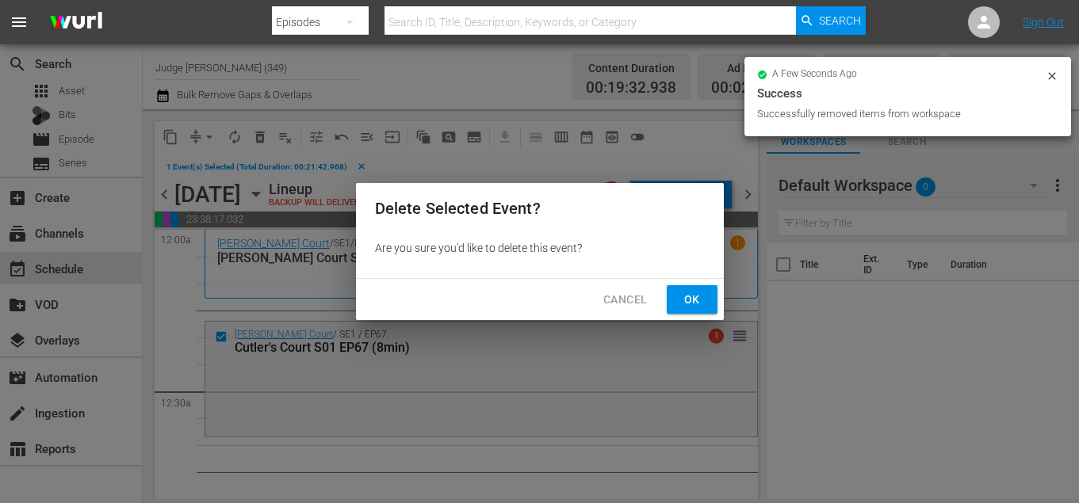
click at [690, 296] on span "Ok" at bounding box center [691, 300] width 25 height 20
